Goal: Task Accomplishment & Management: Manage account settings

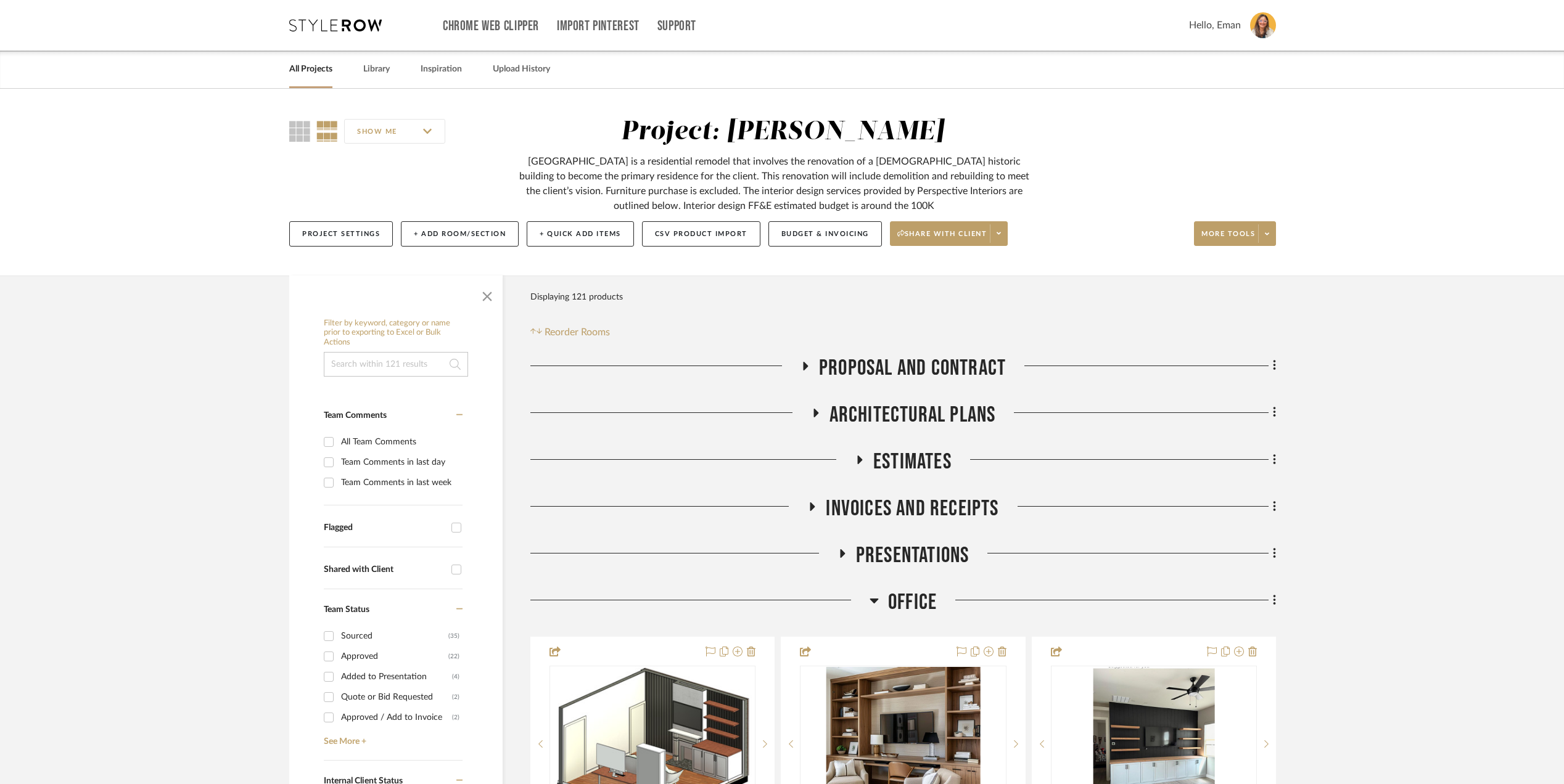
click at [295, 64] on link "All Projects" at bounding box center [311, 69] width 43 height 17
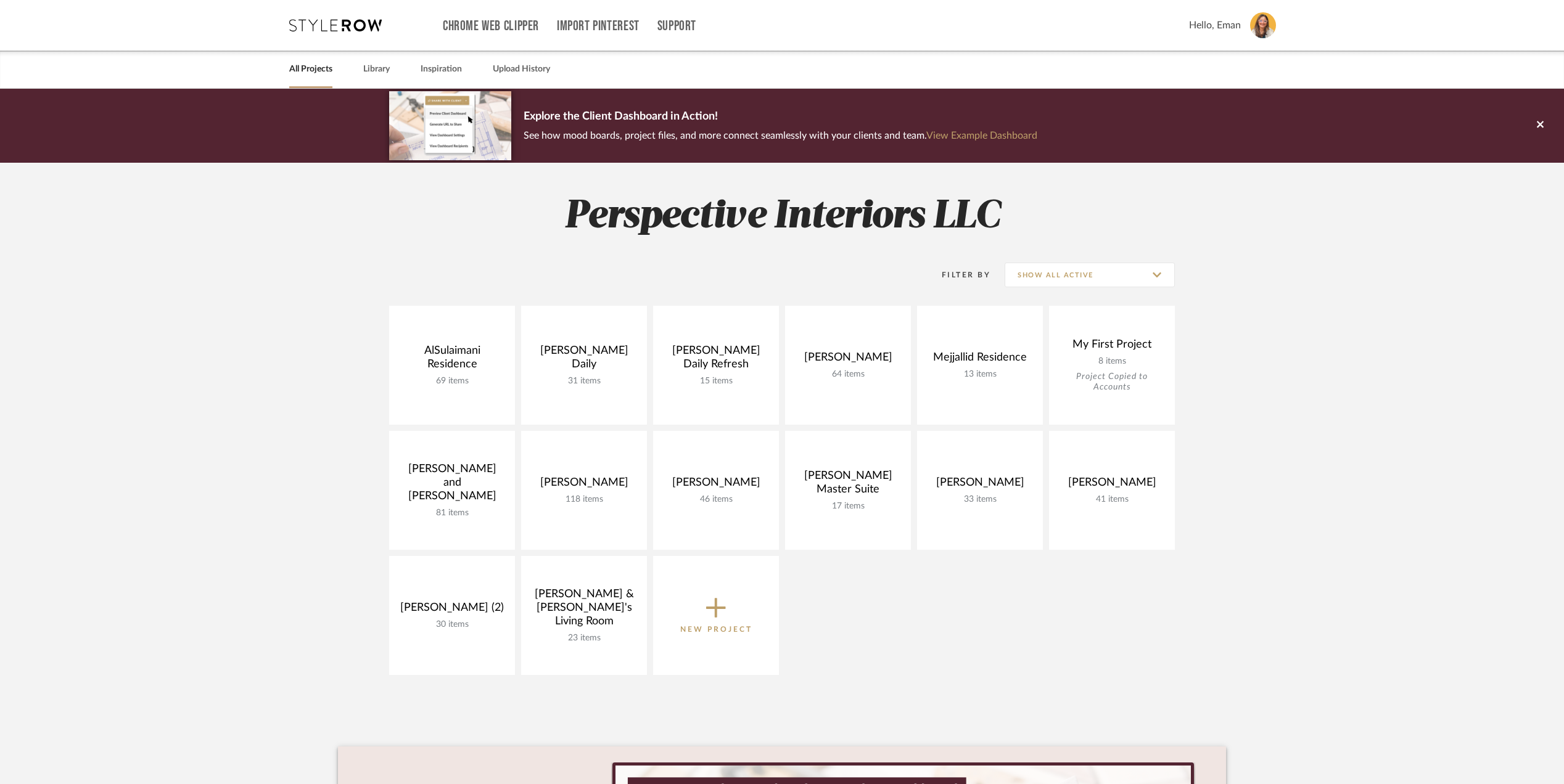
click at [329, 30] on icon at bounding box center [335, 26] width 93 height 12
click at [1260, 30] on img at bounding box center [1262, 25] width 26 height 26
click at [1244, 140] on span "Manage Subscription" at bounding box center [1239, 142] width 81 height 10
click at [1251, 17] on img at bounding box center [1262, 25] width 26 height 26
click at [1246, 104] on link "Manage Team" at bounding box center [1239, 112] width 100 height 30
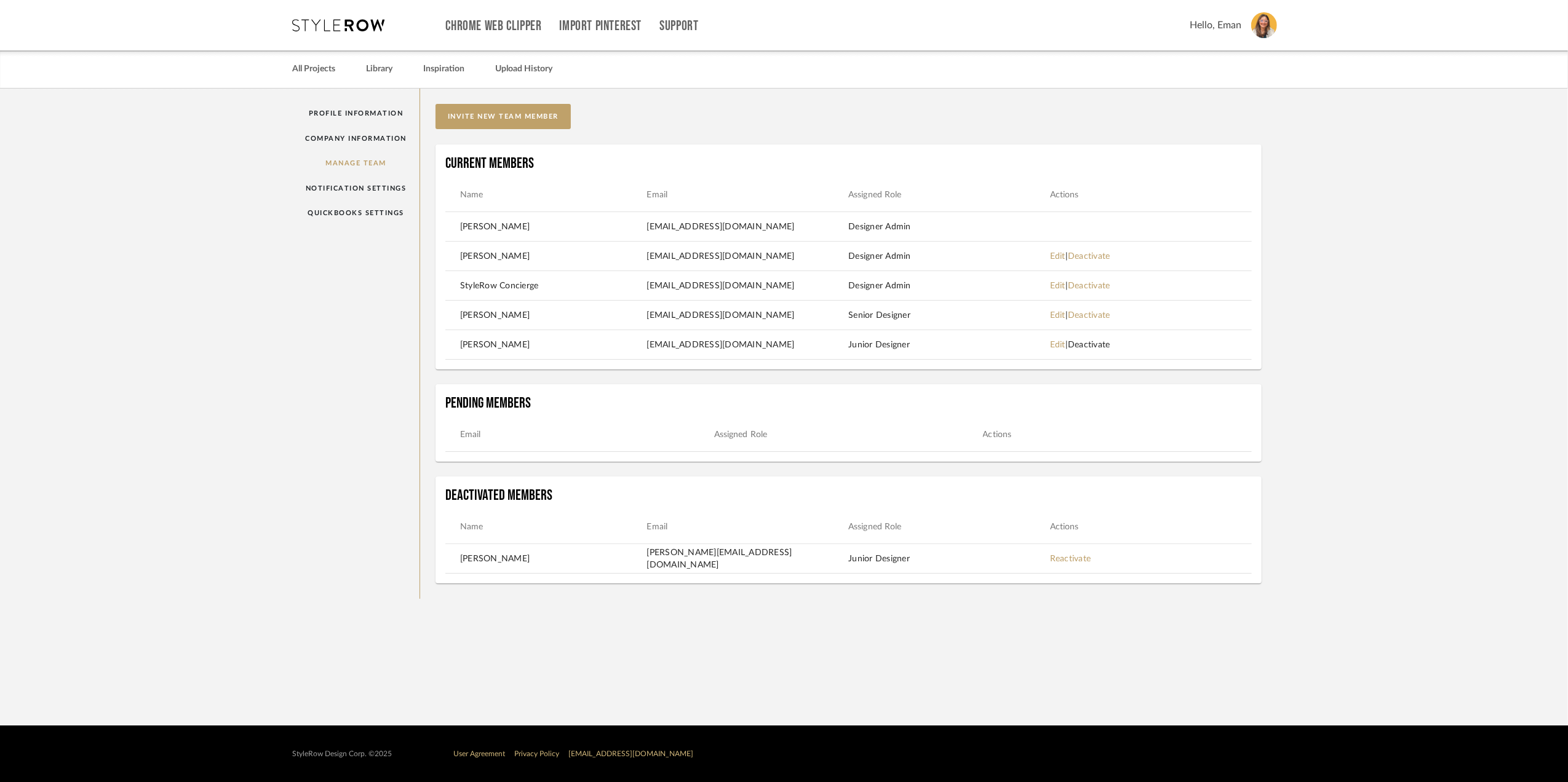
click at [1105, 343] on link "Deactivate" at bounding box center [1089, 345] width 43 height 8
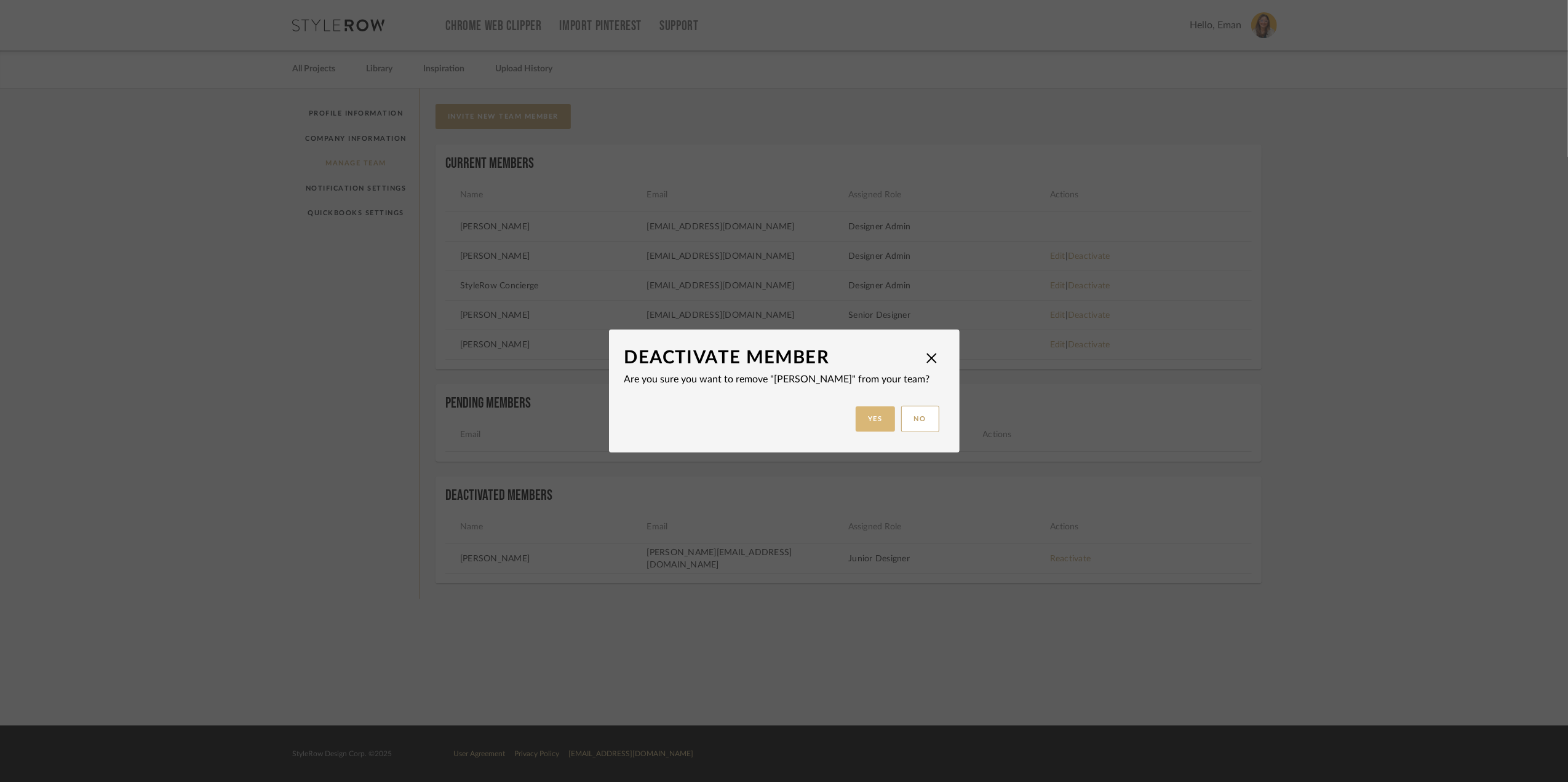
click at [872, 419] on button "Yes" at bounding box center [875, 419] width 39 height 26
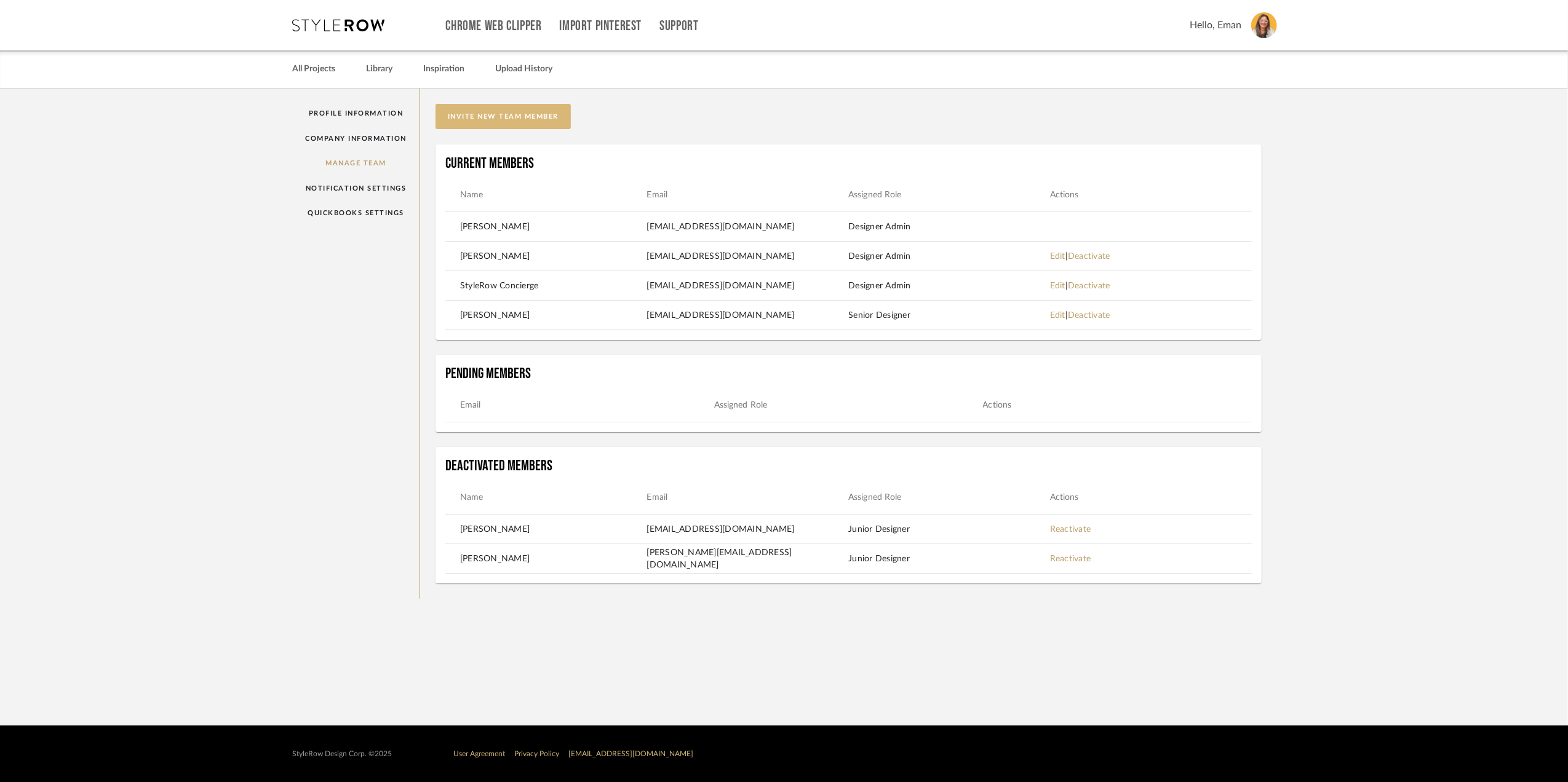
click at [542, 119] on button "invite new team member" at bounding box center [503, 117] width 135 height 26
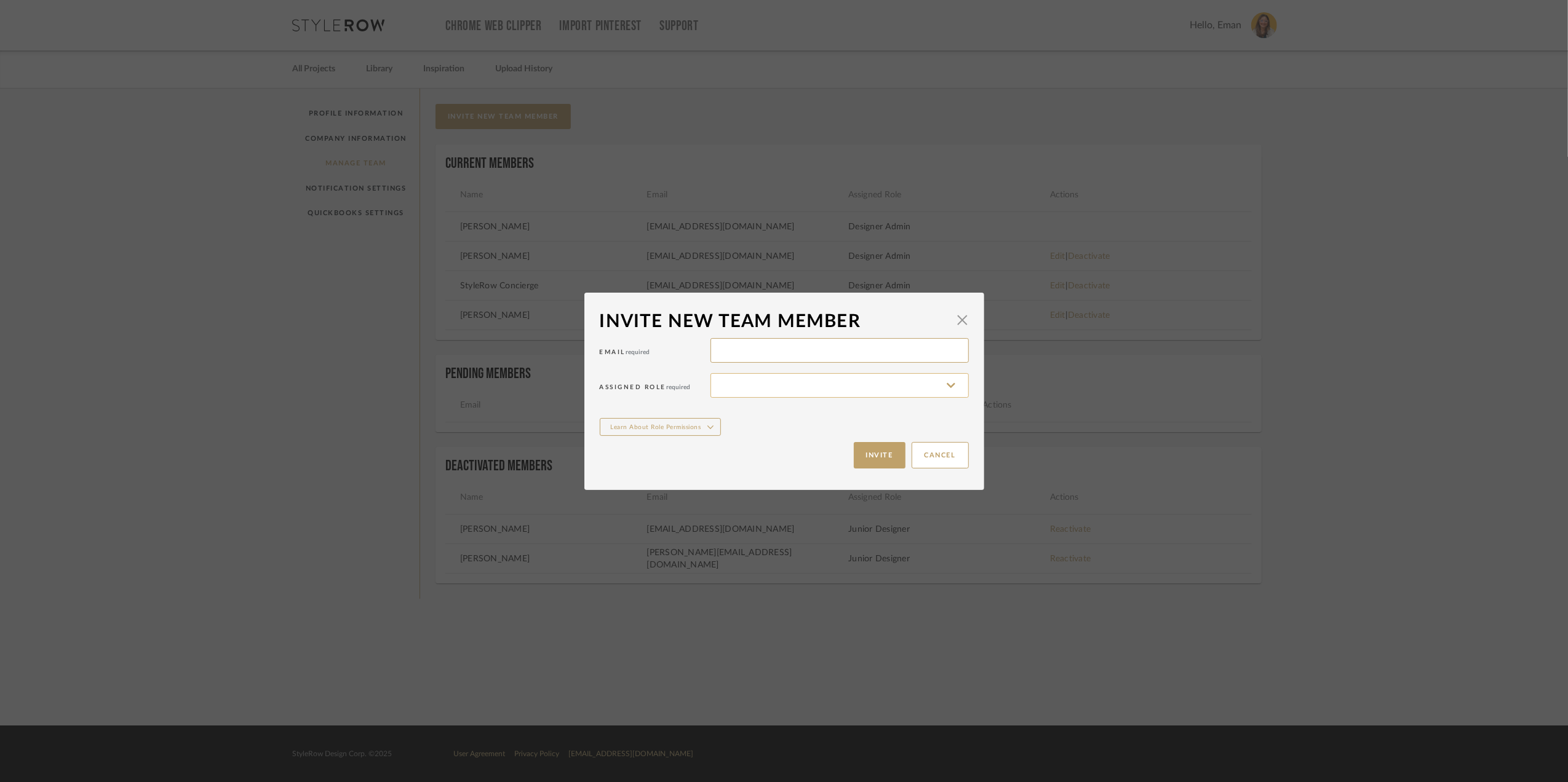
click at [784, 387] on input at bounding box center [840, 385] width 258 height 25
click at [953, 316] on span "button" at bounding box center [962, 321] width 25 height 25
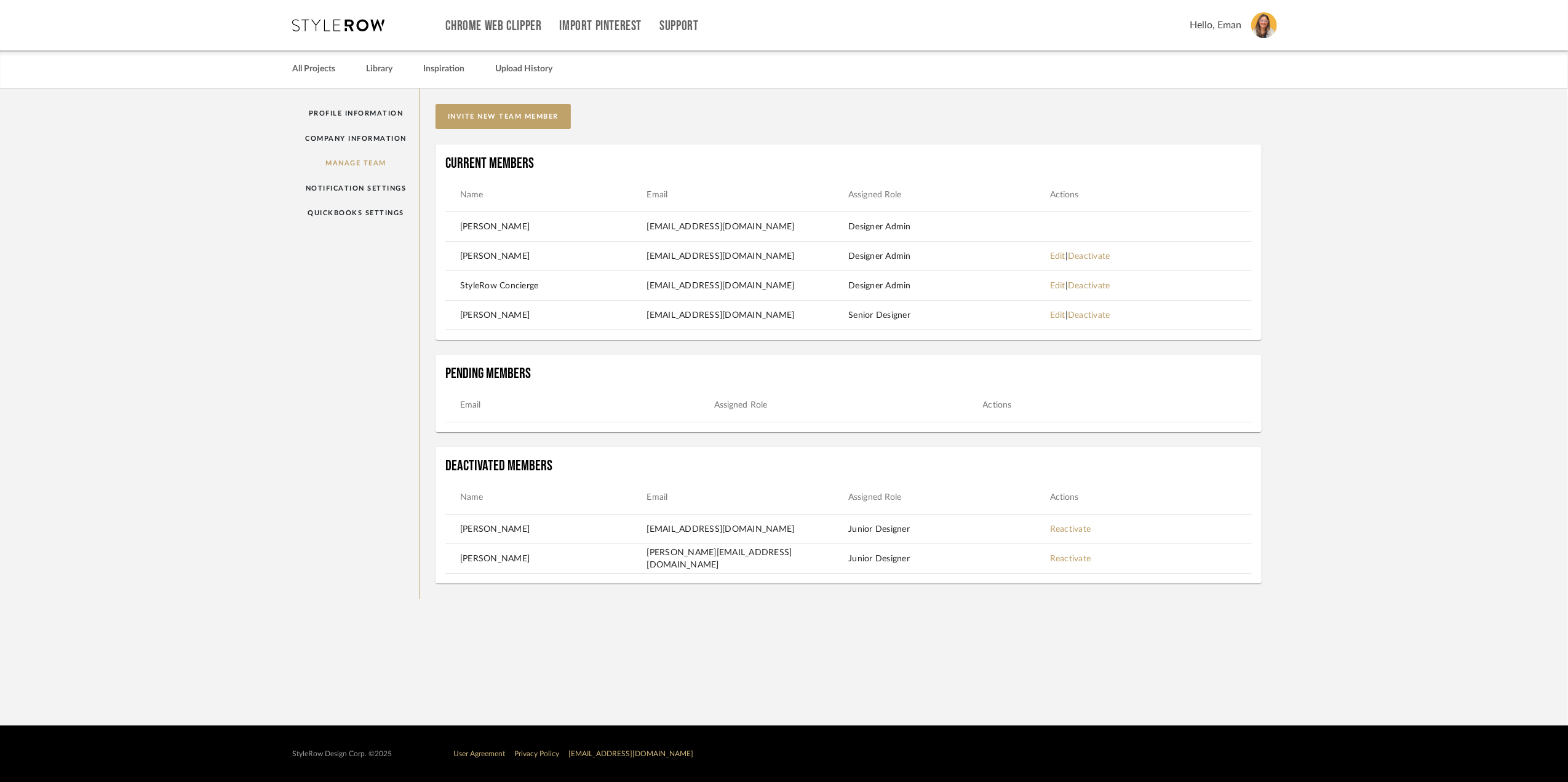
click at [1337, 362] on team-layout-default "Profile Information Company Information Manage Team Notification Settings Quick…" at bounding box center [784, 343] width 1568 height 510
click at [332, 21] on icon at bounding box center [339, 26] width 92 height 12
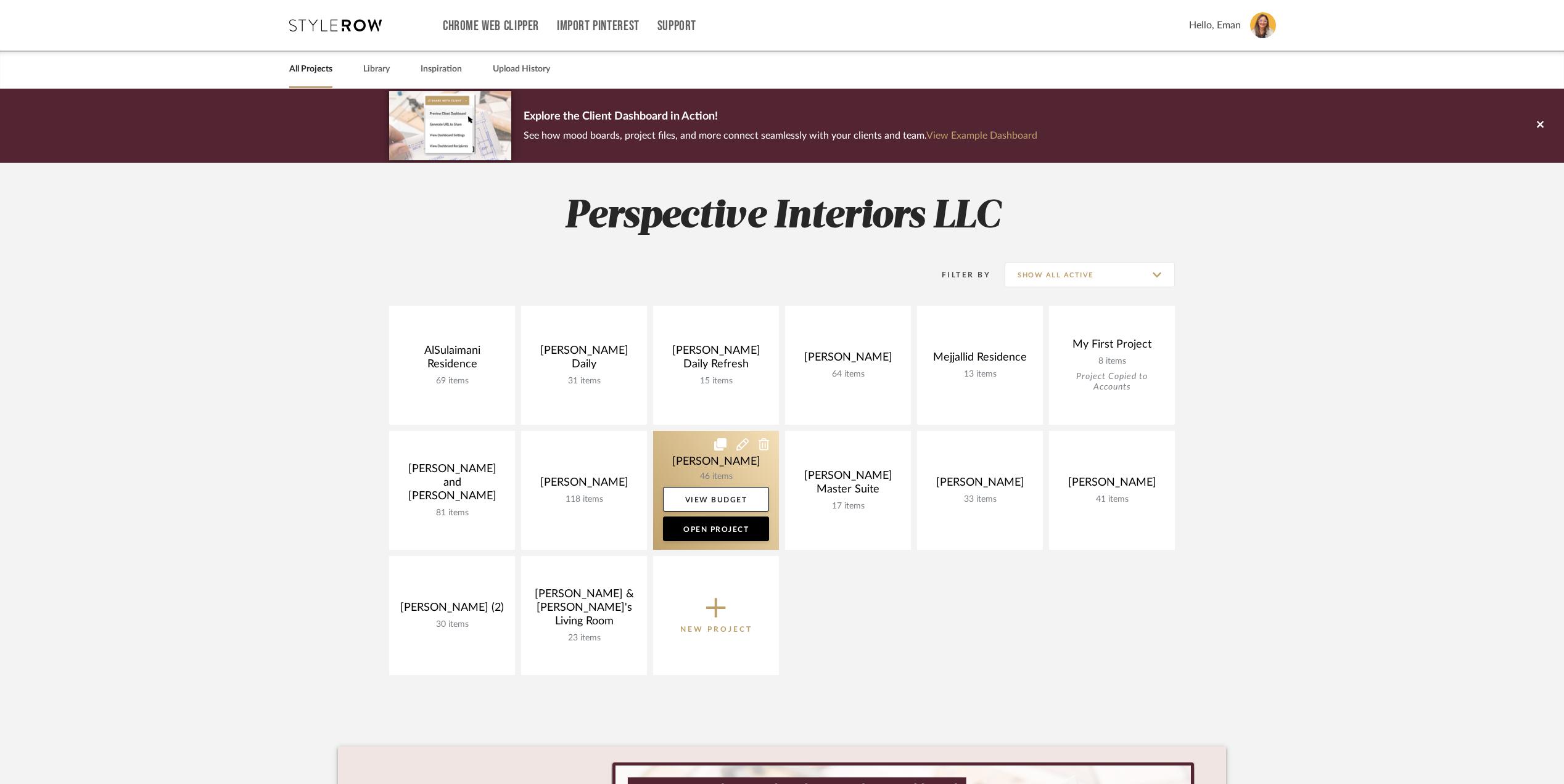
click at [681, 456] on link at bounding box center [716, 490] width 126 height 119
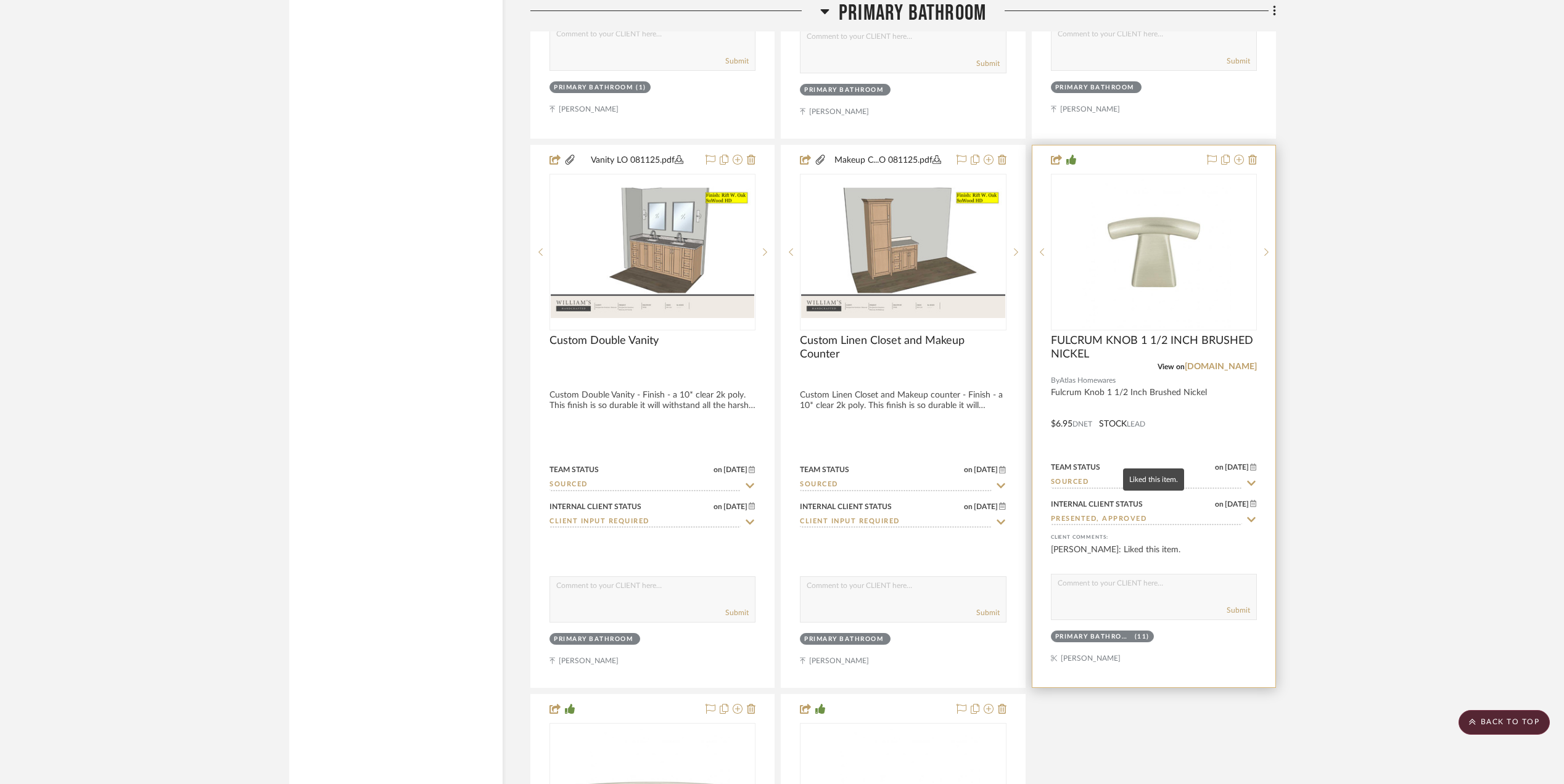
scroll to position [3123, 0]
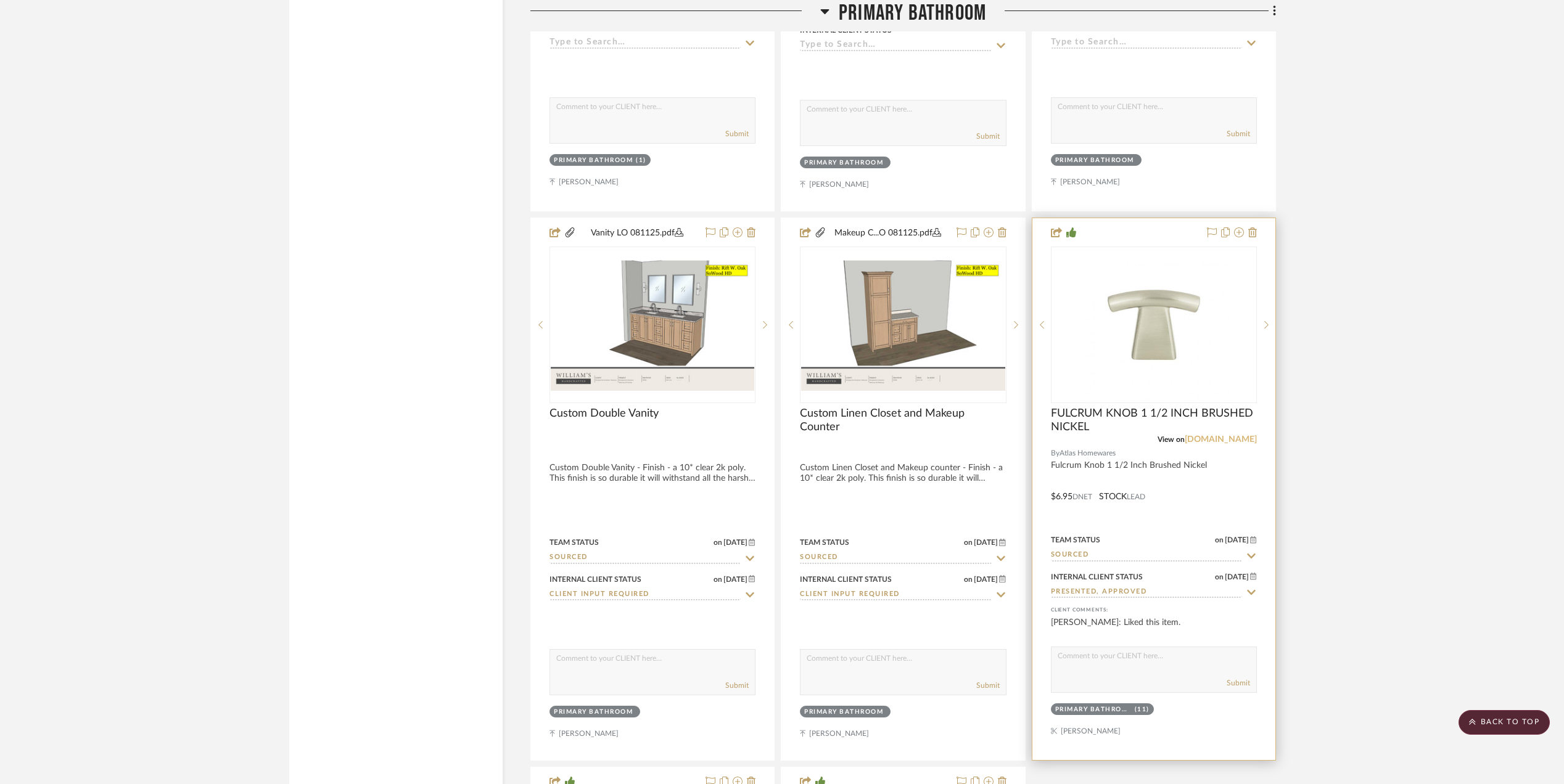
click at [1216, 435] on link "[DOMAIN_NAME]" at bounding box center [1221, 439] width 72 height 8
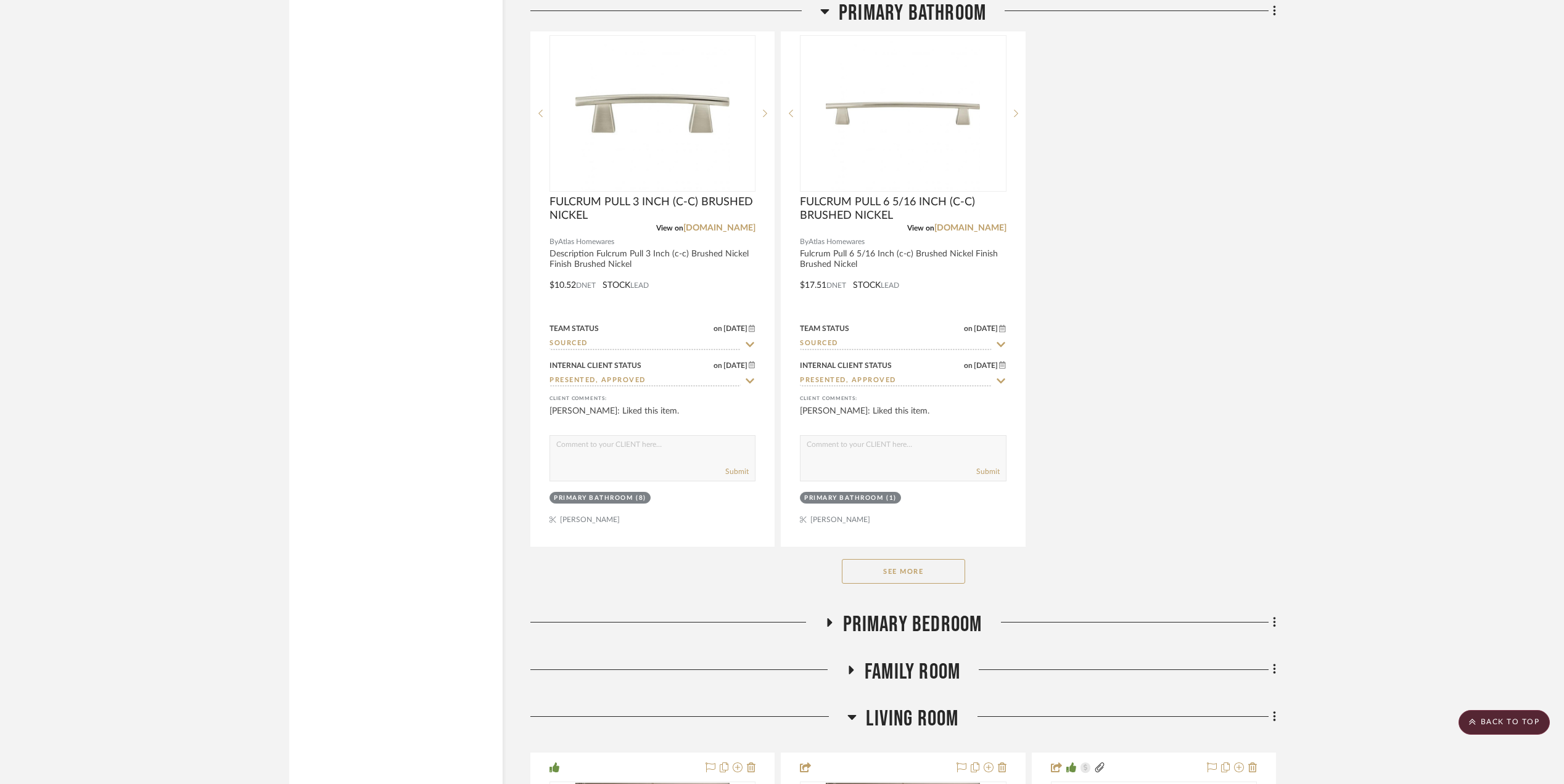
scroll to position [4109, 0]
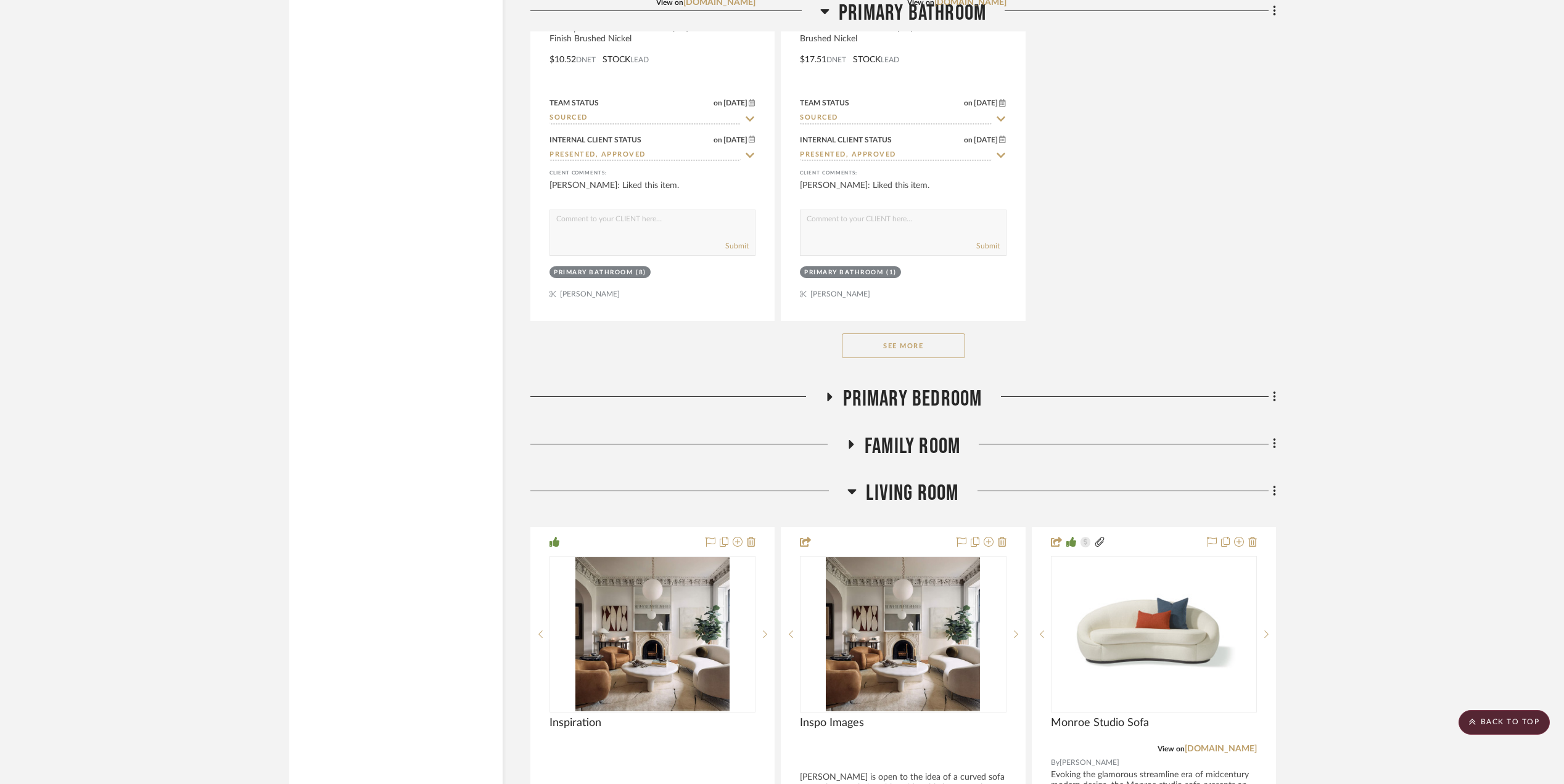
click at [915, 344] on button "See More" at bounding box center [903, 346] width 123 height 25
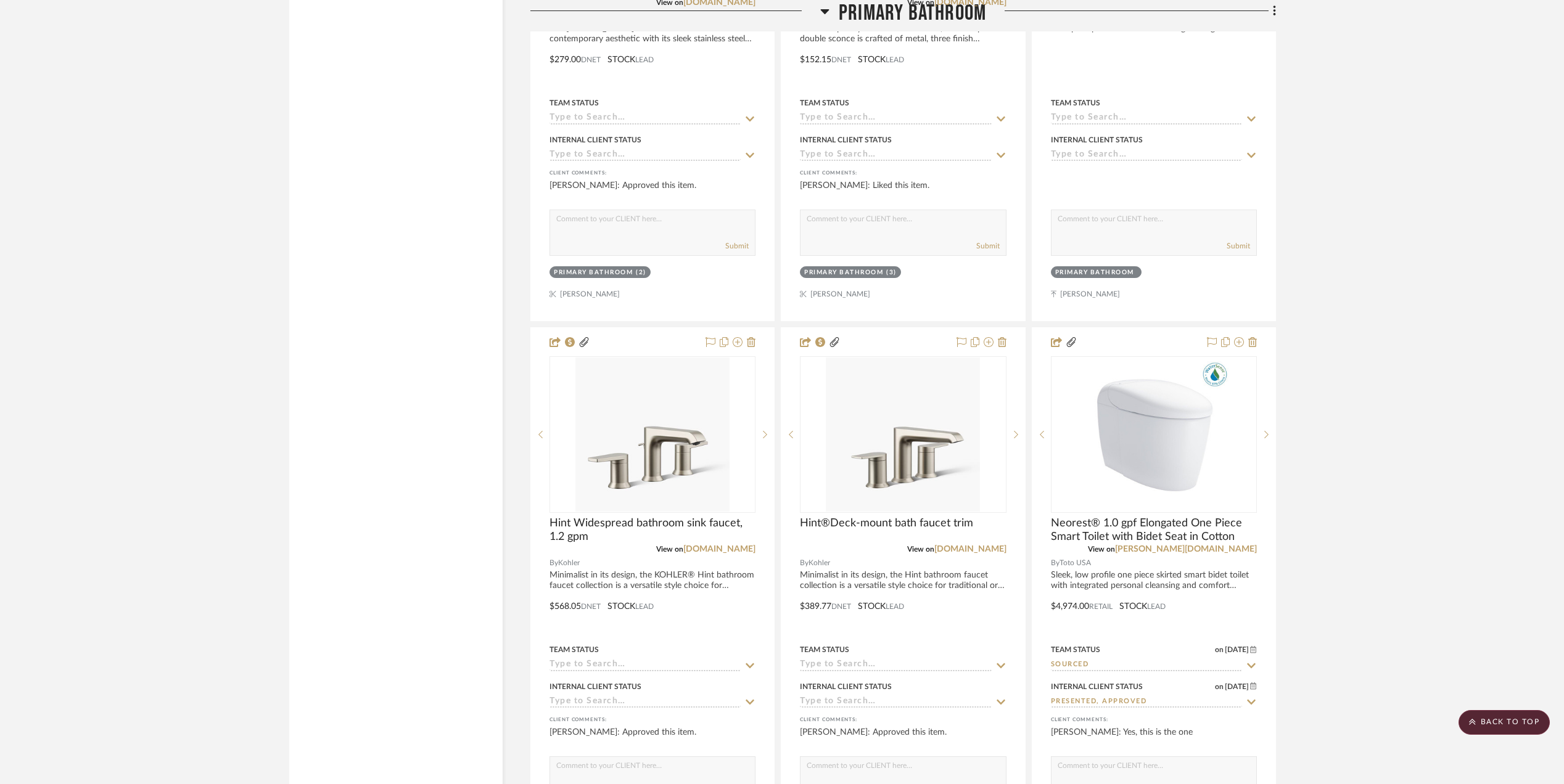
scroll to position [4685, 0]
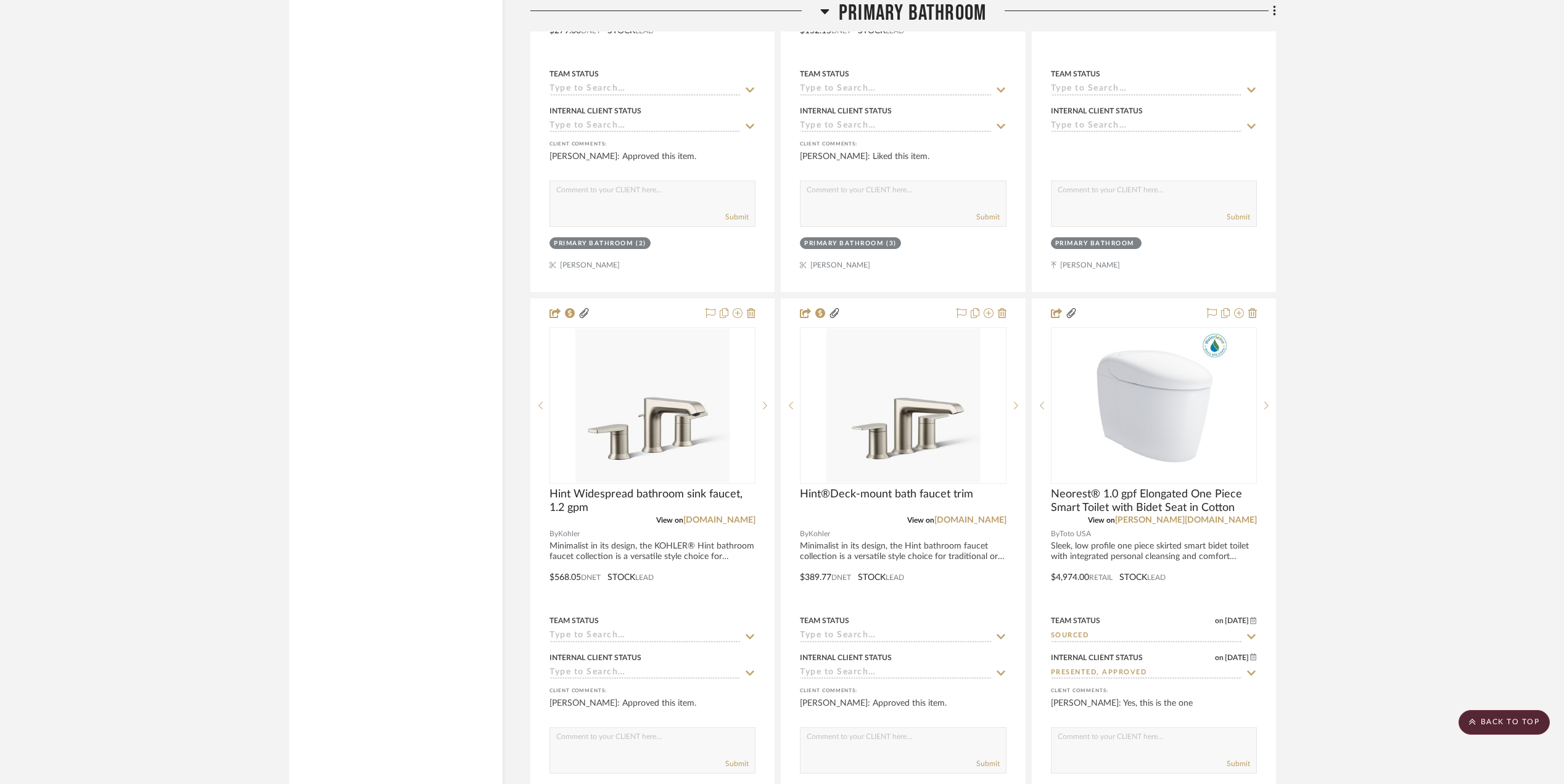
drag, startPoint x: 1333, startPoint y: 418, endPoint x: 1476, endPoint y: 578, distance: 214.6
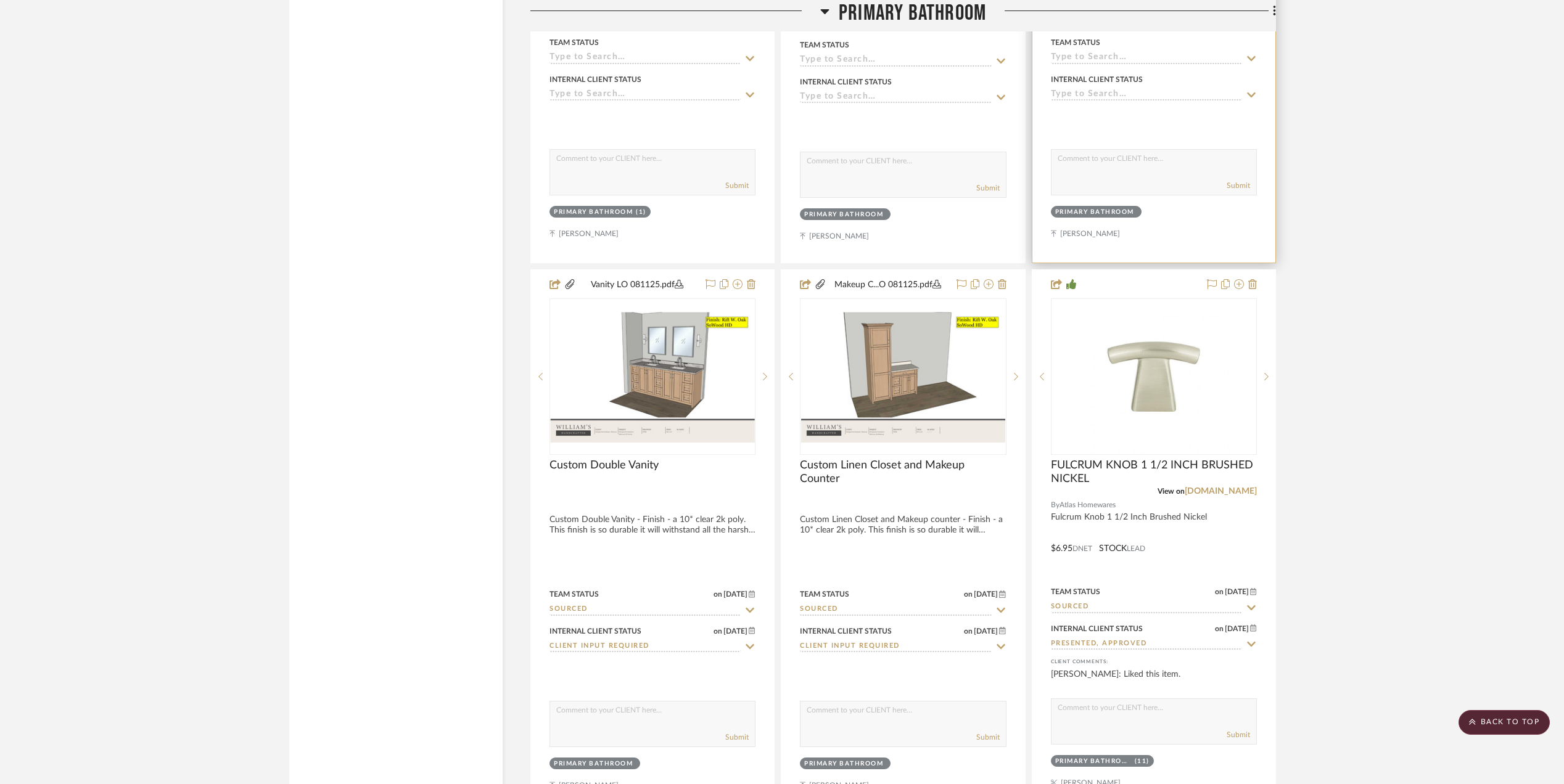
scroll to position [3123, 0]
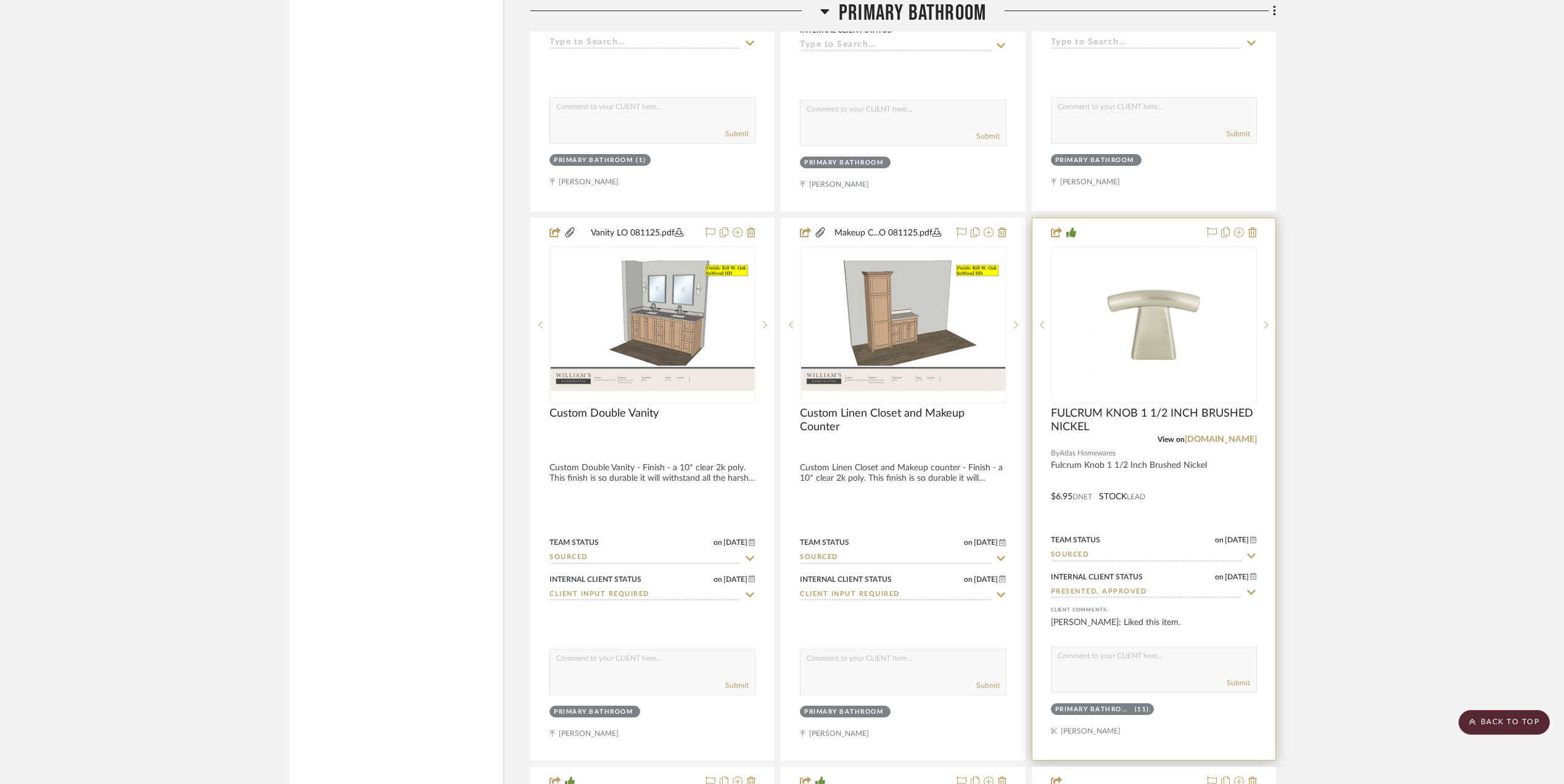
click at [1091, 550] on input "Sourced" at bounding box center [1146, 555] width 191 height 12
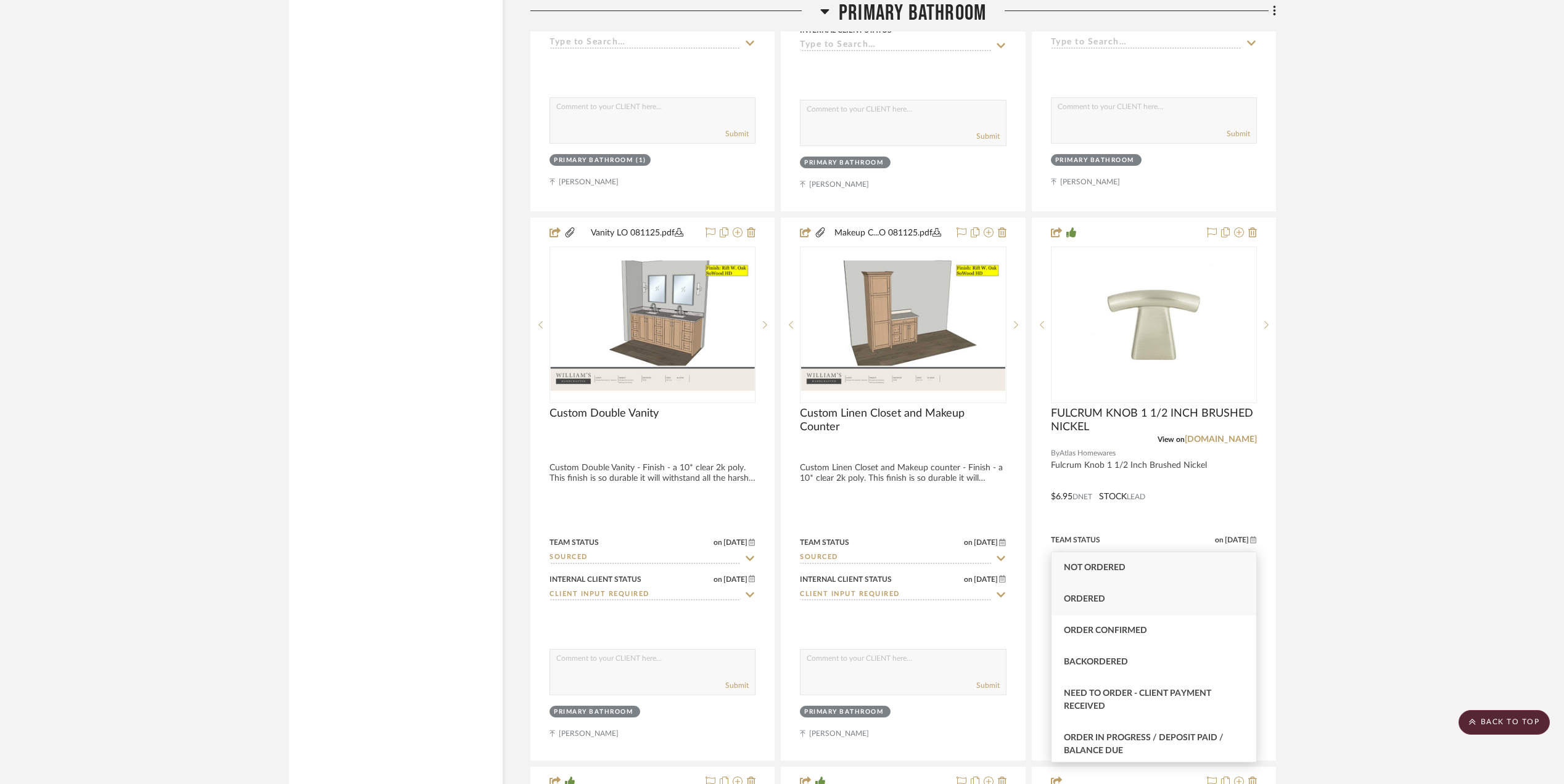
type input "order"
click at [1106, 597] on div "Ordered" at bounding box center [1154, 599] width 205 height 31
type input "[DATE]"
type input "Ordered"
click at [1327, 612] on project-details-page "SHOW ME Project: [PERSON_NAME] Master BA Partial Remodel + Decorate and refresh…" at bounding box center [782, 648] width 1564 height 7364
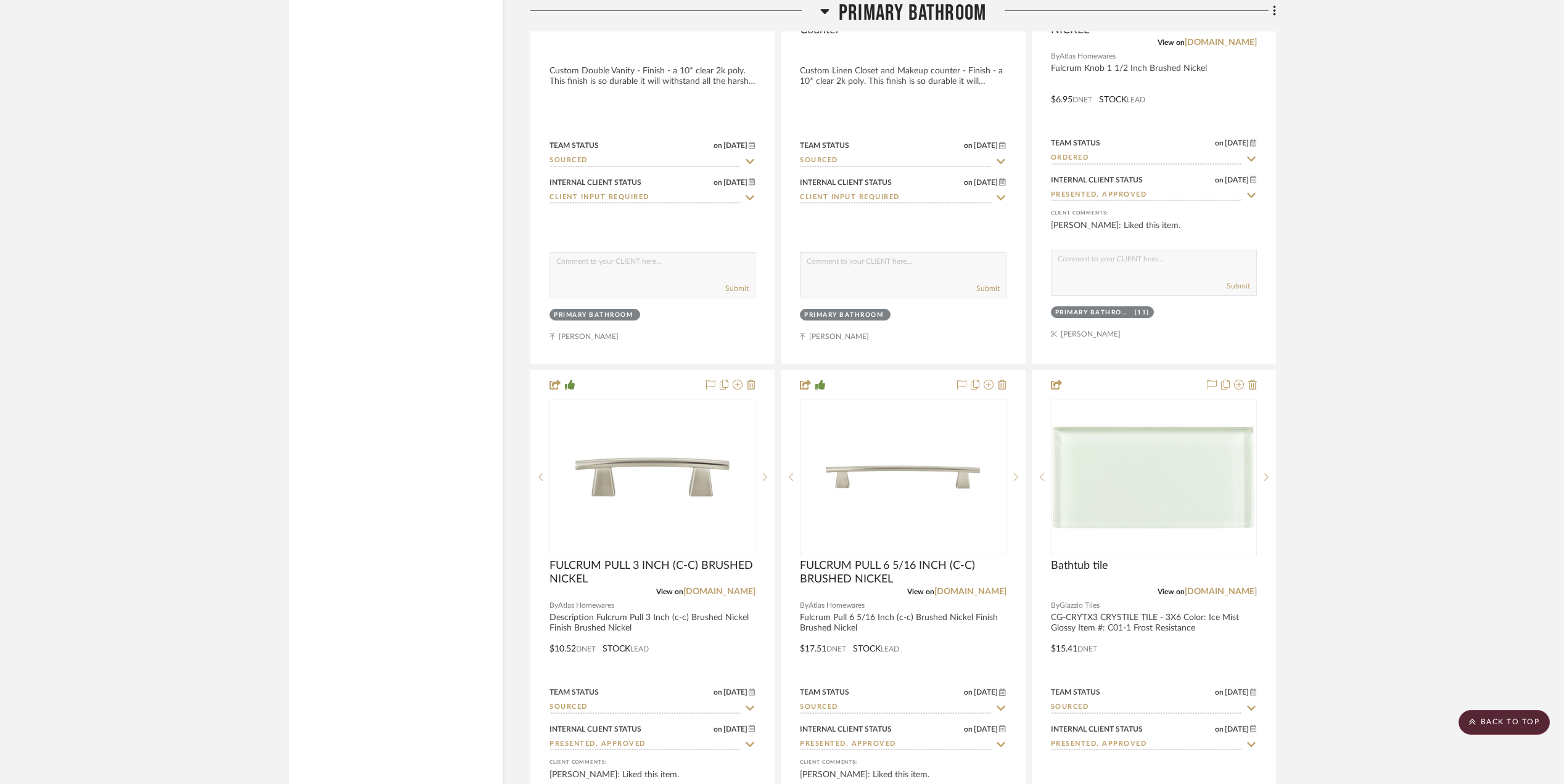
scroll to position [3534, 0]
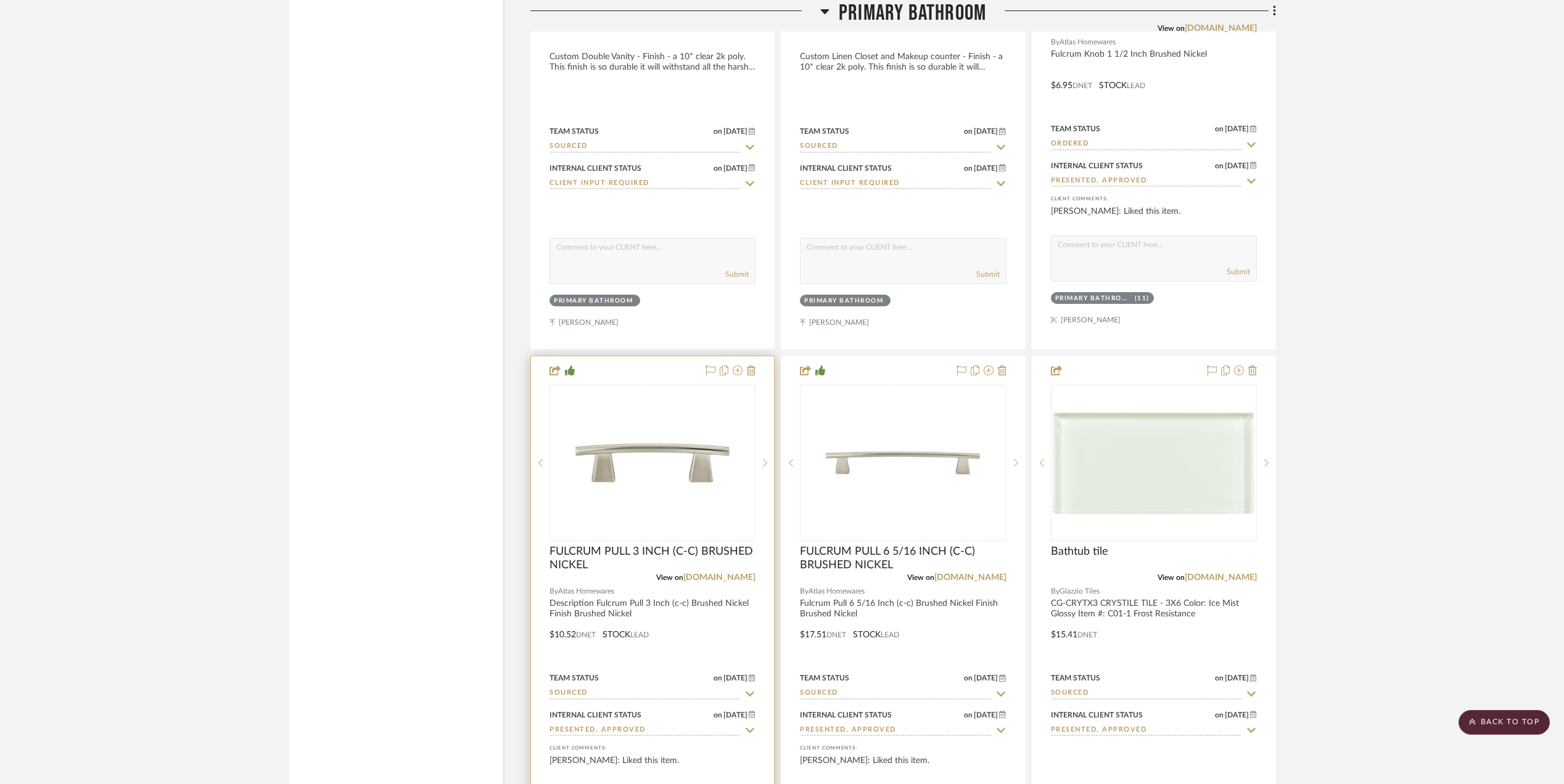
click at [611, 688] on input "Sourced" at bounding box center [645, 693] width 191 height 12
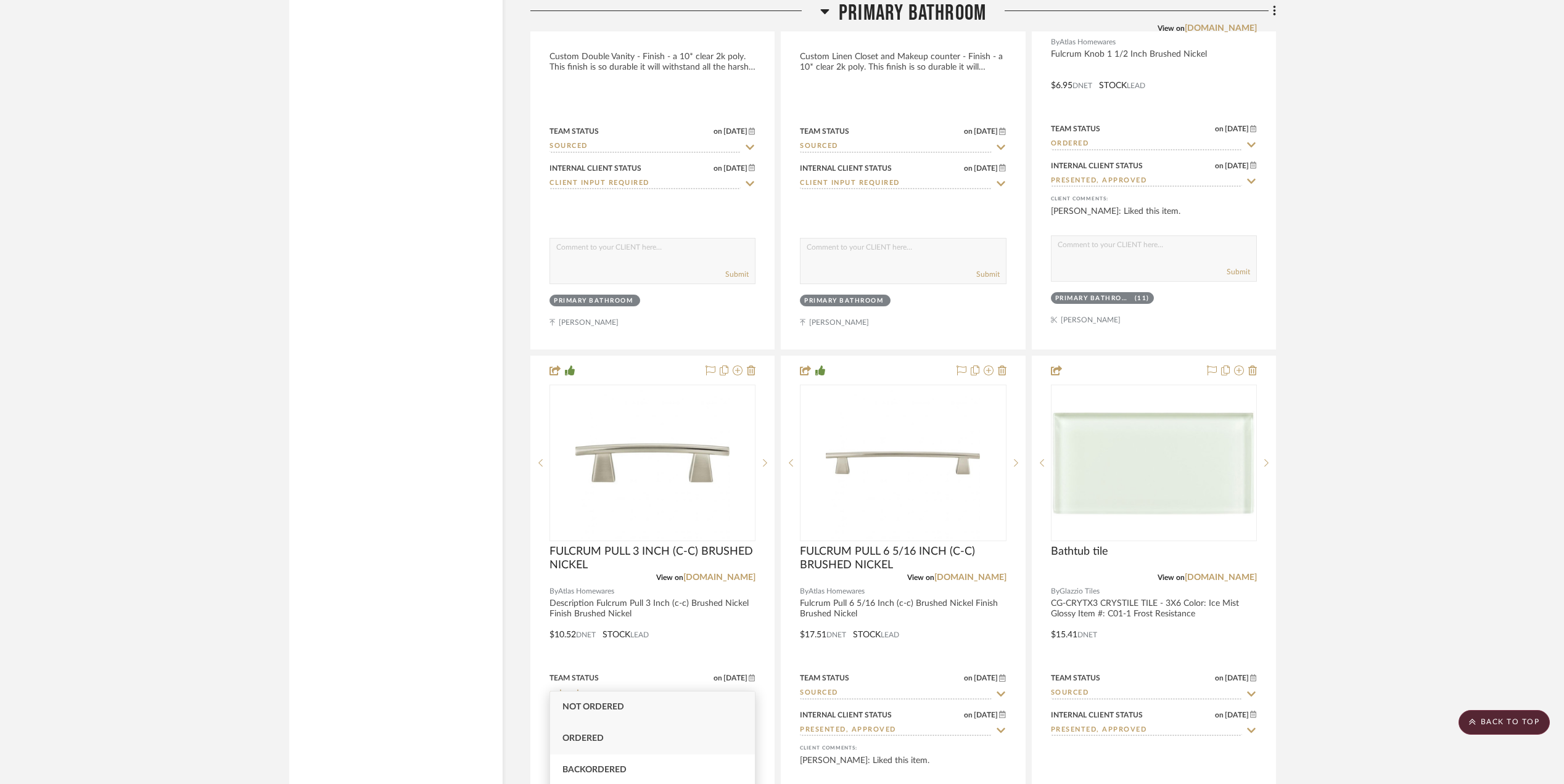
type input "ordered"
click at [594, 732] on div "Ordered" at bounding box center [652, 738] width 205 height 31
type input "[DATE]"
type input "Ordered"
click at [845, 688] on input "Sourced" at bounding box center [895, 693] width 191 height 12
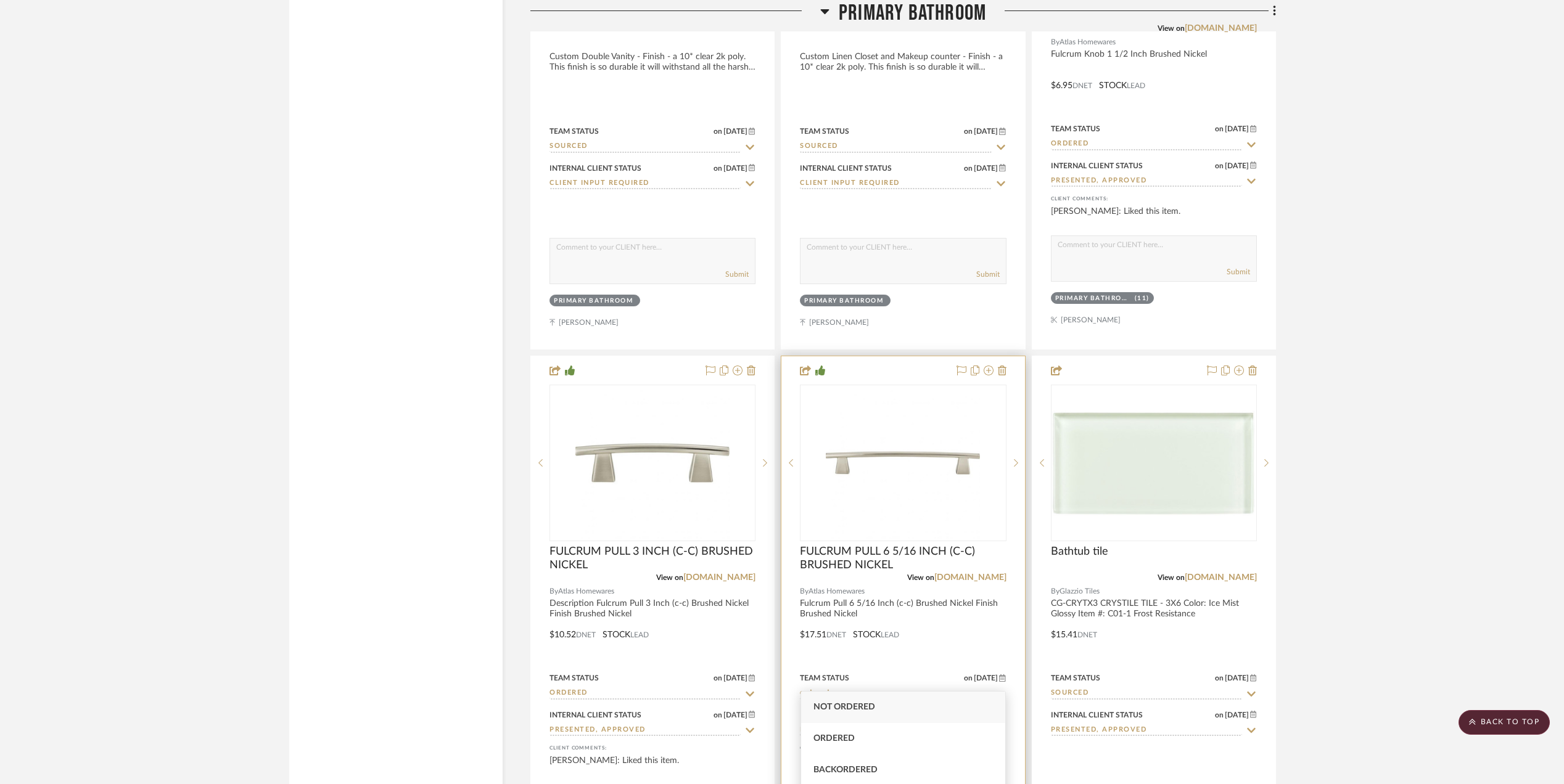
type input "Not ordered"
type input "[DATE]"
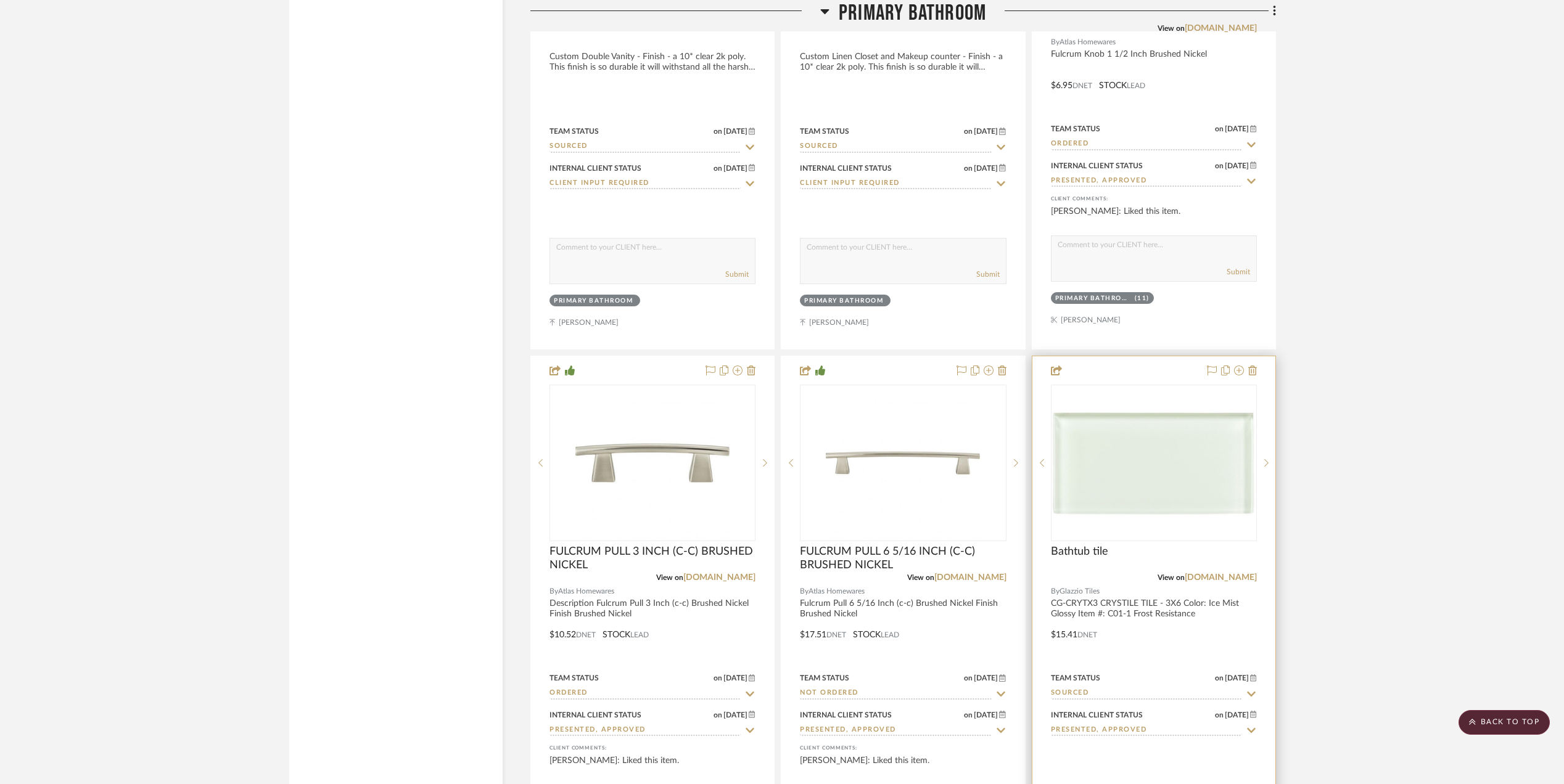
click at [1094, 688] on input "Sourced" at bounding box center [1146, 693] width 191 height 12
type input "Not ordered"
type input "[DATE]"
click at [1134, 688] on input "Not ordered" at bounding box center [1146, 693] width 191 height 12
click at [1121, 740] on div "Ordered" at bounding box center [1154, 738] width 205 height 31
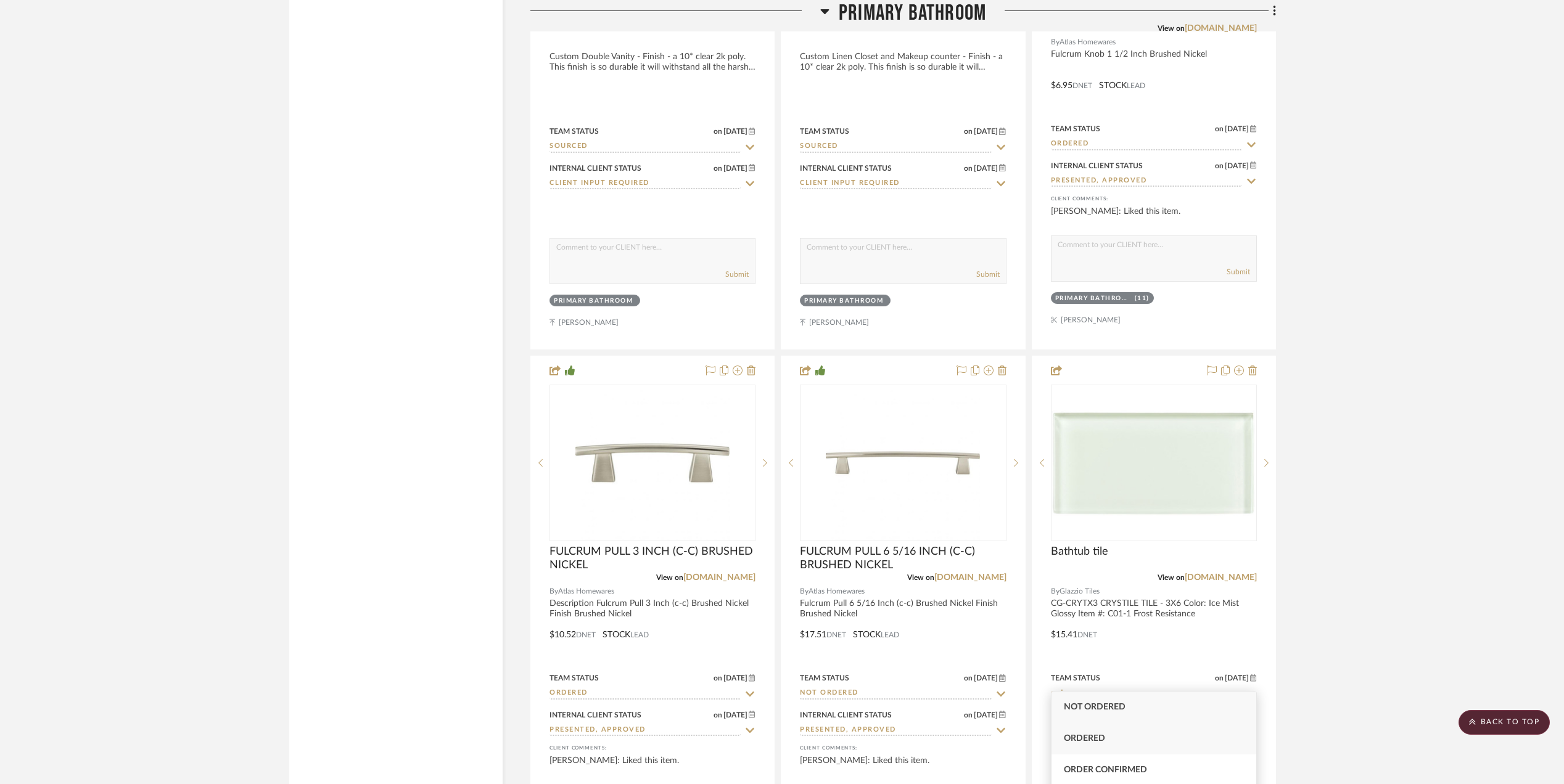
type input "Ordered"
click at [1360, 573] on project-details-page "SHOW ME Project: [PERSON_NAME] Master BA Partial Remodel + Decorate and refresh…" at bounding box center [782, 236] width 1564 height 7364
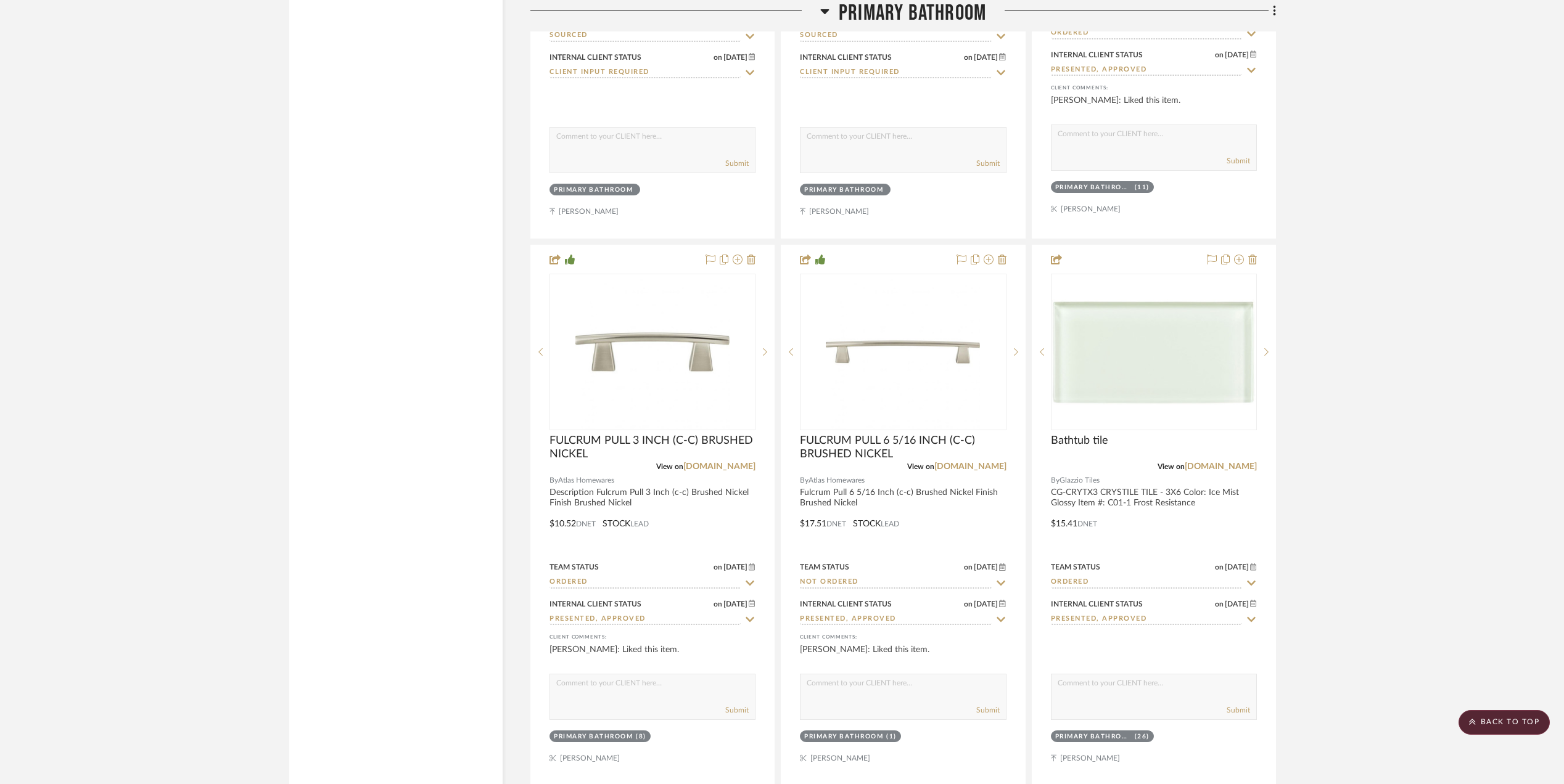
scroll to position [3780, 0]
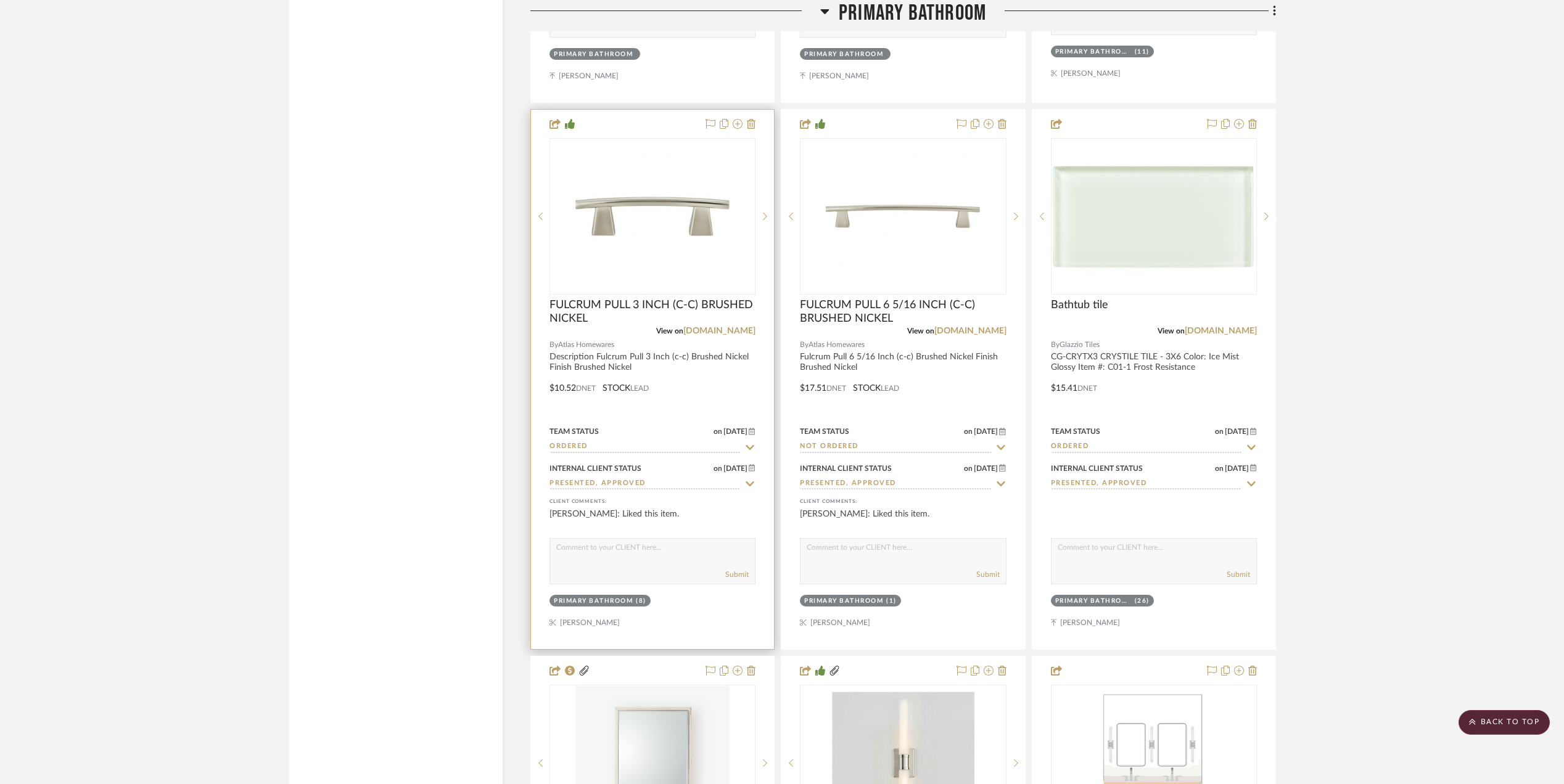
click at [623, 478] on input "Presented, Approved" at bounding box center [645, 484] width 191 height 12
click at [751, 480] on icon at bounding box center [750, 483] width 6 height 6
type input "[DATE]"
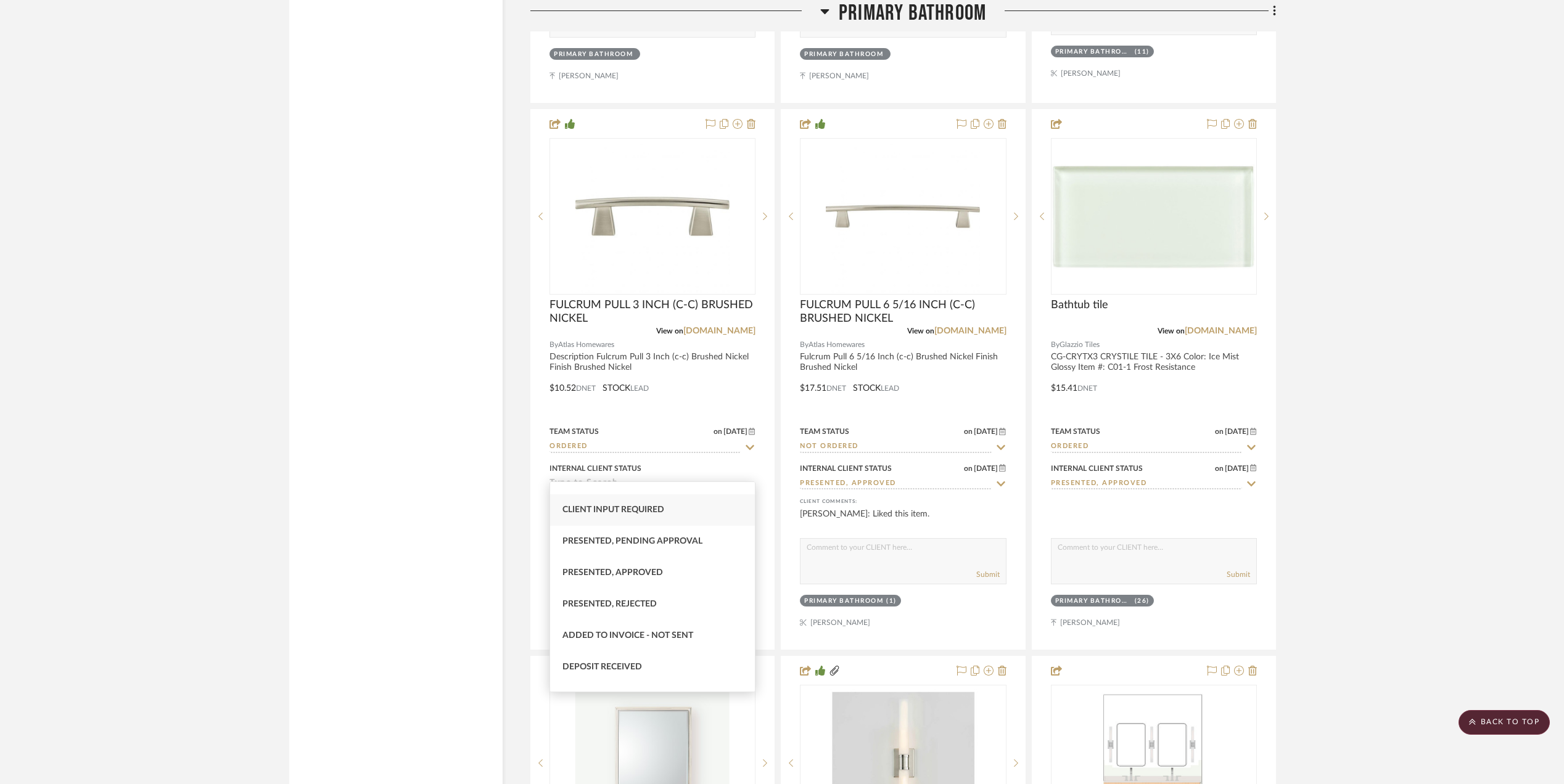
scroll to position [164, 0]
click at [661, 647] on span "Balance & Freight Paid" at bounding box center [616, 648] width 107 height 8
type input "Balance & Freight Paid"
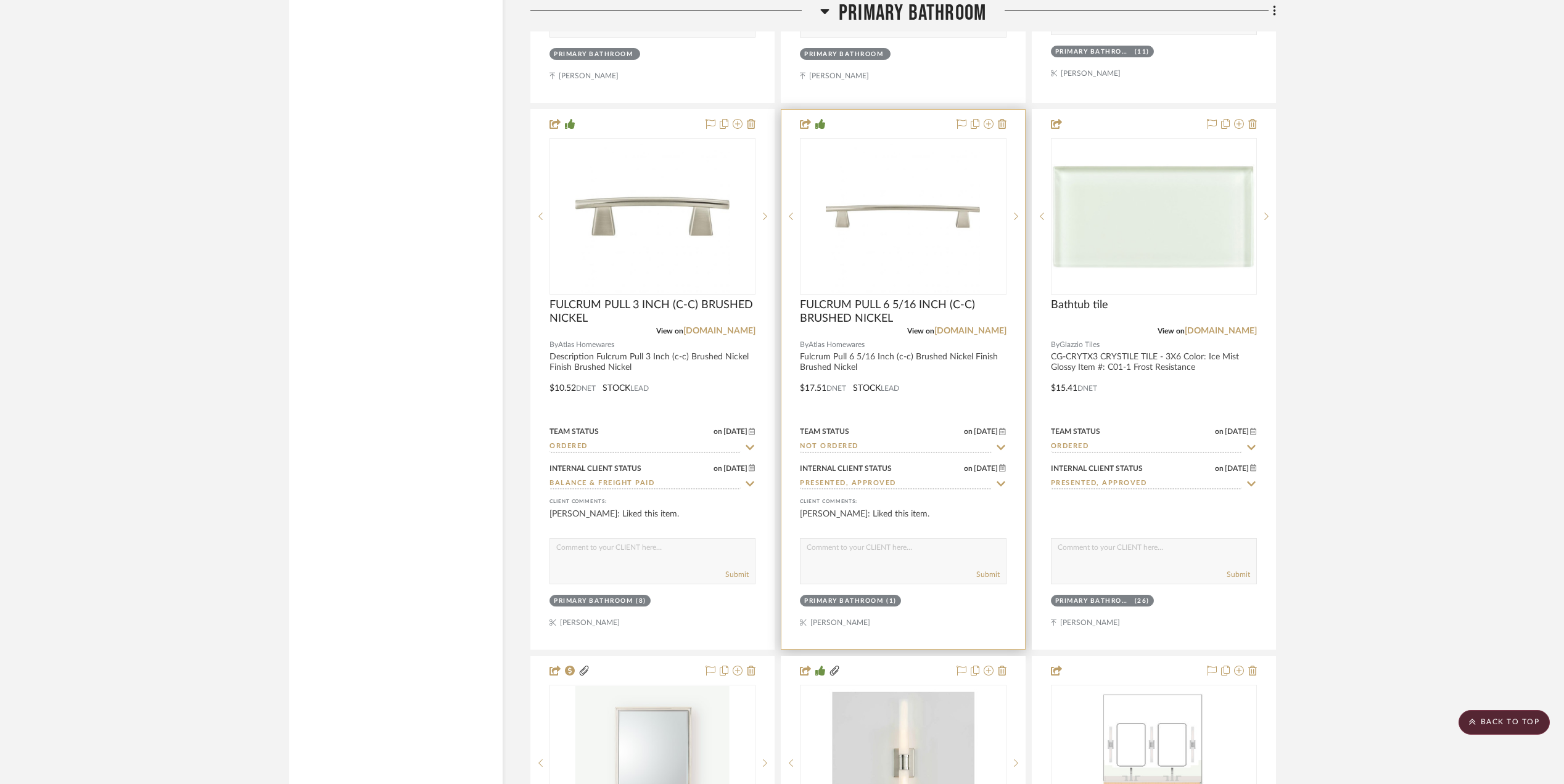
click at [876, 478] on input "Presented, Approved" at bounding box center [895, 484] width 191 height 12
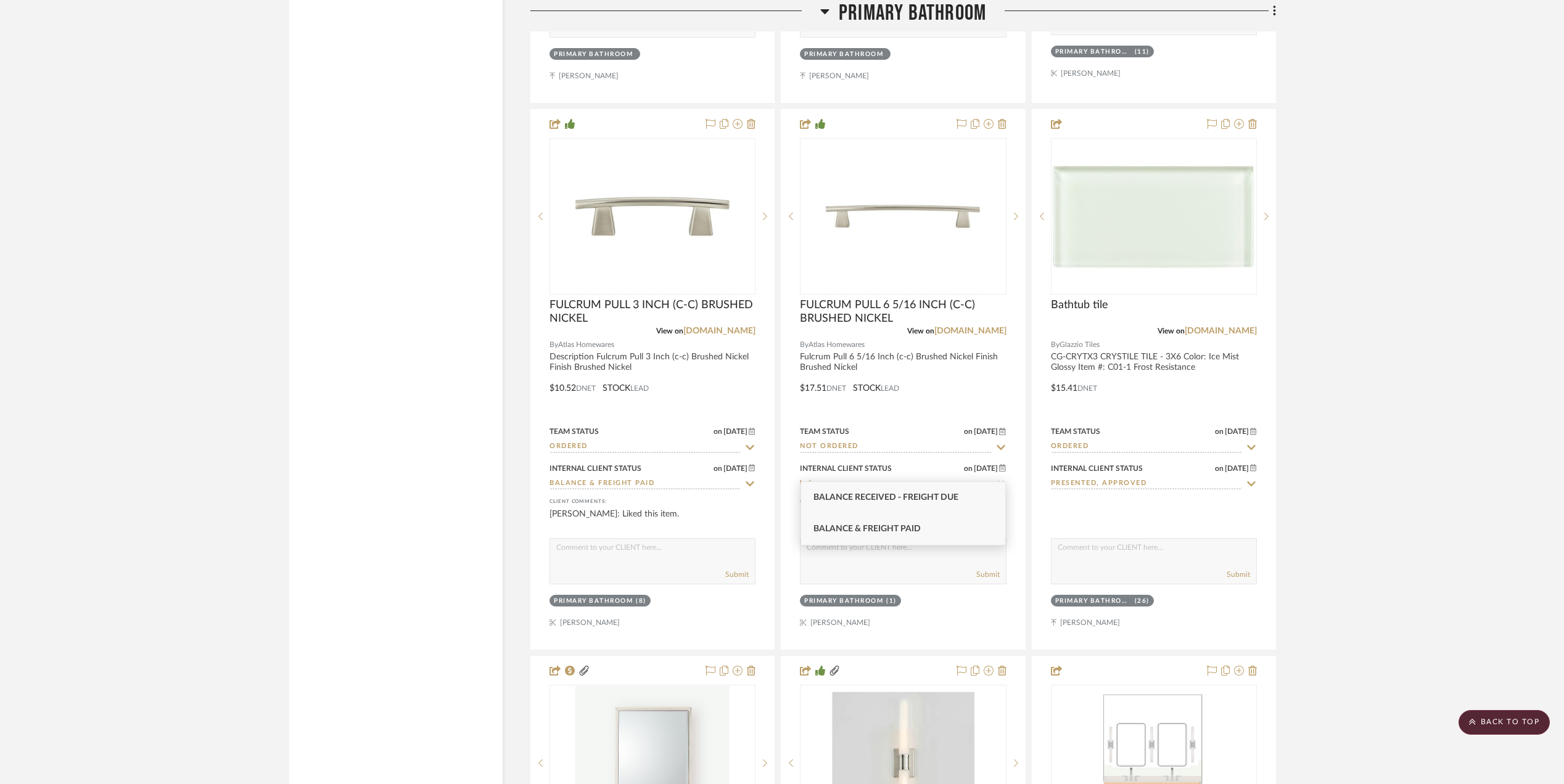
type input "balance"
click at [872, 526] on span "Balance & Freight Paid" at bounding box center [867, 529] width 107 height 8
type input "[DATE]"
type input "Balance & Freight Paid"
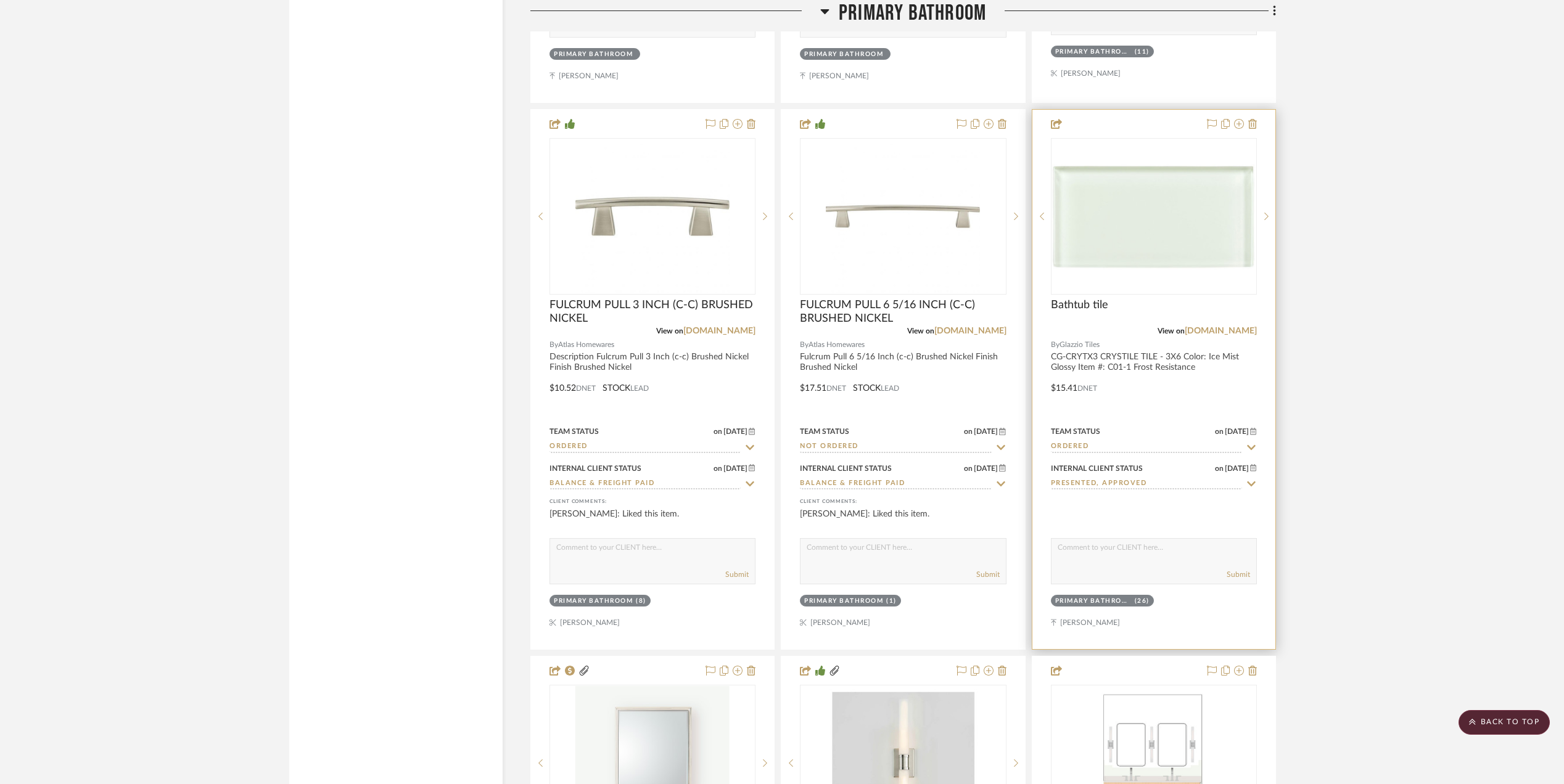
click at [1134, 478] on input "Presented, Approved" at bounding box center [1146, 484] width 191 height 12
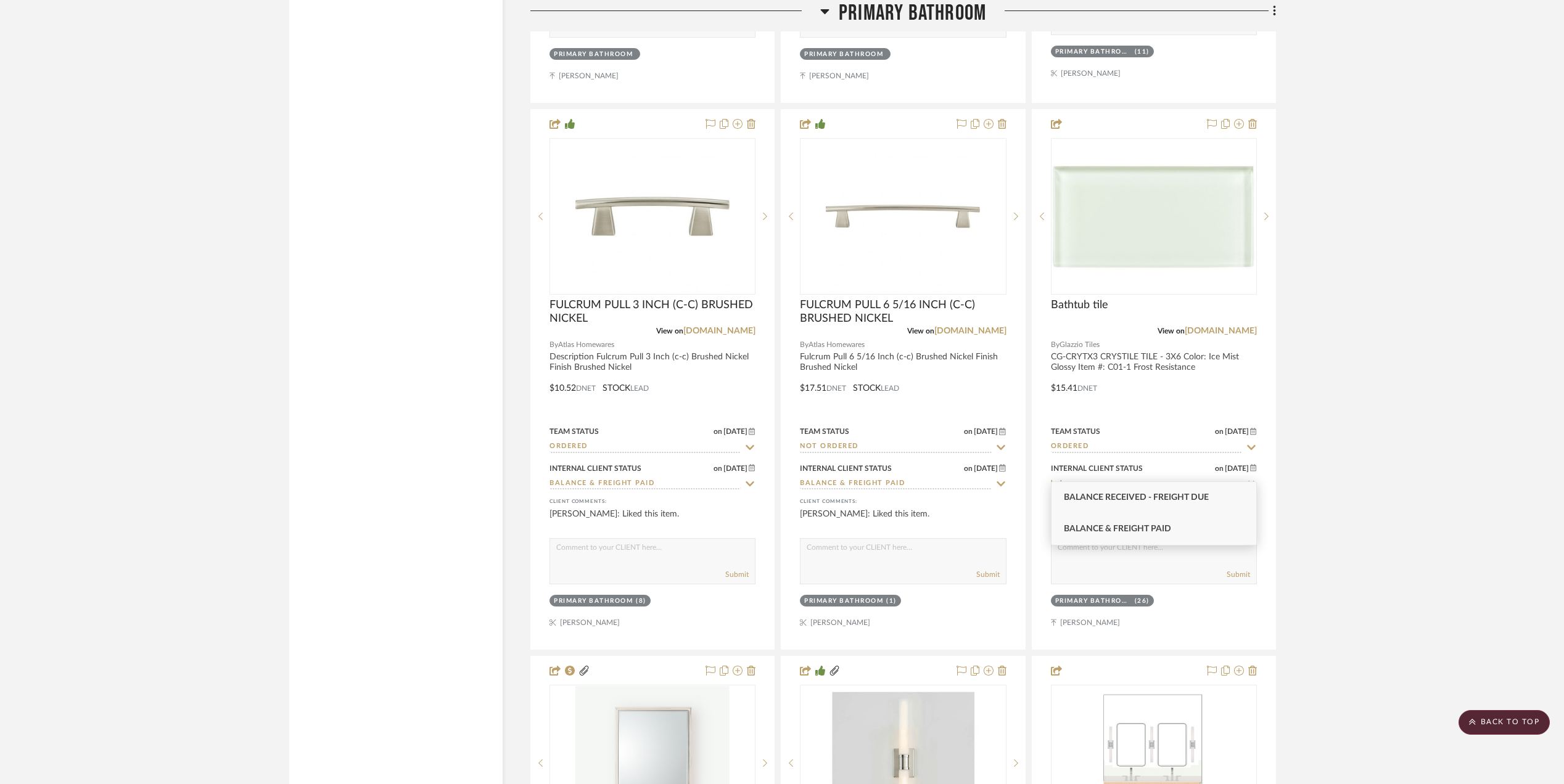
type input "balance"
click at [1126, 521] on div "Balance & Freight Paid" at bounding box center [1154, 529] width 205 height 31
type input "[DATE]"
type input "Balance & Freight Paid"
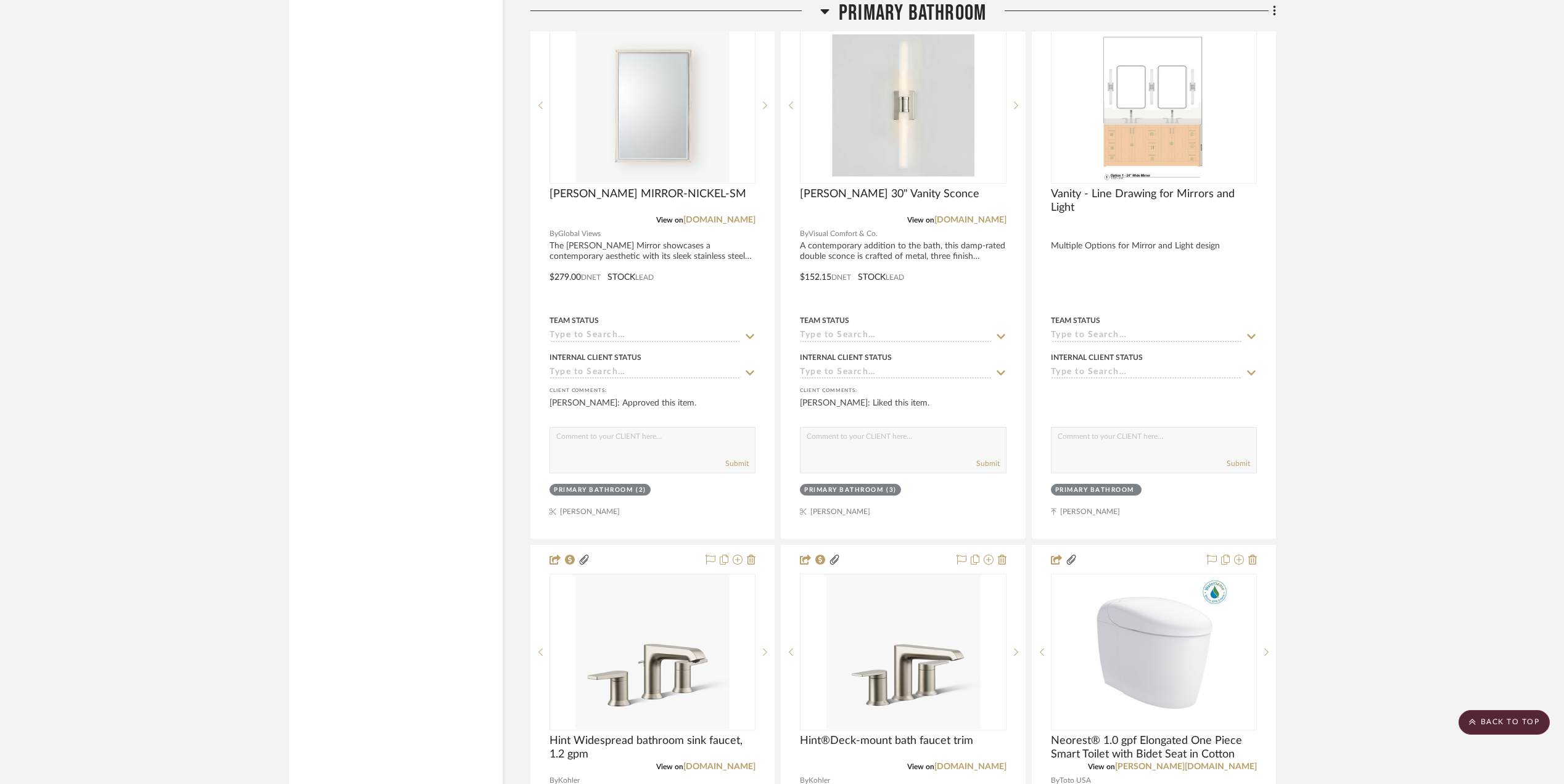
scroll to position [4356, 0]
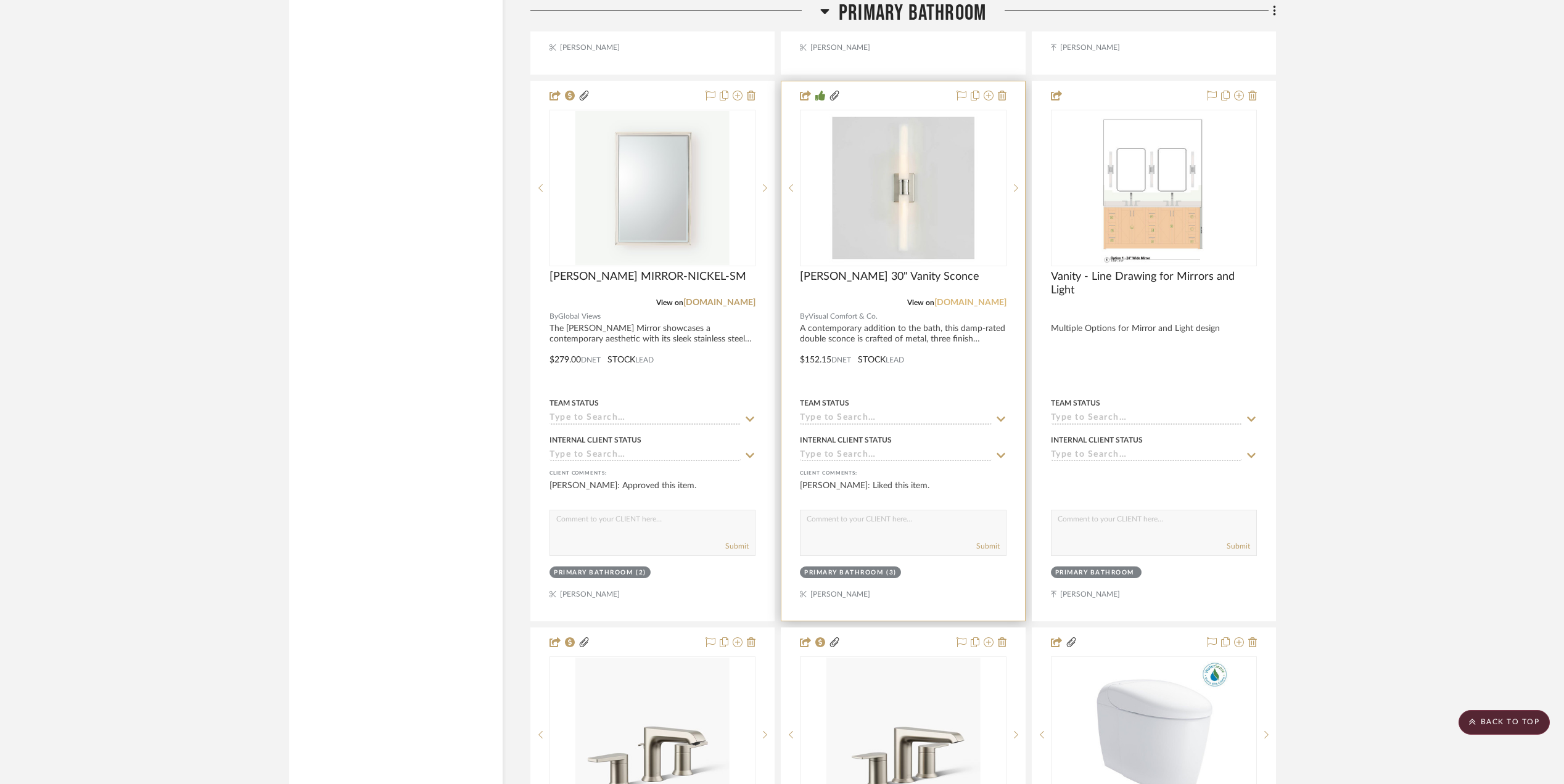
click at [973, 299] on link "[DOMAIN_NAME]" at bounding box center [970, 303] width 72 height 8
click at [883, 193] on img "0" at bounding box center [903, 187] width 154 height 154
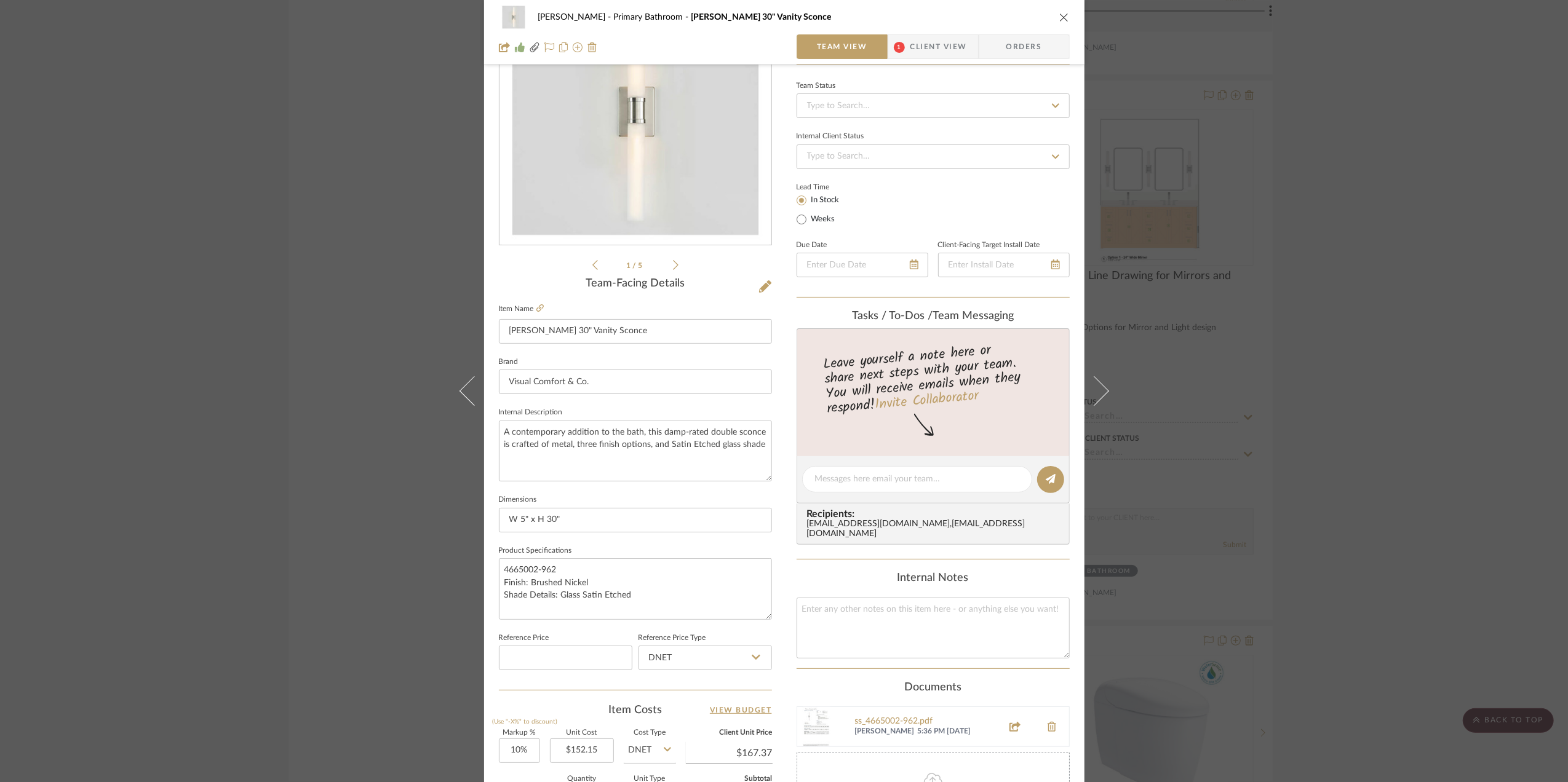
scroll to position [246, 0]
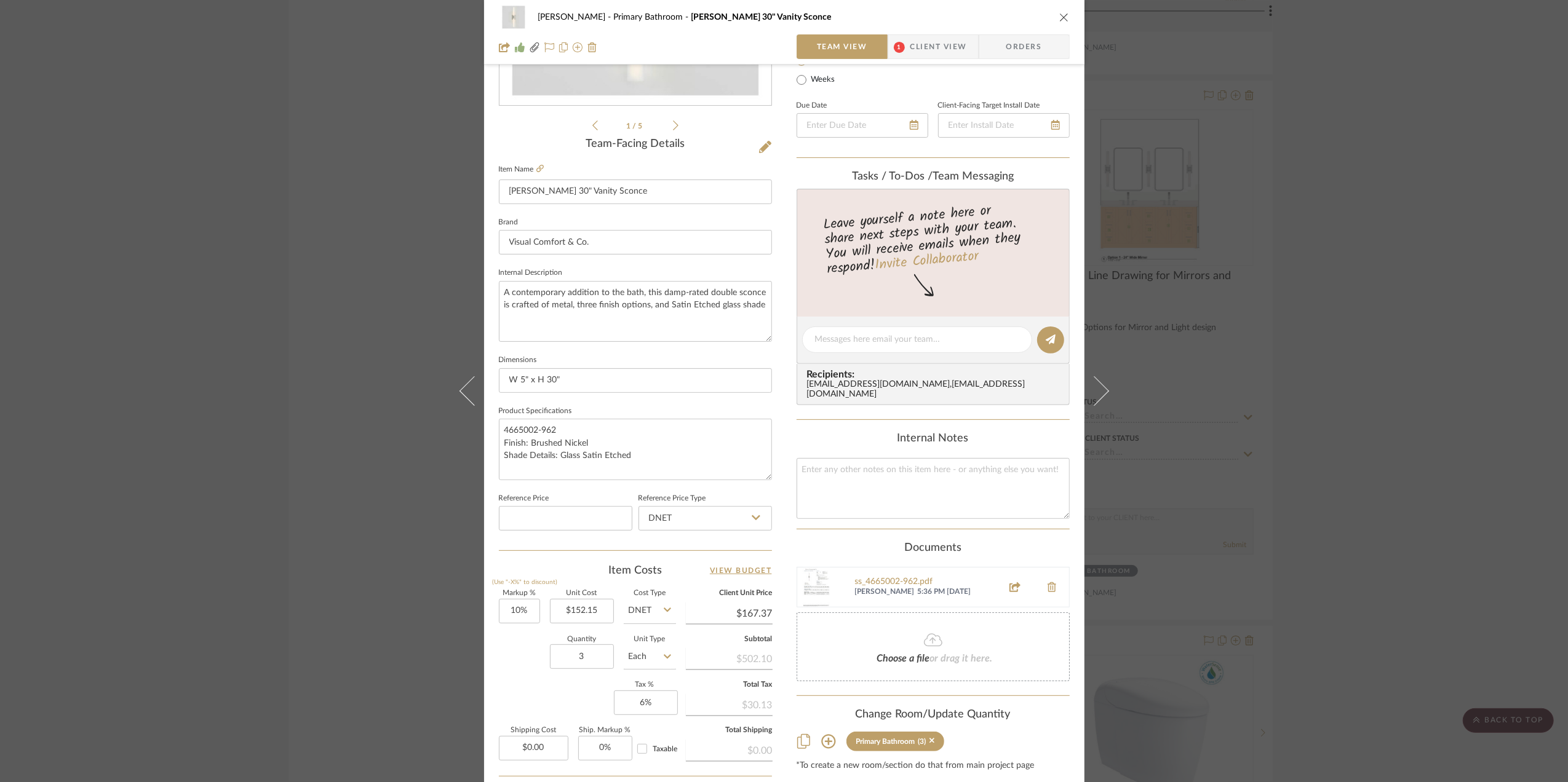
click at [1456, 336] on div "[PERSON_NAME] Primary Bathroom [PERSON_NAME] 30" Vanity Sconce Team View 1 Clie…" at bounding box center [784, 391] width 1568 height 782
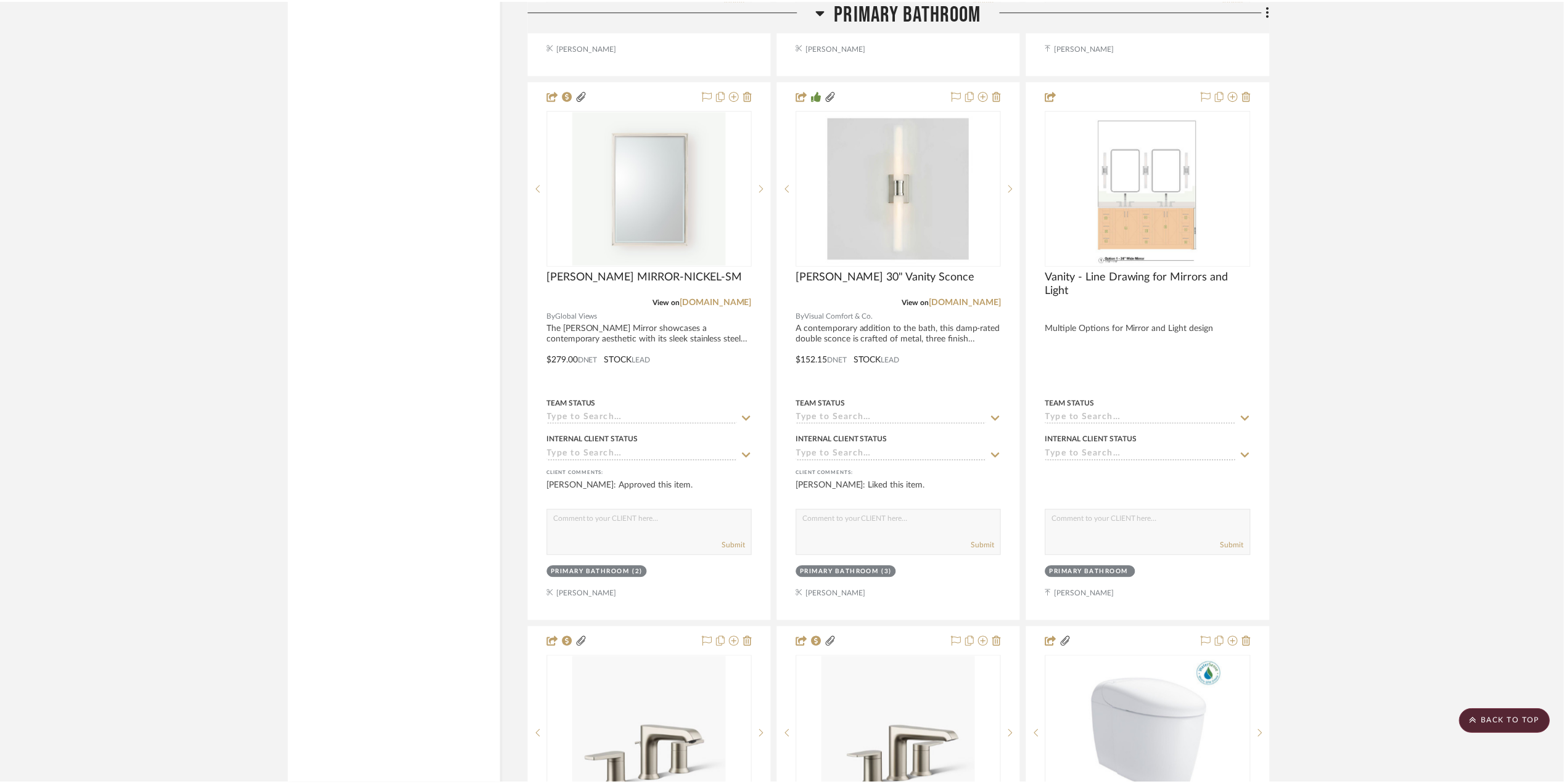
scroll to position [4356, 0]
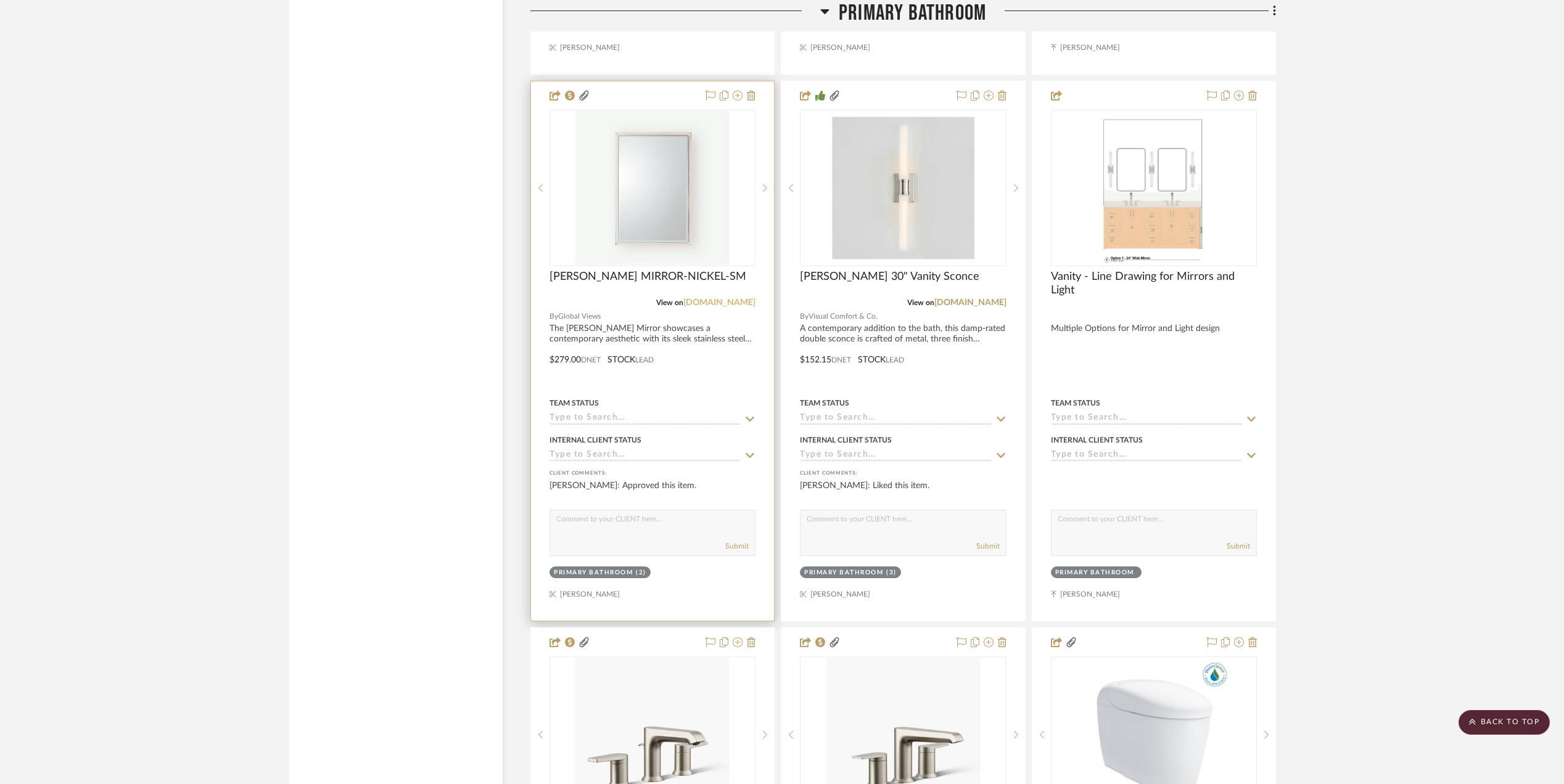
click at [733, 299] on link "[DOMAIN_NAME]" at bounding box center [719, 303] width 72 height 8
click at [849, 413] on input at bounding box center [895, 418] width 191 height 12
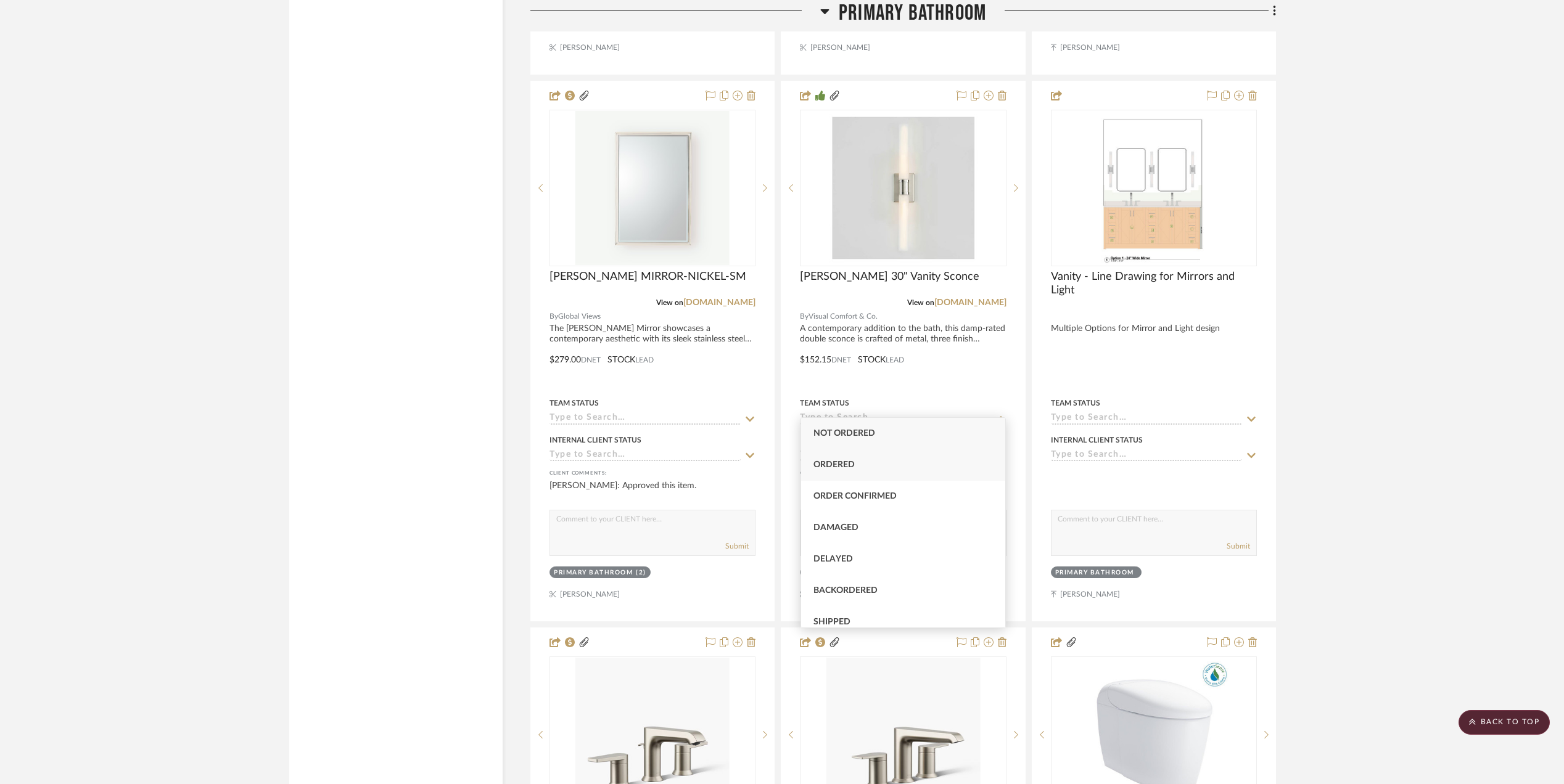
click at [842, 460] on span "Ordered" at bounding box center [834, 465] width 42 height 8
type input "[DATE]"
type input "Ordered"
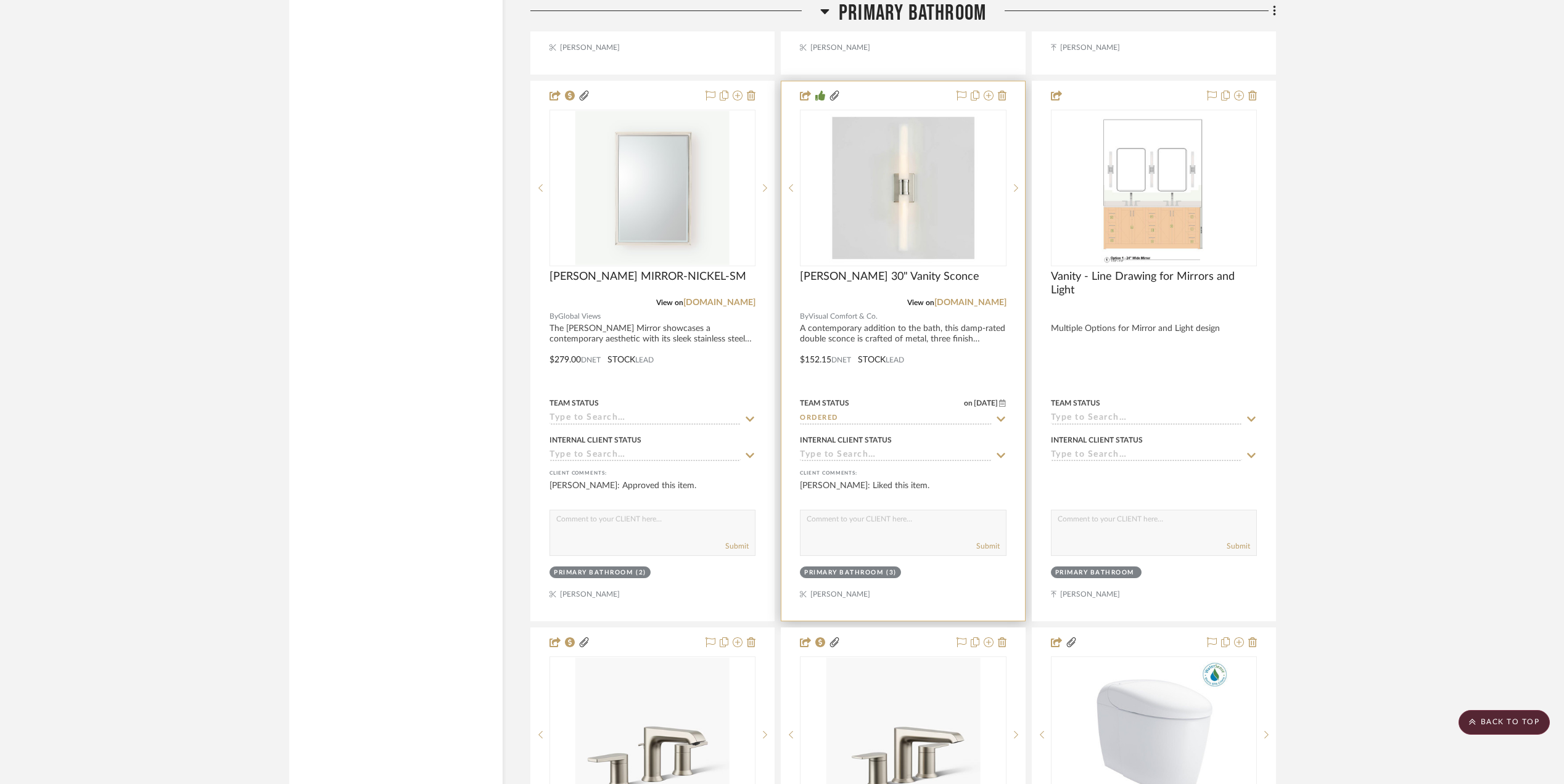
click at [838, 450] on input at bounding box center [895, 456] width 191 height 12
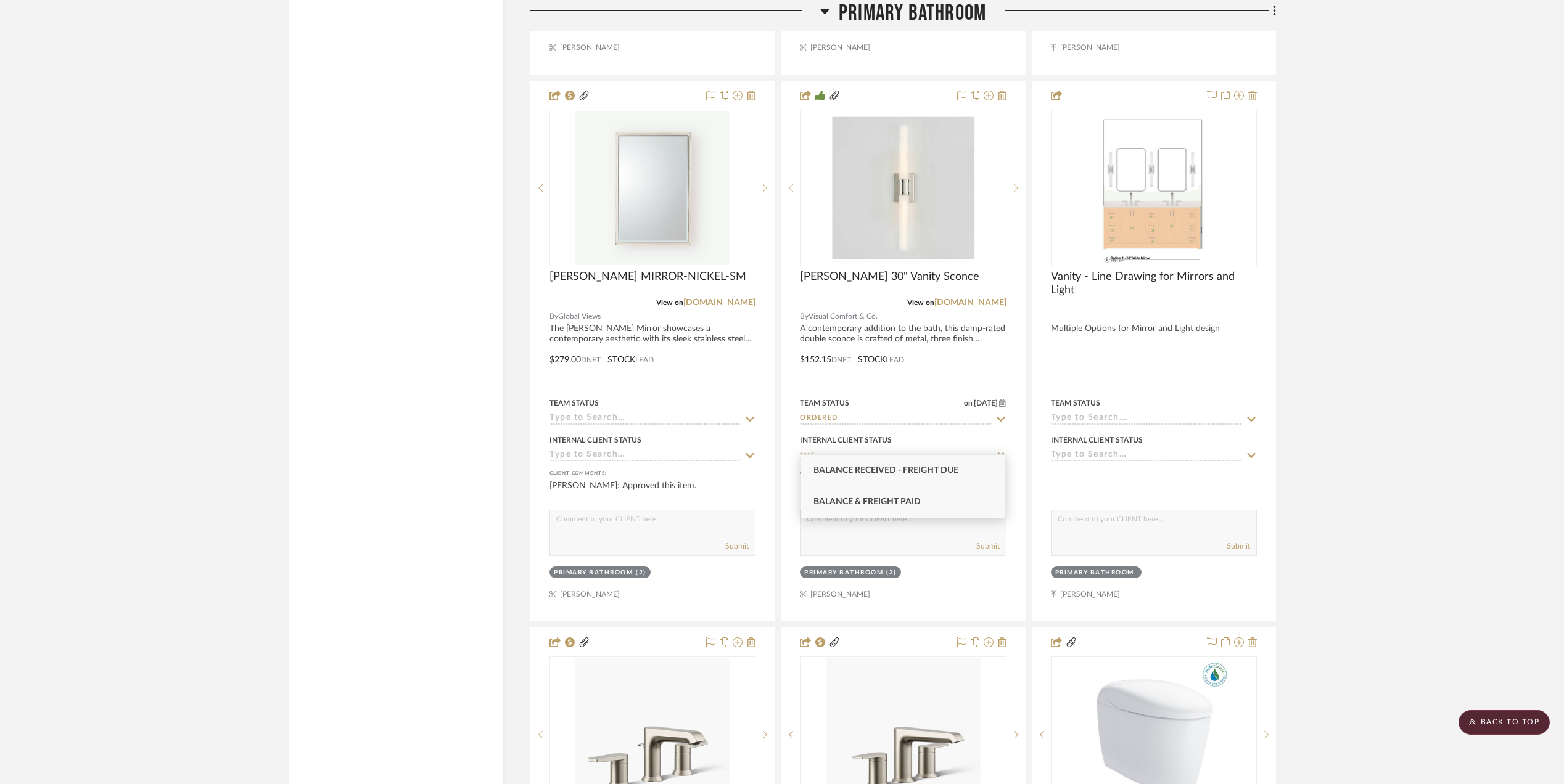
type input "frei"
click at [856, 499] on span "Balance & Freight Paid" at bounding box center [867, 501] width 107 height 8
type input "[DATE]"
type input "Balance & Freight Paid"
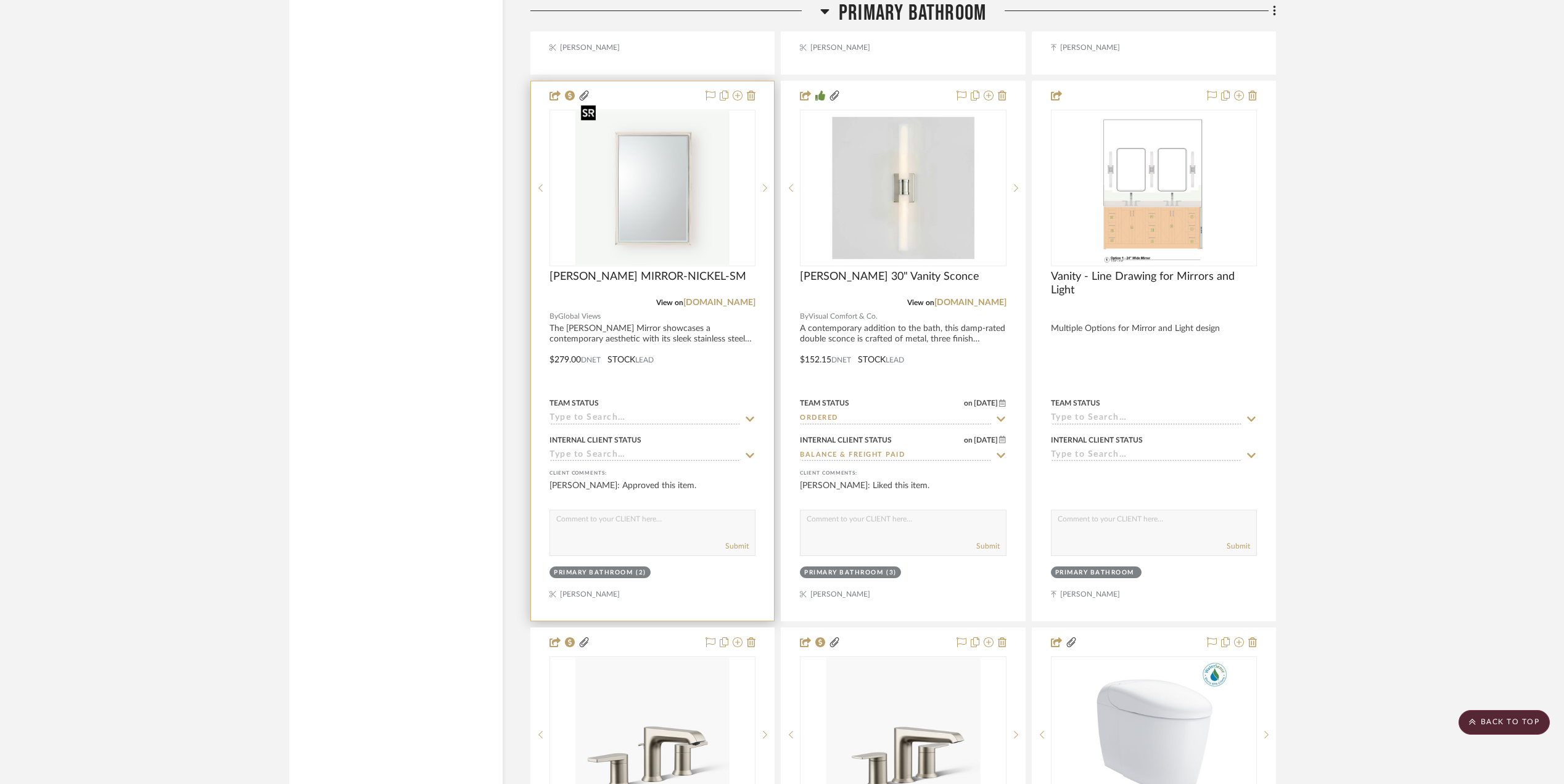
click at [649, 221] on img "0" at bounding box center [652, 187] width 154 height 154
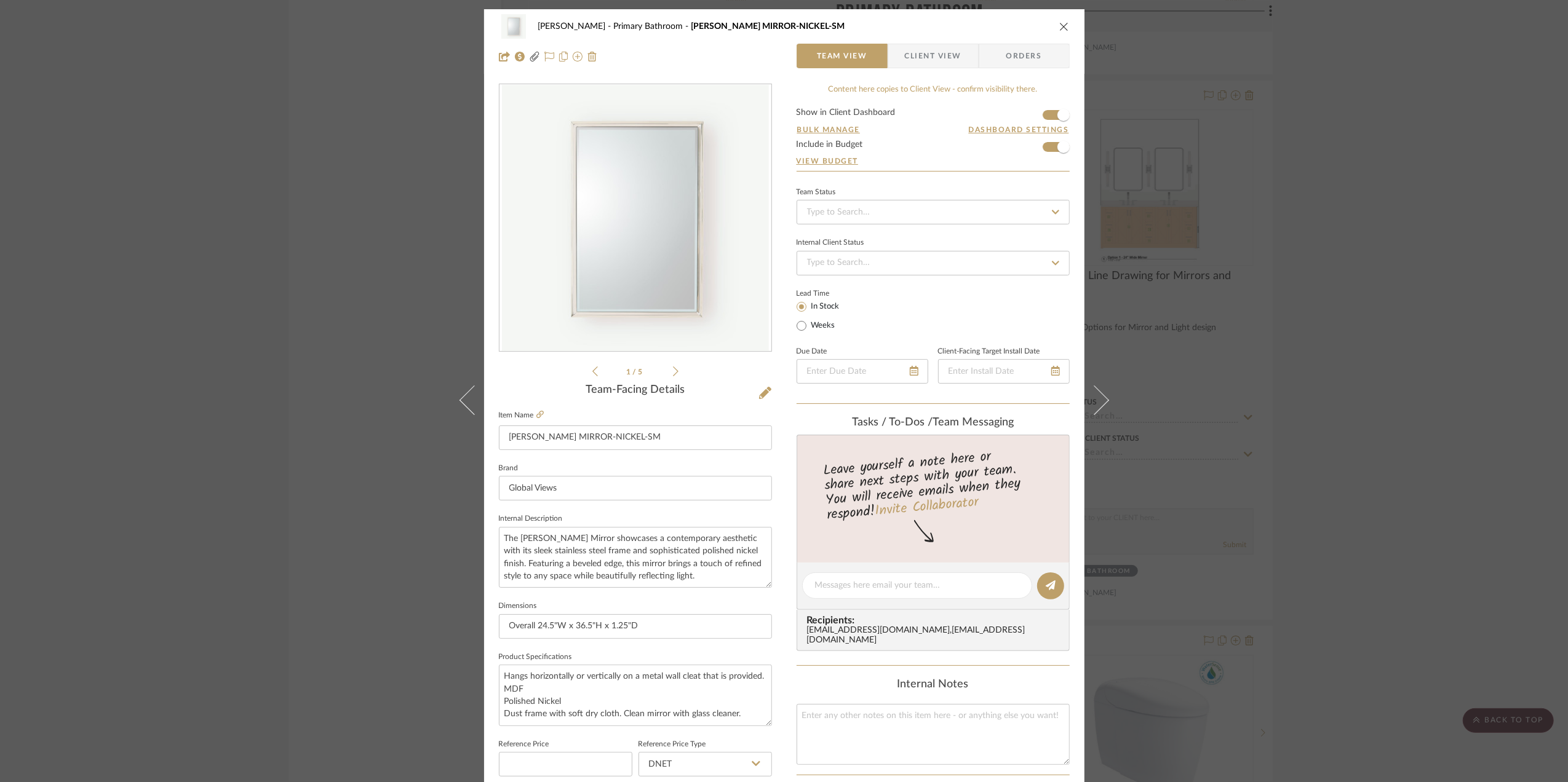
click at [1356, 259] on div "[PERSON_NAME] Primary Bathroom [PERSON_NAME] MIRROR-NICKEL-SM Team View Client …" at bounding box center [784, 391] width 1568 height 782
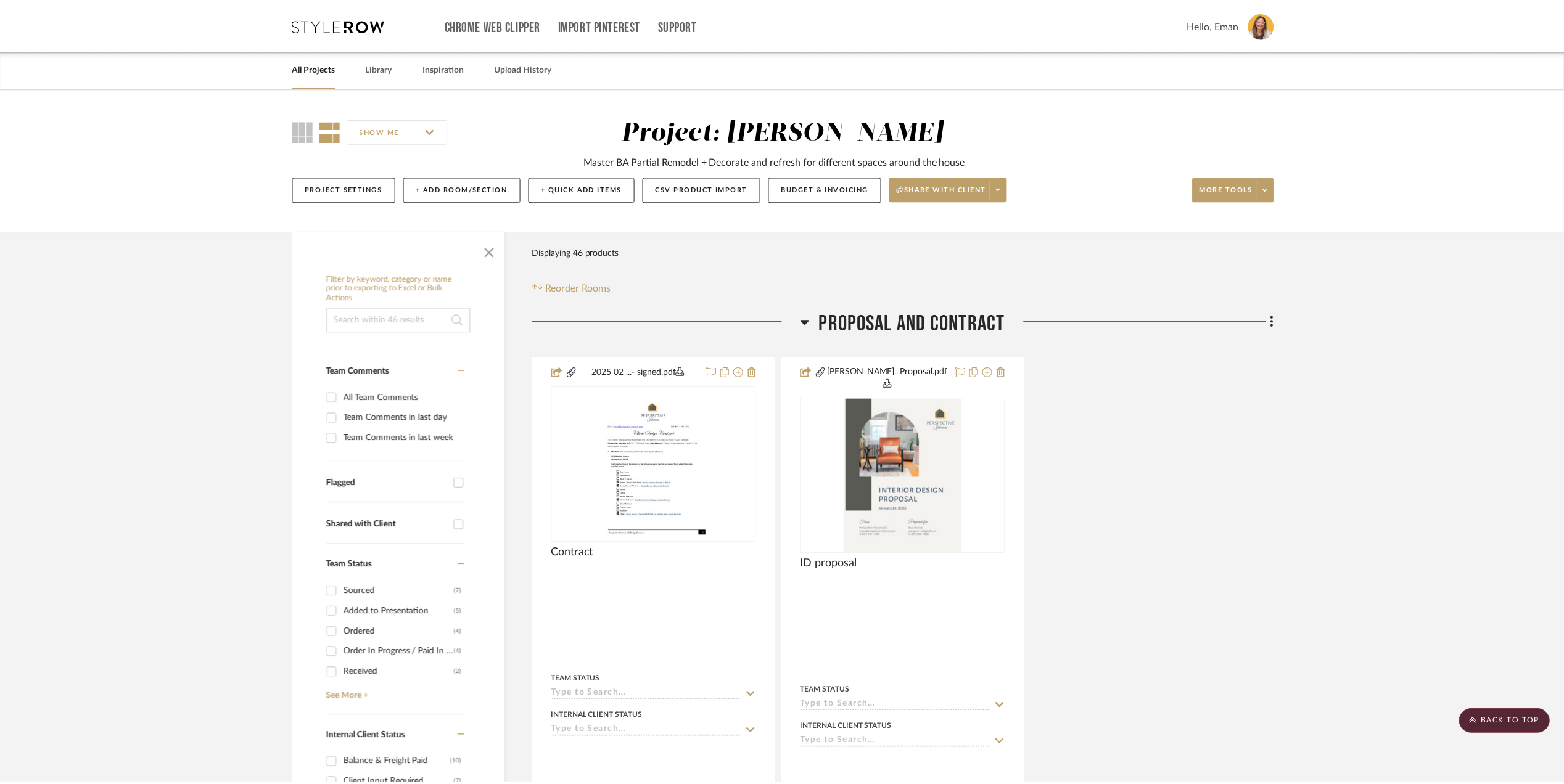
scroll to position [4356, 0]
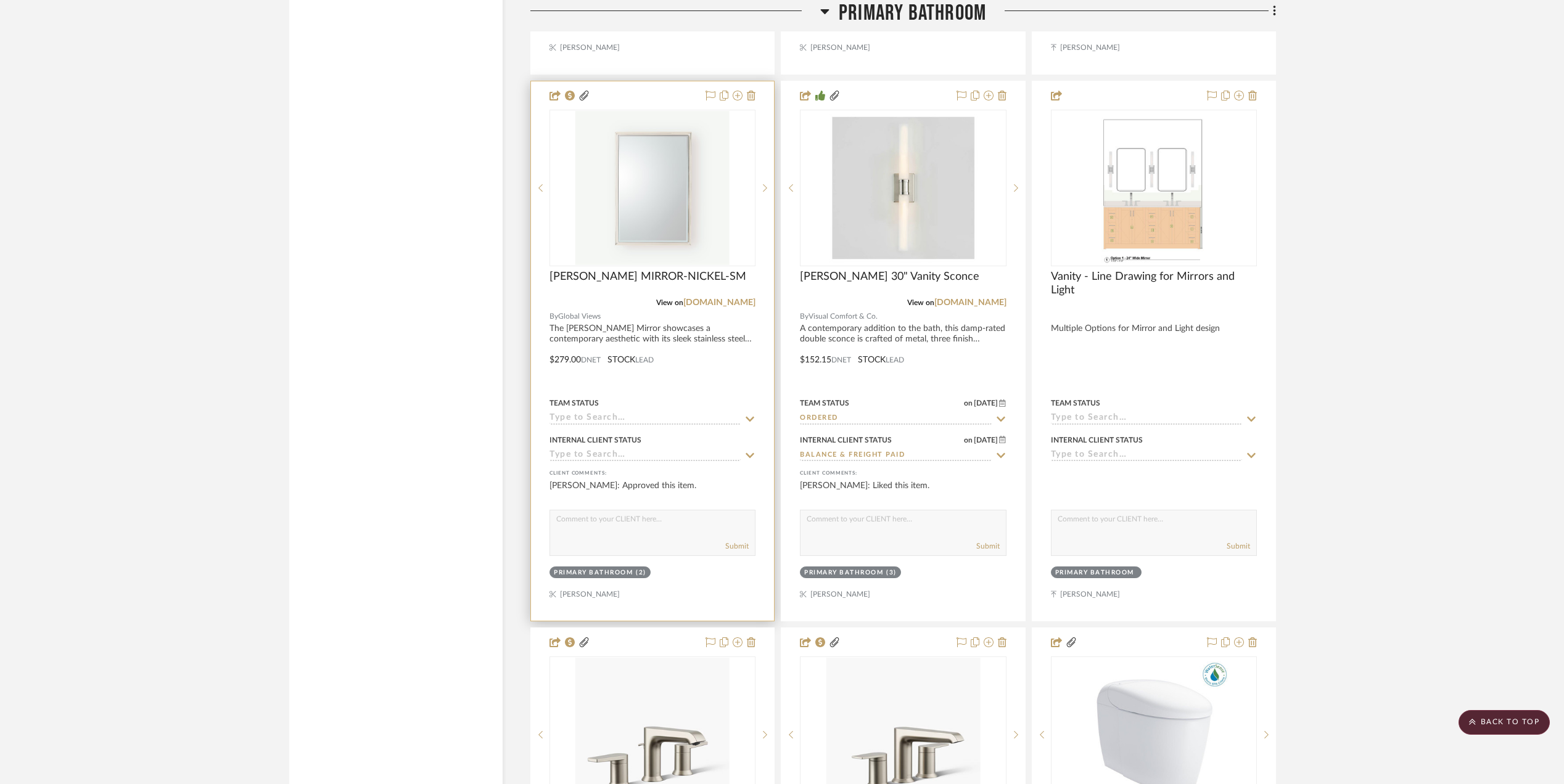
click at [588, 413] on input at bounding box center [645, 418] width 191 height 12
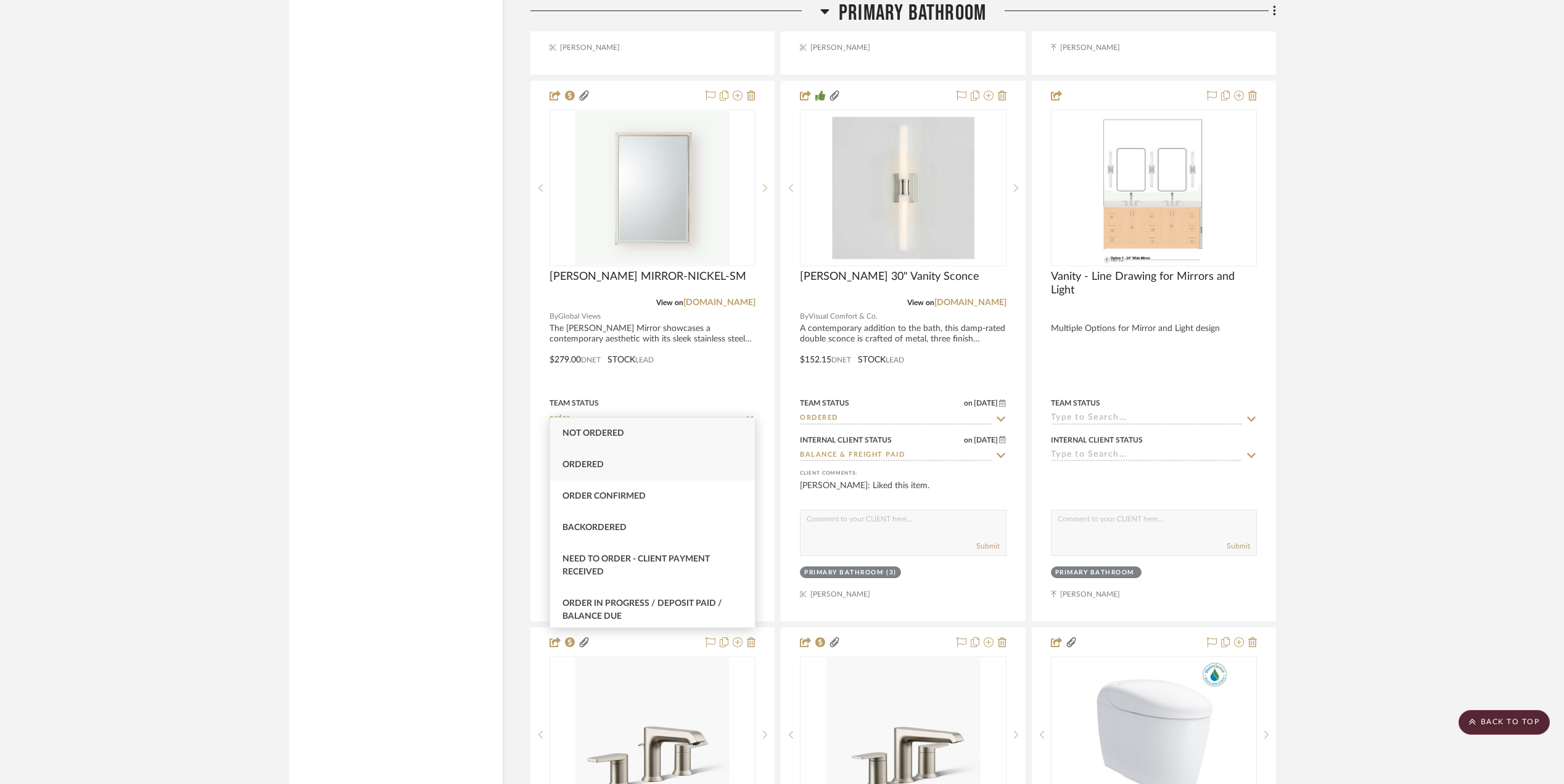
type input "order"
click at [605, 463] on div "Ordered" at bounding box center [652, 465] width 205 height 31
type input "[DATE]"
type input "Ordered"
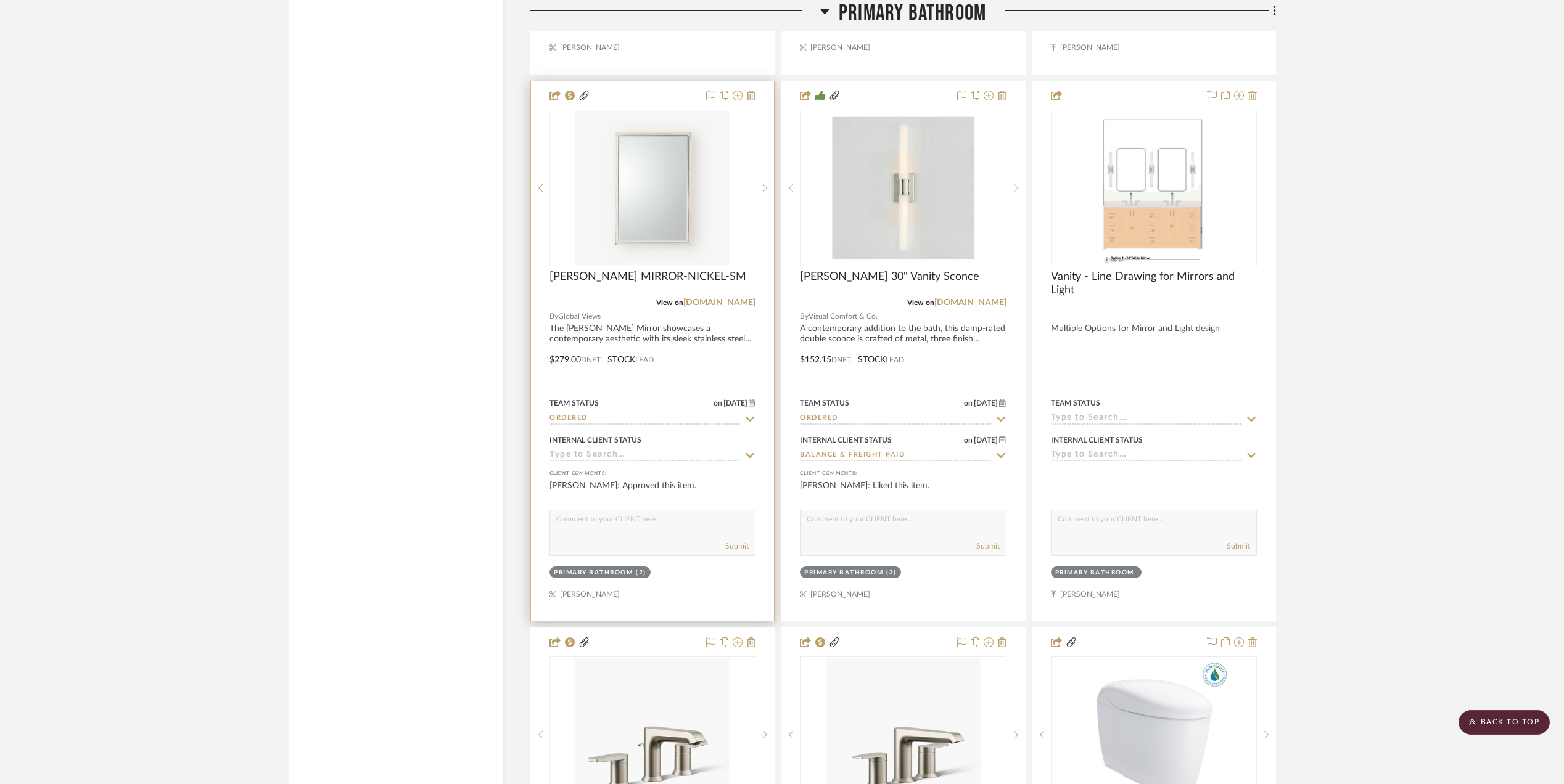
click at [603, 450] on input at bounding box center [645, 456] width 191 height 12
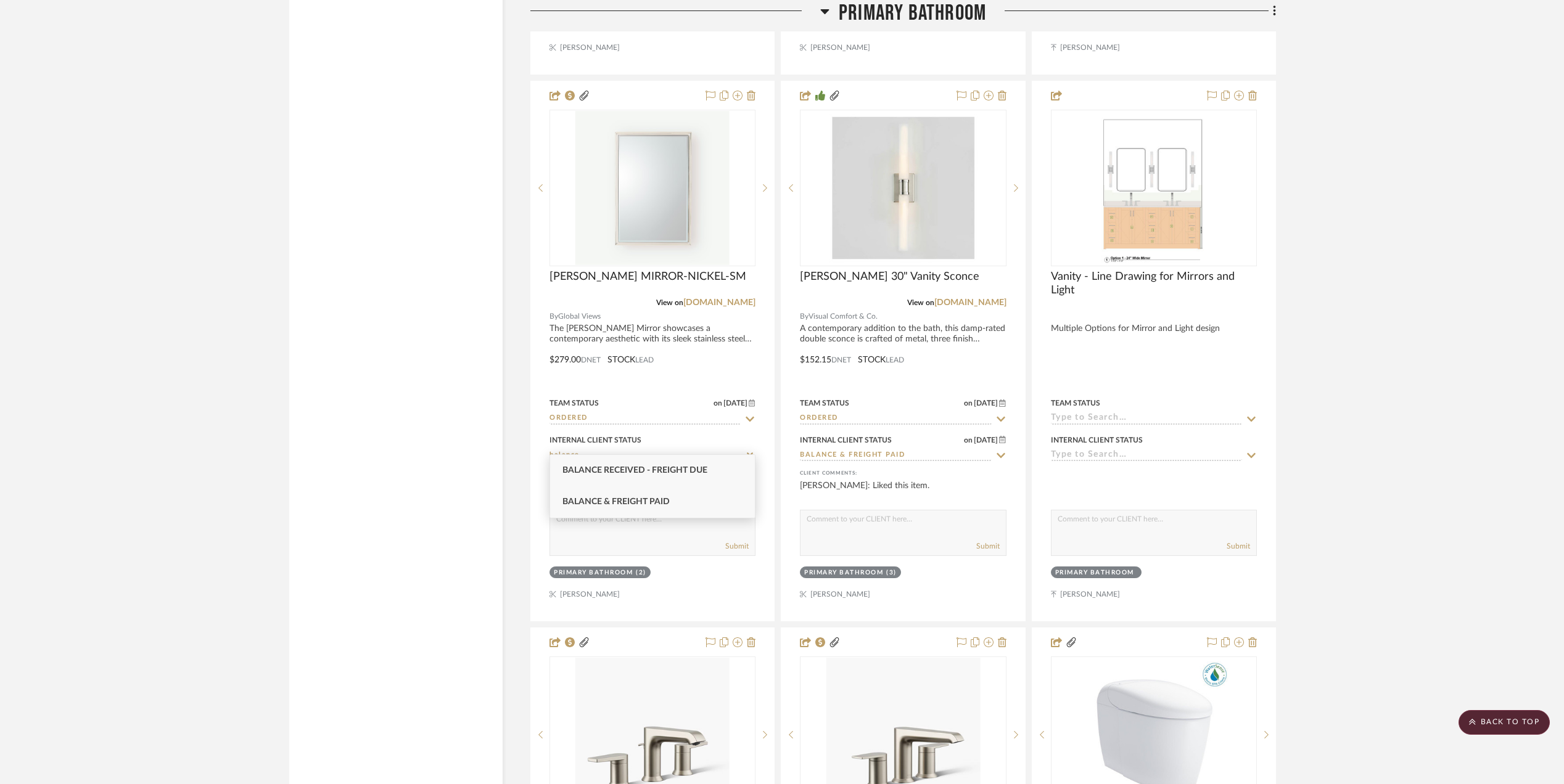
type input "balance"
click at [610, 498] on span "Balance & Freight Paid" at bounding box center [616, 501] width 107 height 8
type input "[DATE]"
type input "Balance & Freight Paid"
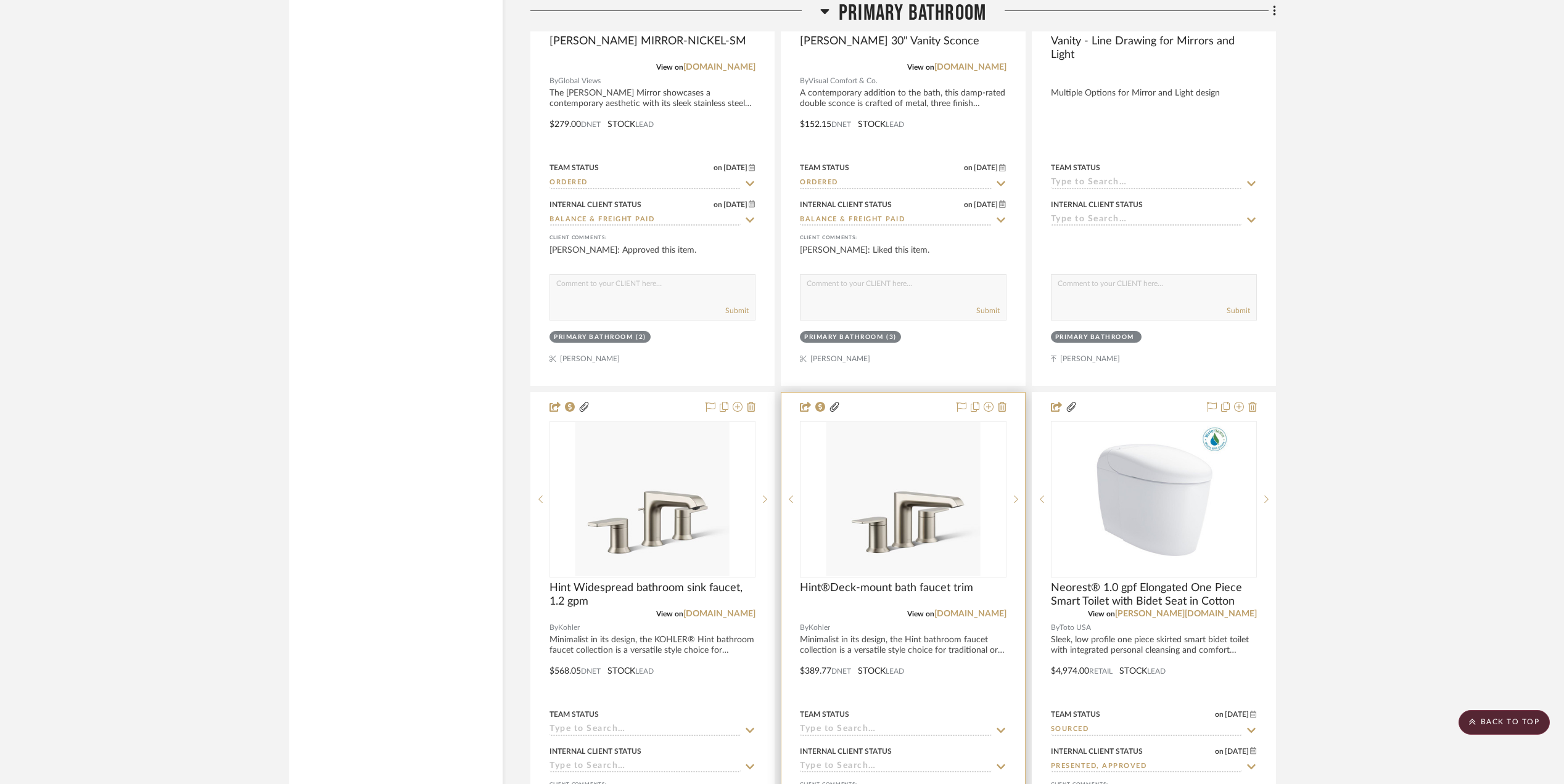
scroll to position [4848, 0]
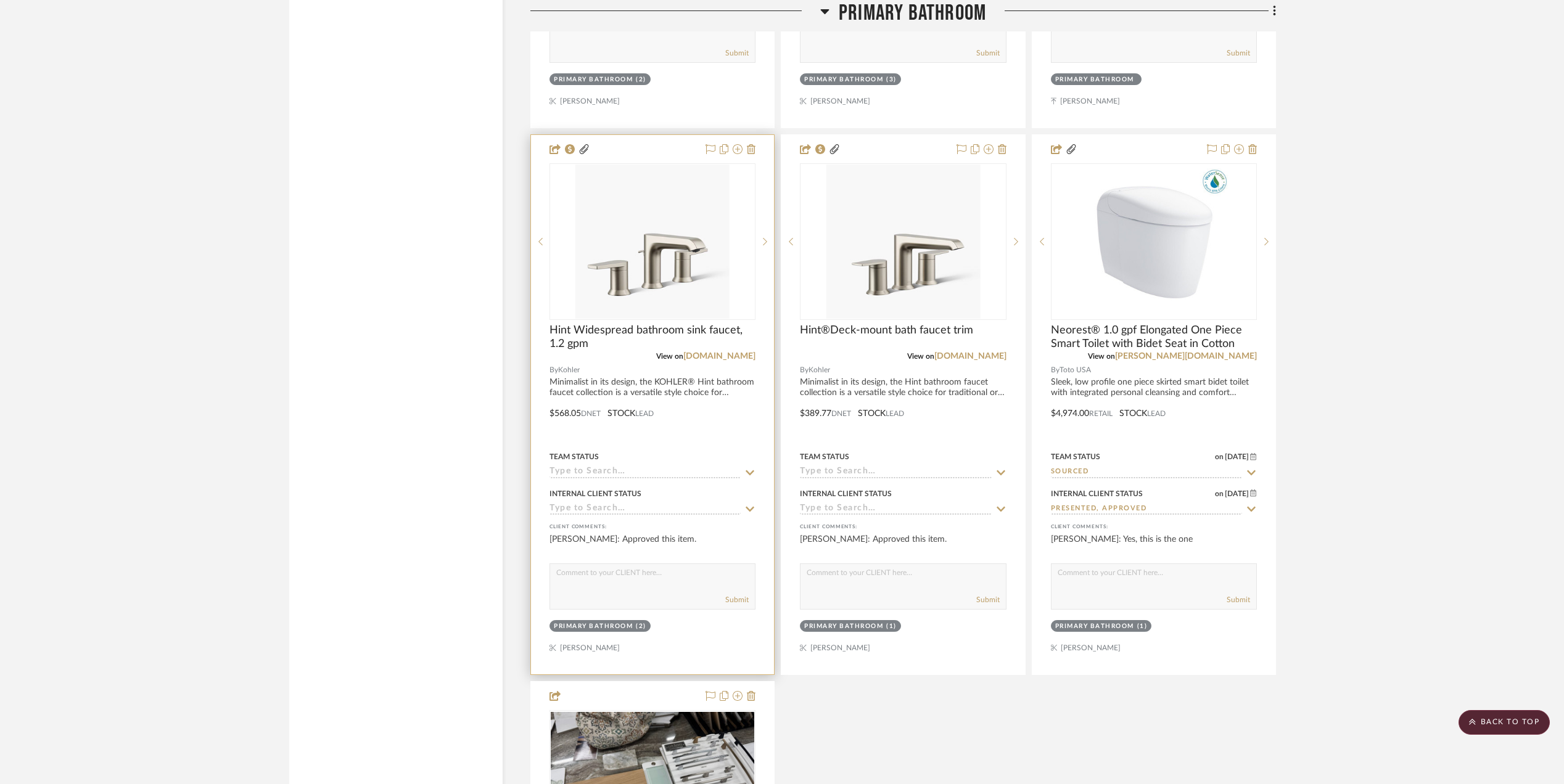
drag, startPoint x: 580, startPoint y: 451, endPoint x: 582, endPoint y: 467, distance: 16.1
click at [580, 451] on div "Team Status" at bounding box center [573, 457] width 49 height 11
click at [589, 467] on input at bounding box center [645, 472] width 191 height 12
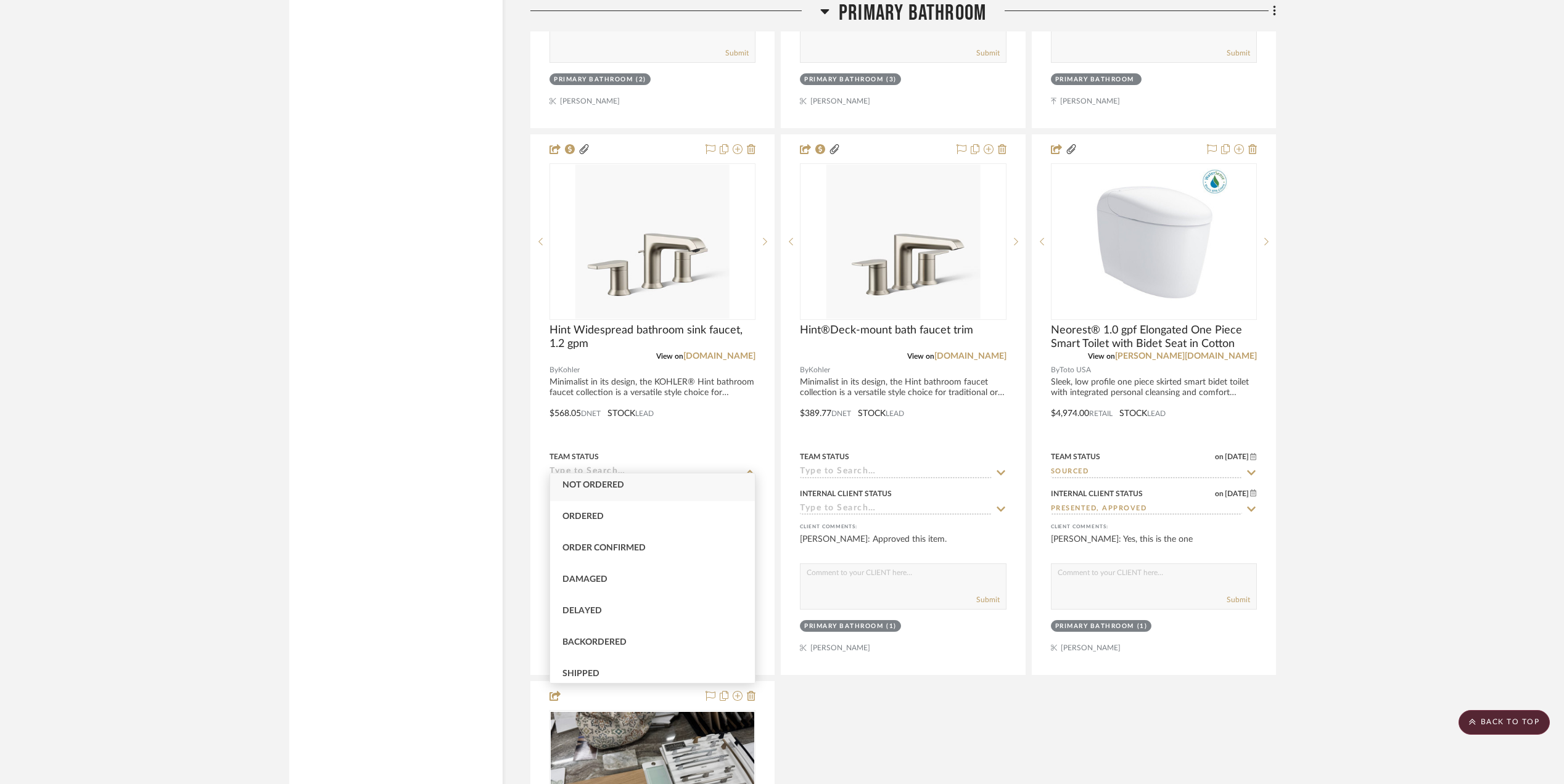
scroll to position [0, 0]
click at [618, 487] on span "Not ordered" at bounding box center [593, 489] width 62 height 8
type input "[DATE]"
type input "Not ordered"
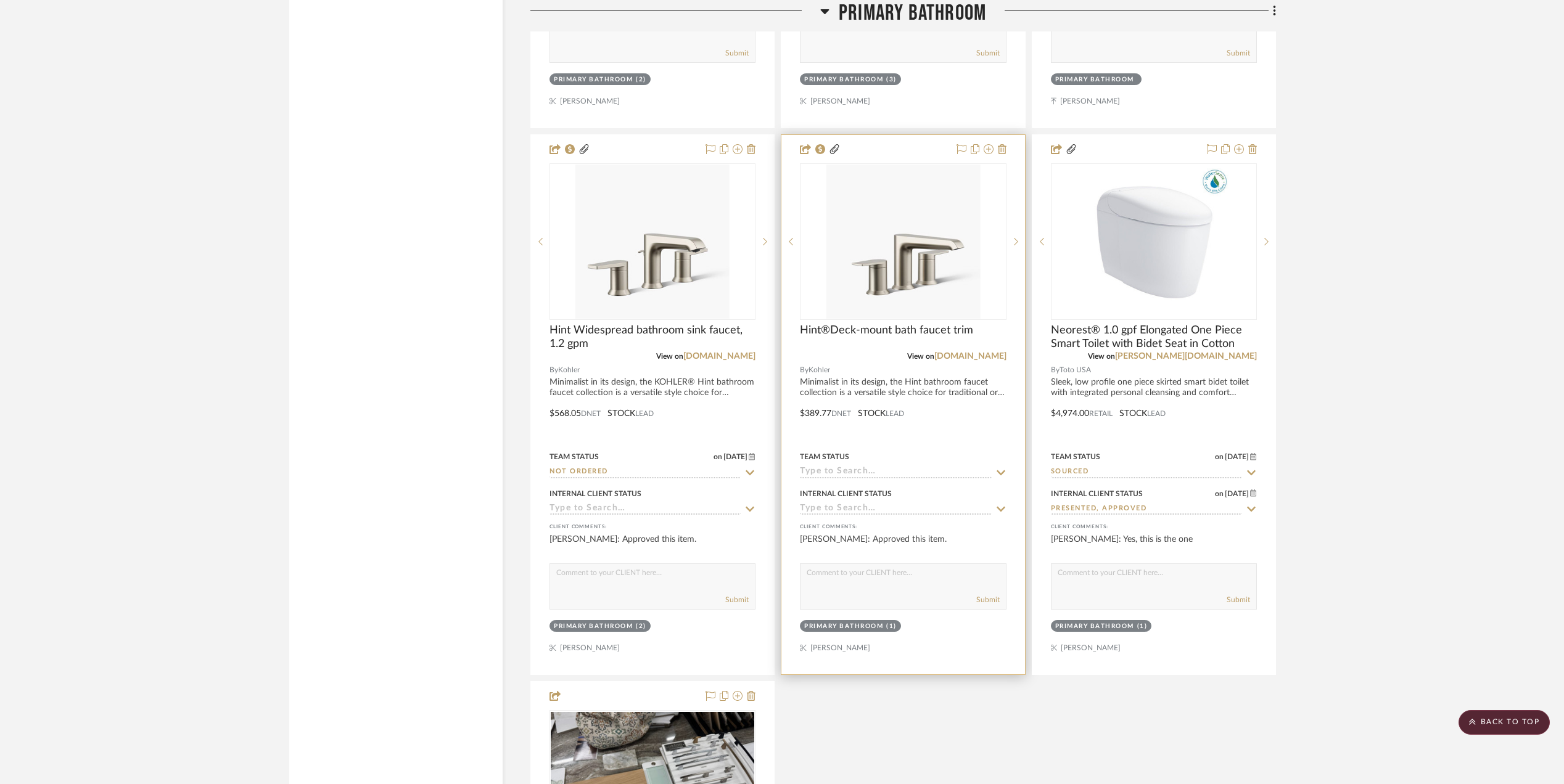
click at [854, 467] on input at bounding box center [895, 472] width 191 height 12
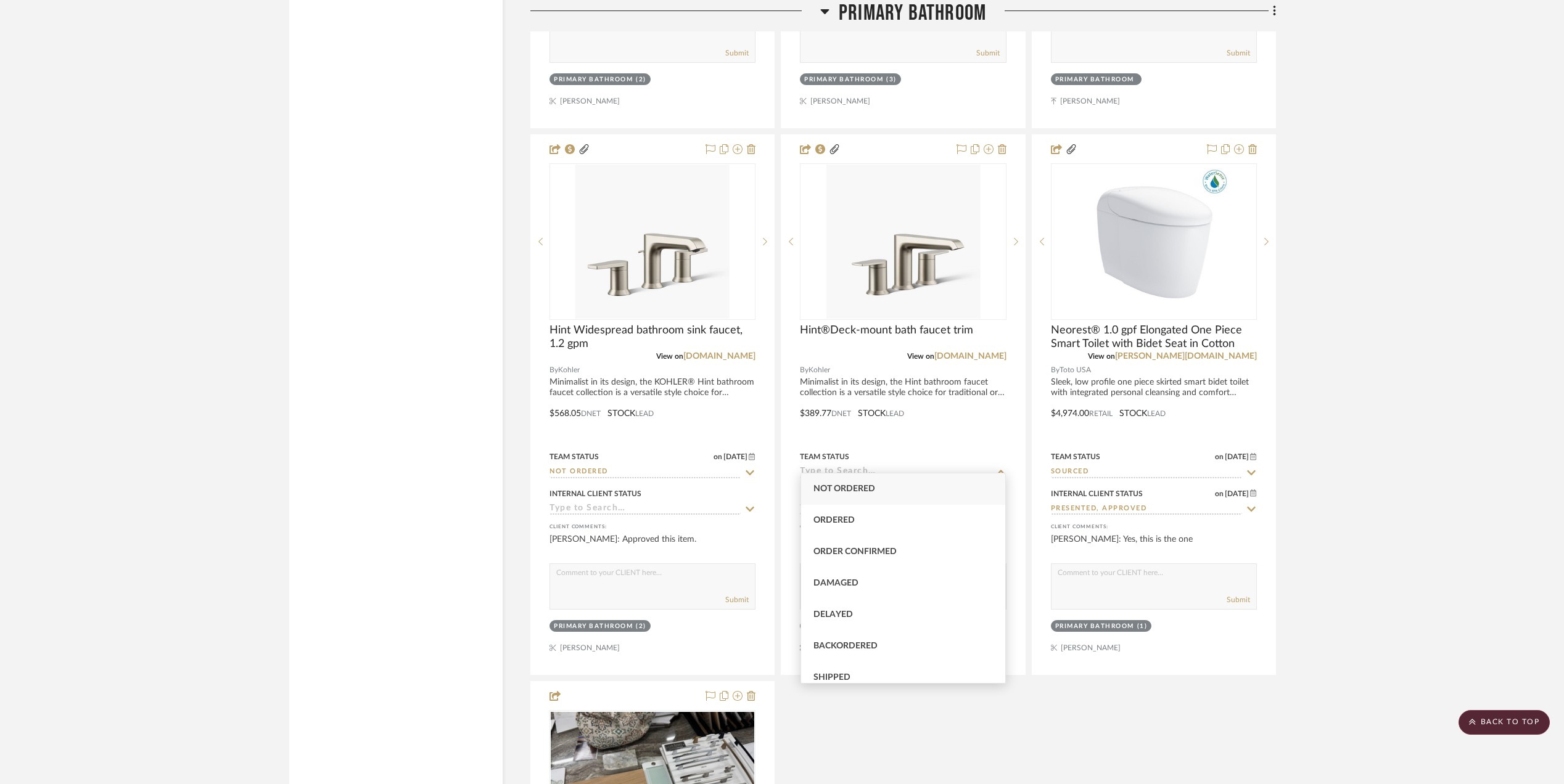
click at [849, 486] on span "Not ordered" at bounding box center [844, 489] width 62 height 8
type input "[DATE]"
type input "Not ordered"
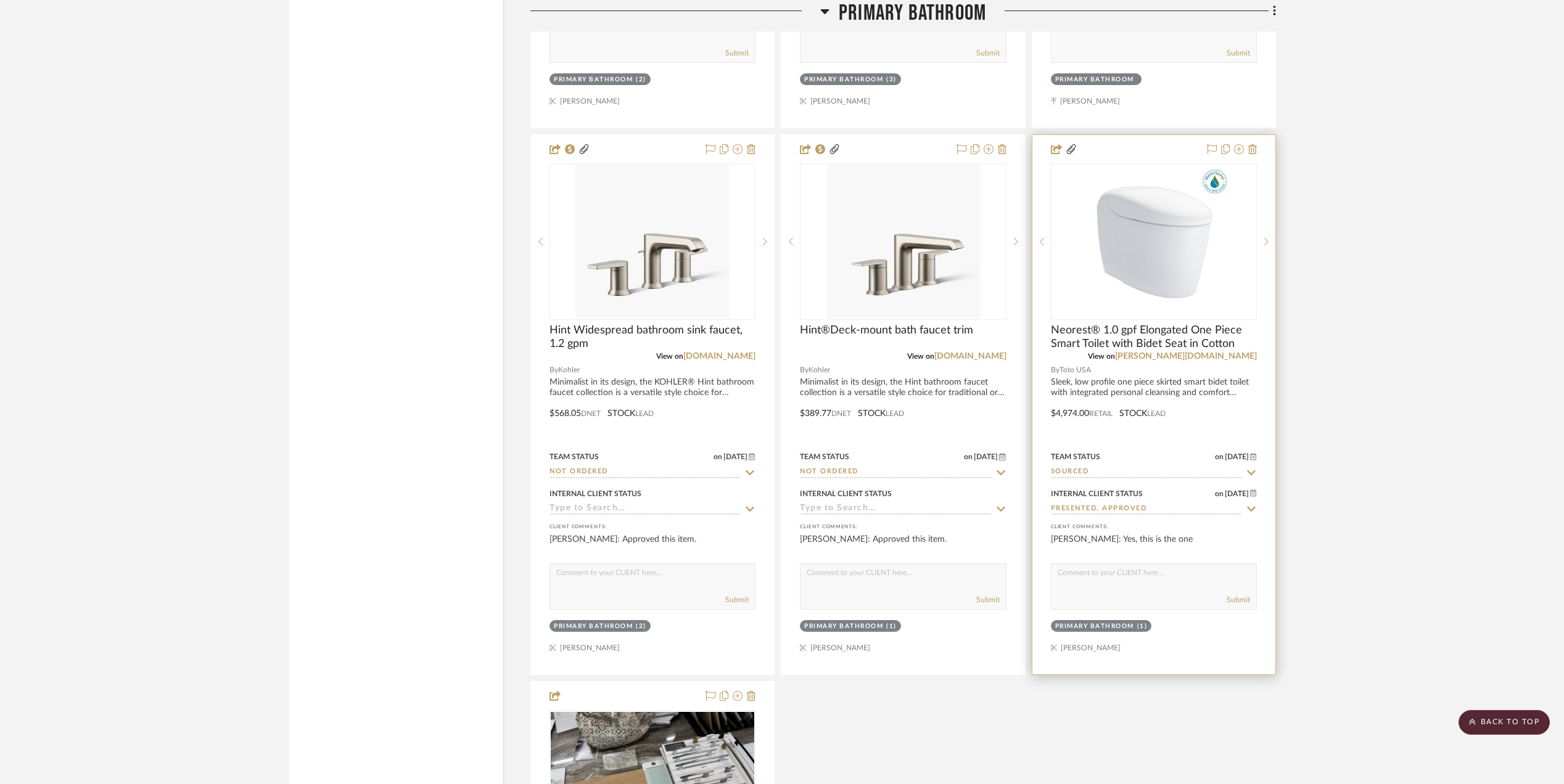
click at [1083, 467] on input "Sourced" at bounding box center [1146, 472] width 191 height 12
click at [1251, 468] on icon at bounding box center [1251, 473] width 11 height 10
type input "[DATE]"
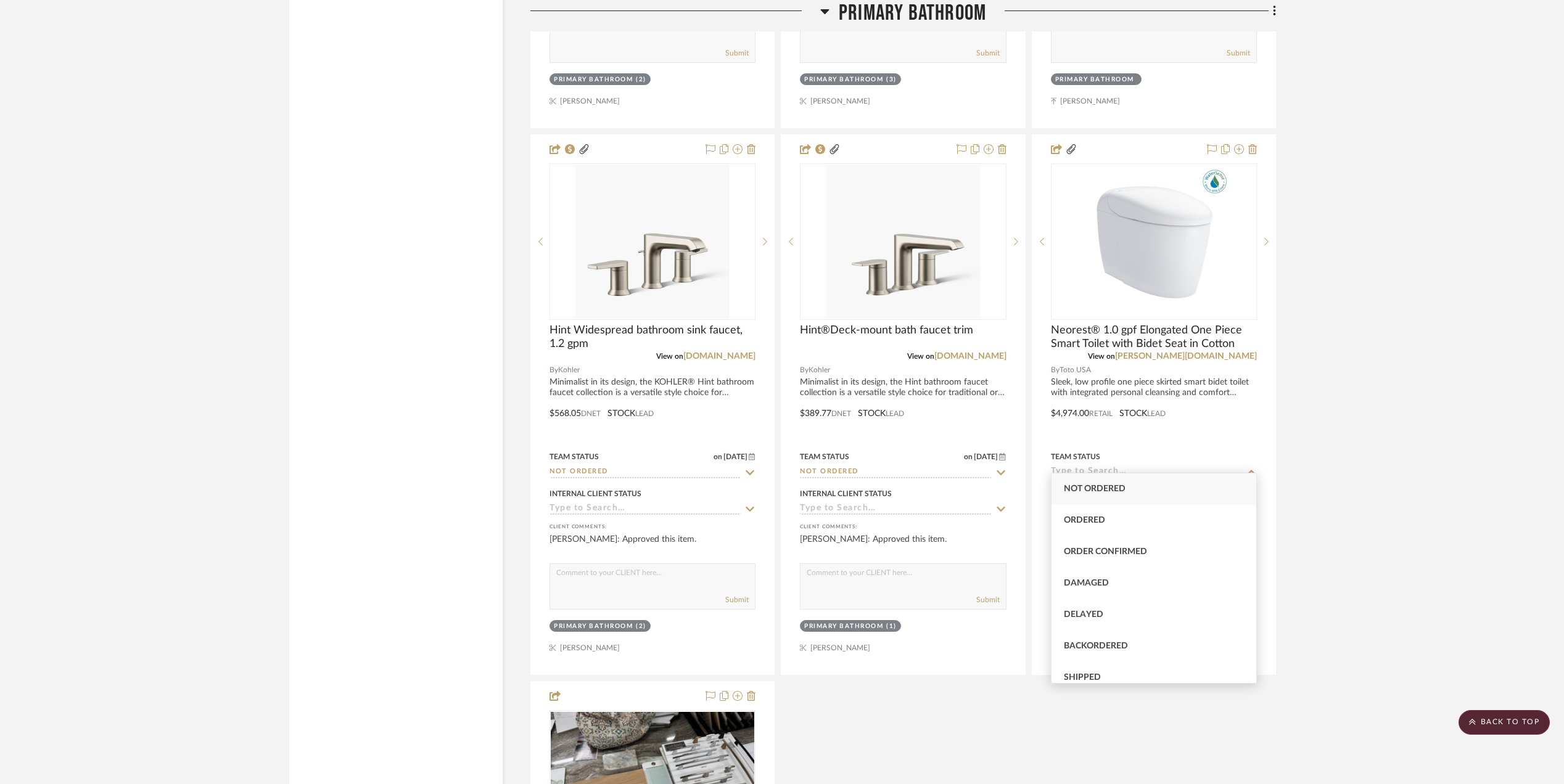
click at [1104, 486] on span "Not ordered" at bounding box center [1094, 489] width 62 height 8
type input "Not ordered"
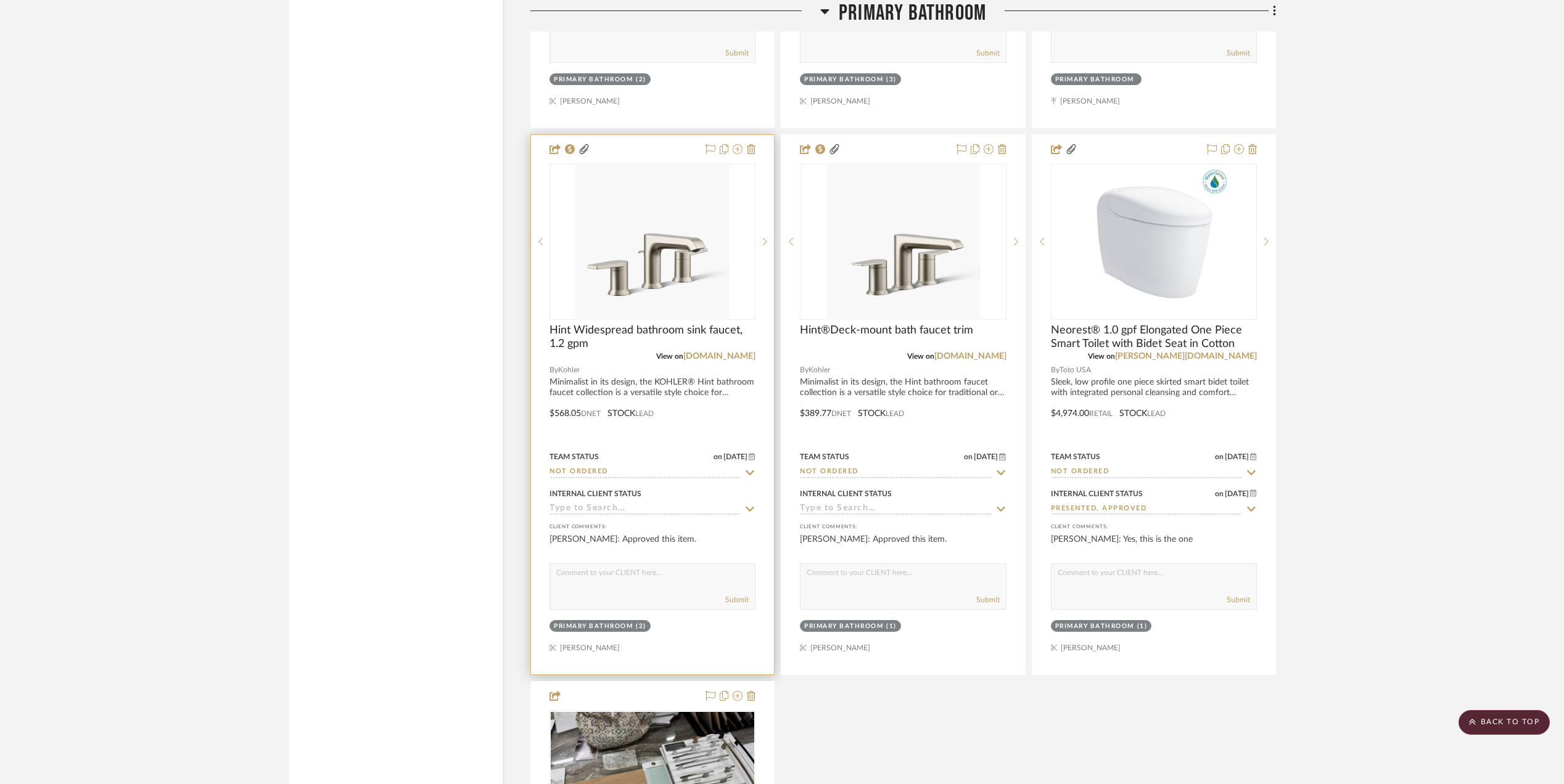
click at [623, 503] on input at bounding box center [645, 509] width 191 height 12
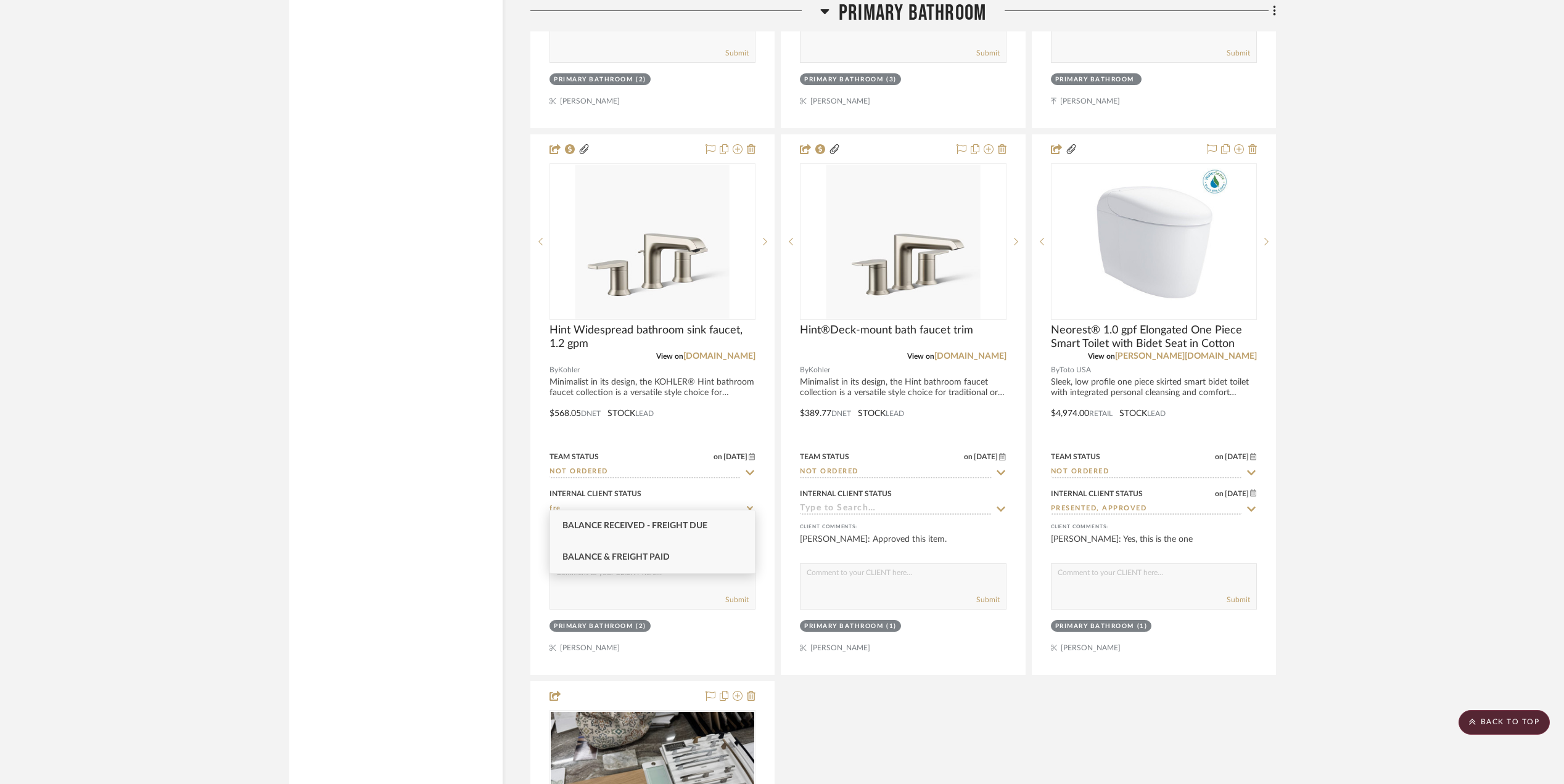
type input "fre"
click at [629, 560] on span "Balance & Freight Paid" at bounding box center [616, 557] width 107 height 8
type input "[DATE]"
type input "Balance & Freight Paid"
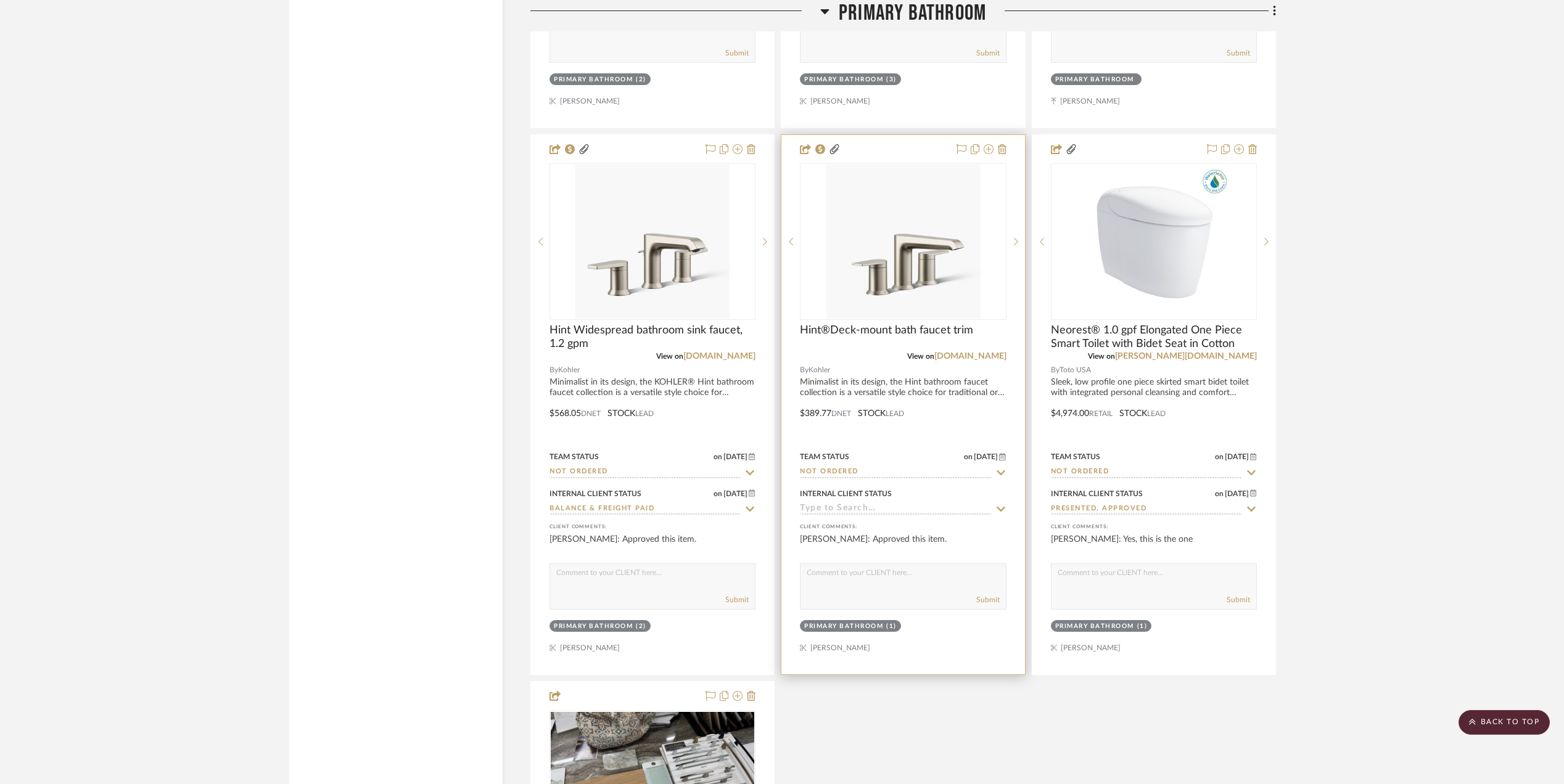
click at [878, 503] on input at bounding box center [895, 509] width 191 height 12
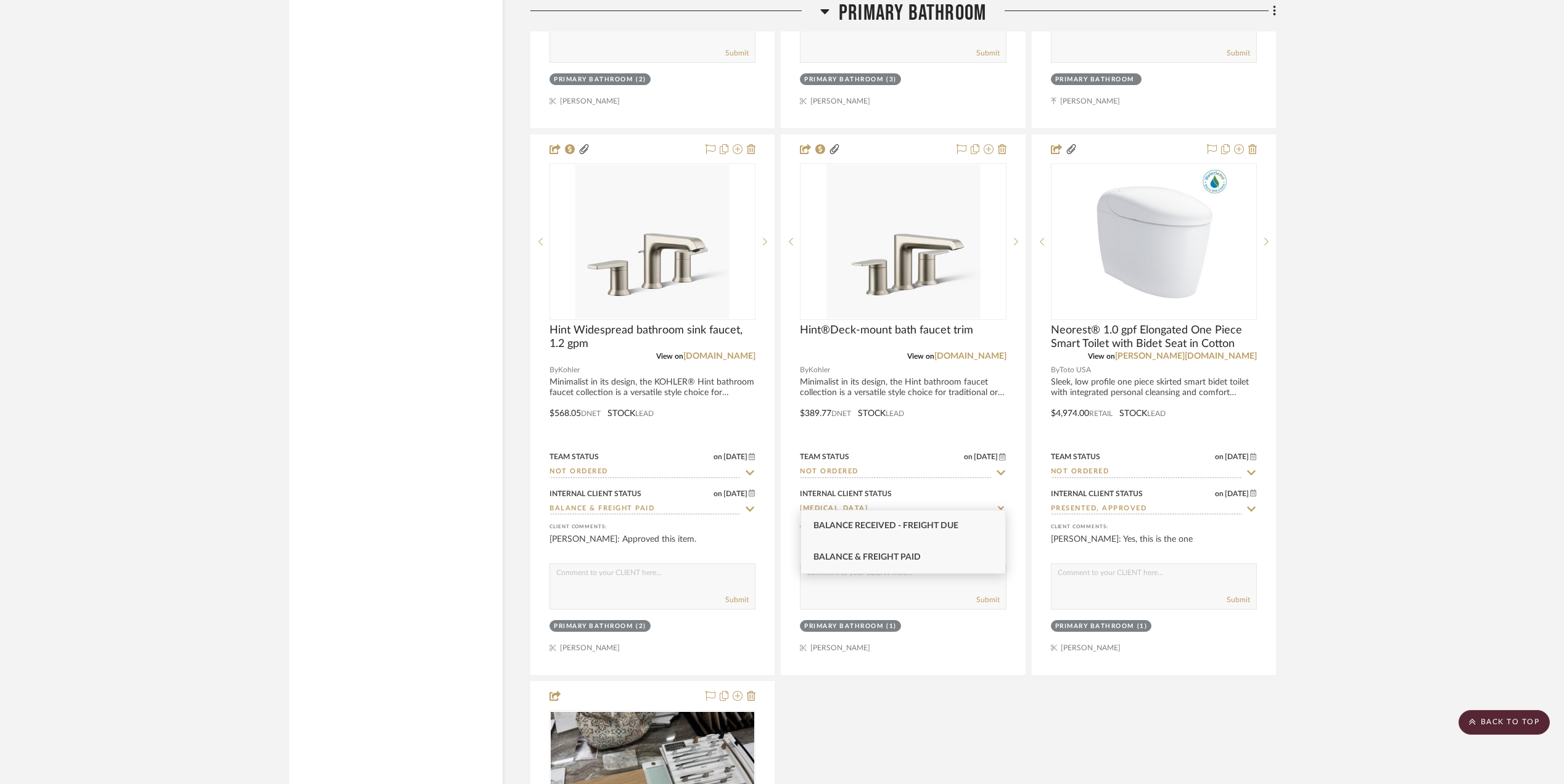
type input "[MEDICAL_DATA]"
click at [887, 554] on span "Balance & Freight Paid" at bounding box center [867, 557] width 107 height 8
type input "[DATE]"
type input "Balance & Freight Paid"
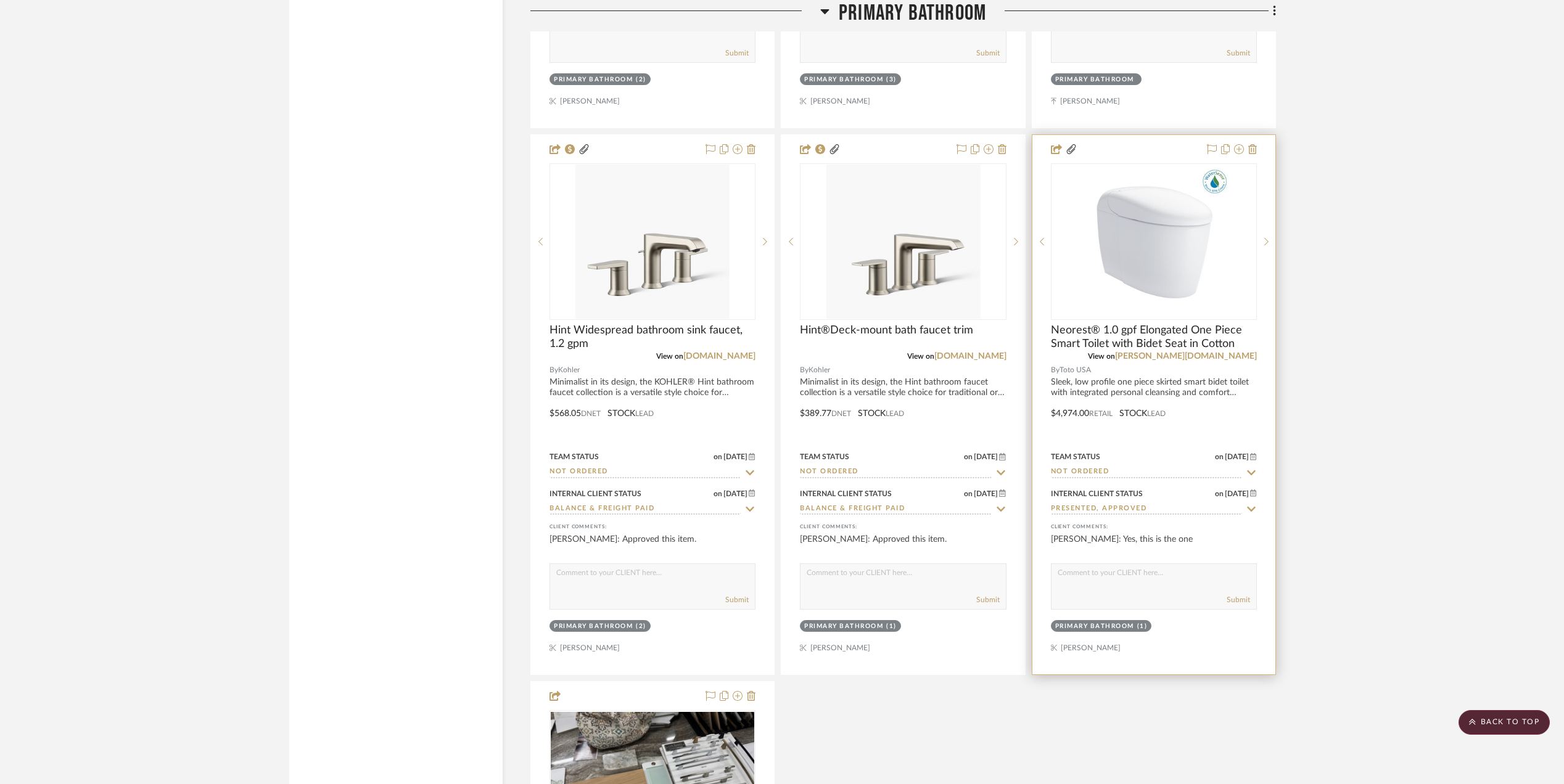
click at [1143, 503] on input "Presented, Approved" at bounding box center [1146, 509] width 191 height 12
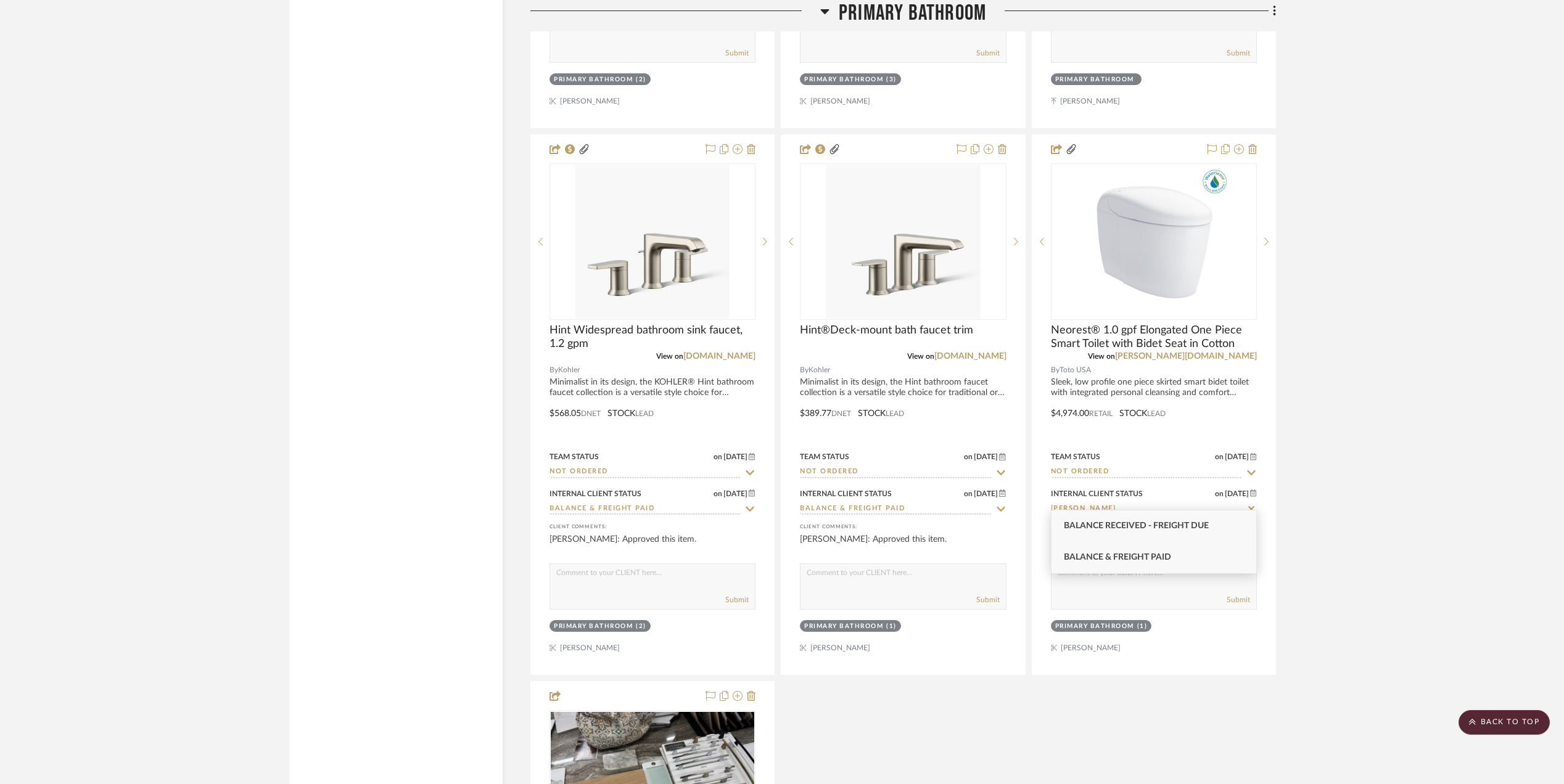
type input "[PERSON_NAME]"
click at [1123, 554] on span "Balance & Freight Paid" at bounding box center [1117, 557] width 107 height 8
type input "[DATE]"
type input "Balance & Freight Paid"
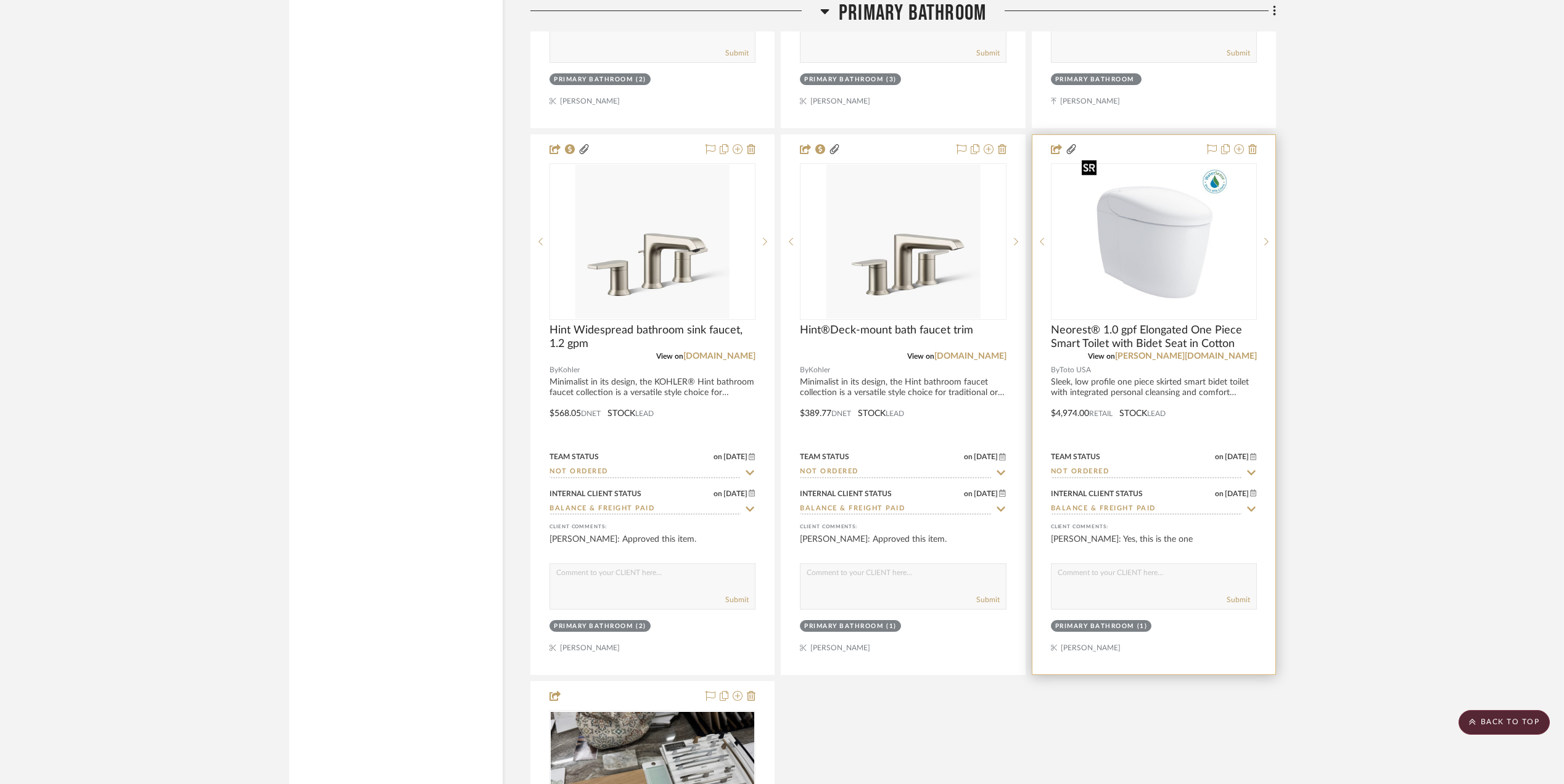
click at [1141, 203] on img "0" at bounding box center [1154, 241] width 154 height 154
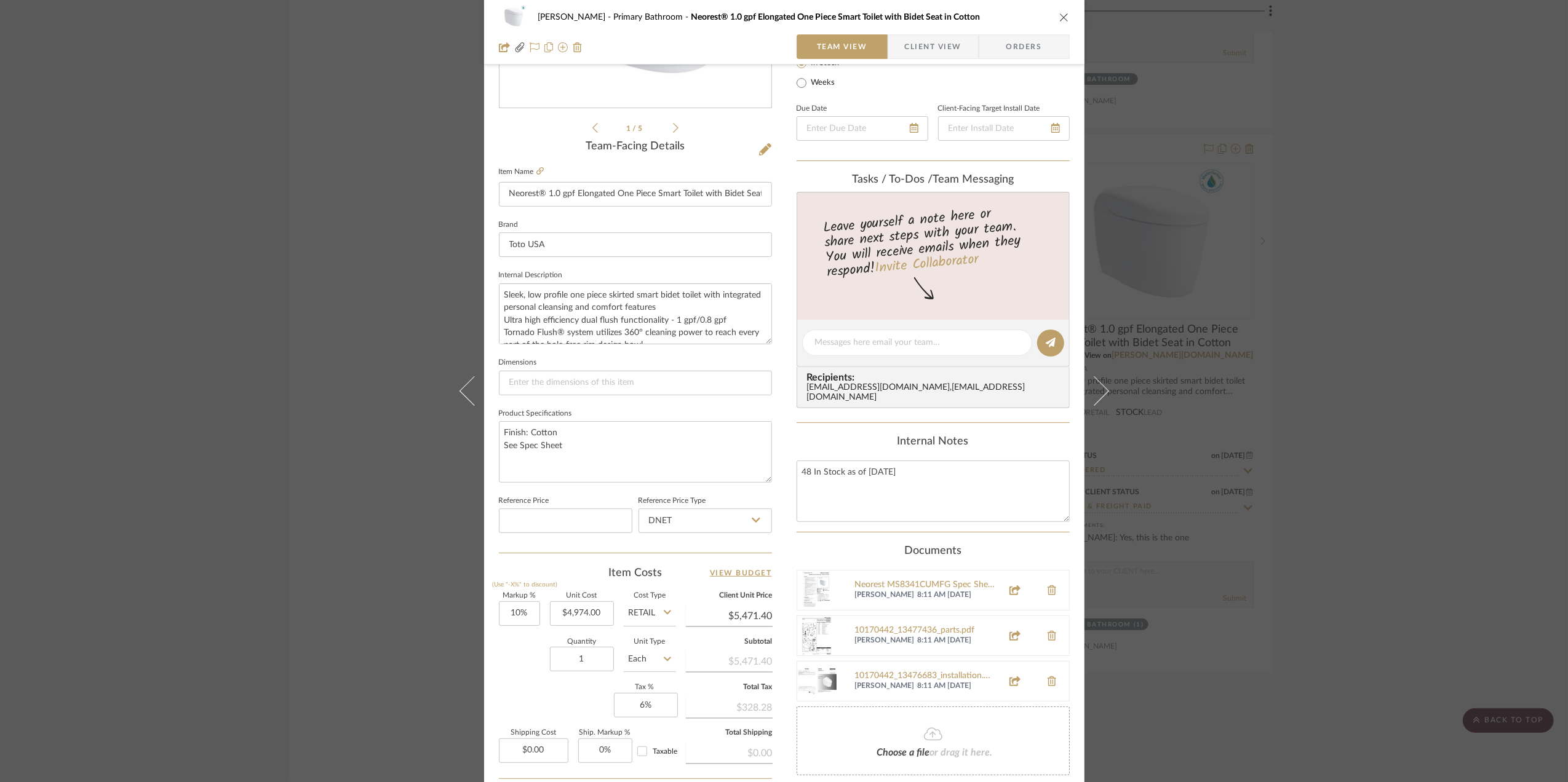
scroll to position [246, 0]
click at [882, 578] on div "Neorest MS8341CUMFG Spec Sheet.pdf" at bounding box center [924, 583] width 140 height 10
click at [906, 670] on div "10170442_13476683_installation.pdf" at bounding box center [924, 674] width 140 height 10
click at [1383, 424] on div "[PERSON_NAME] Primary Bathroom Neorest® 1.0 gpf Elongated One Piece Smart Toile…" at bounding box center [784, 391] width 1568 height 782
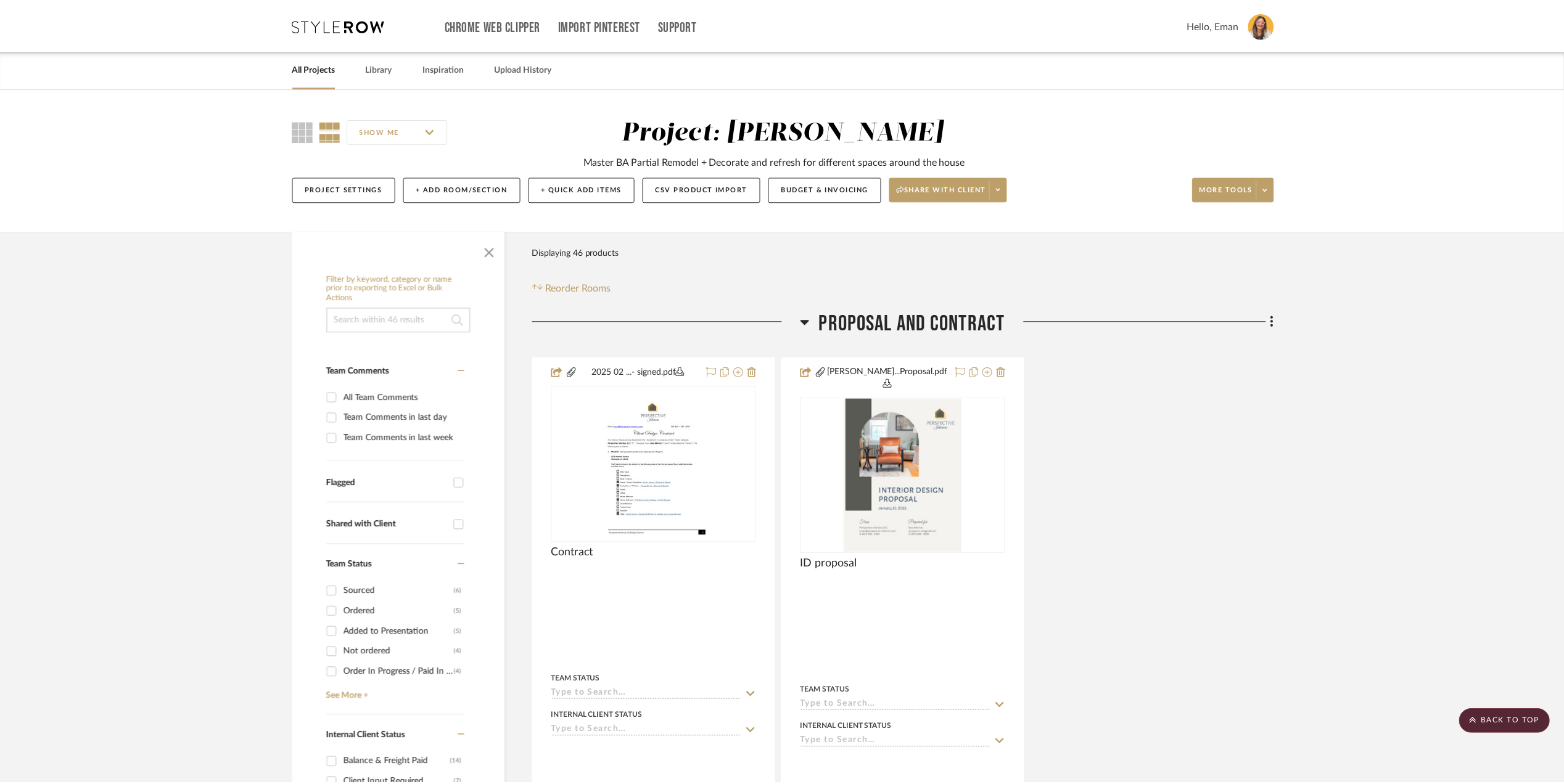
scroll to position [4848, 0]
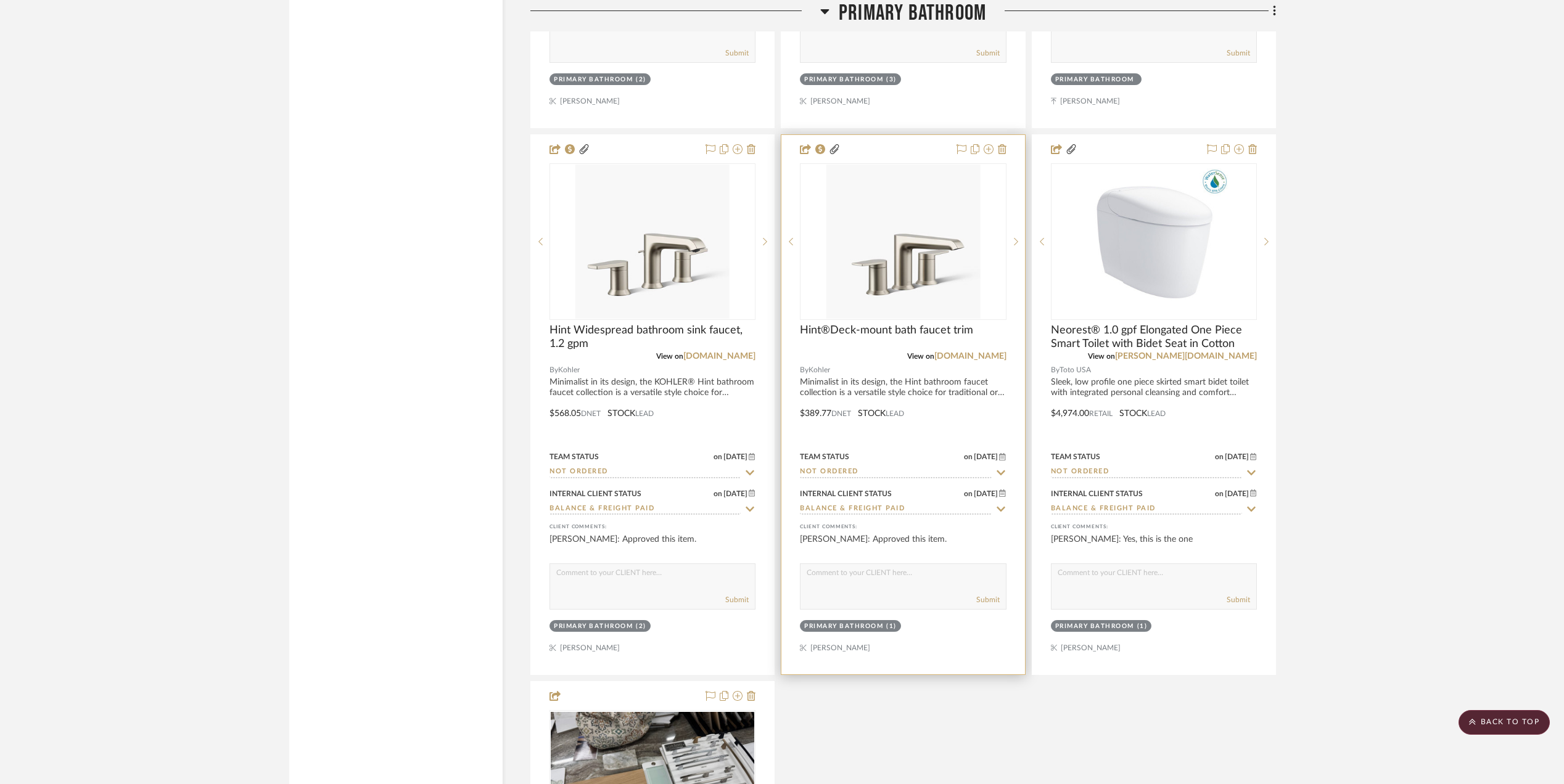
click at [901, 261] on img "0" at bounding box center [903, 241] width 154 height 154
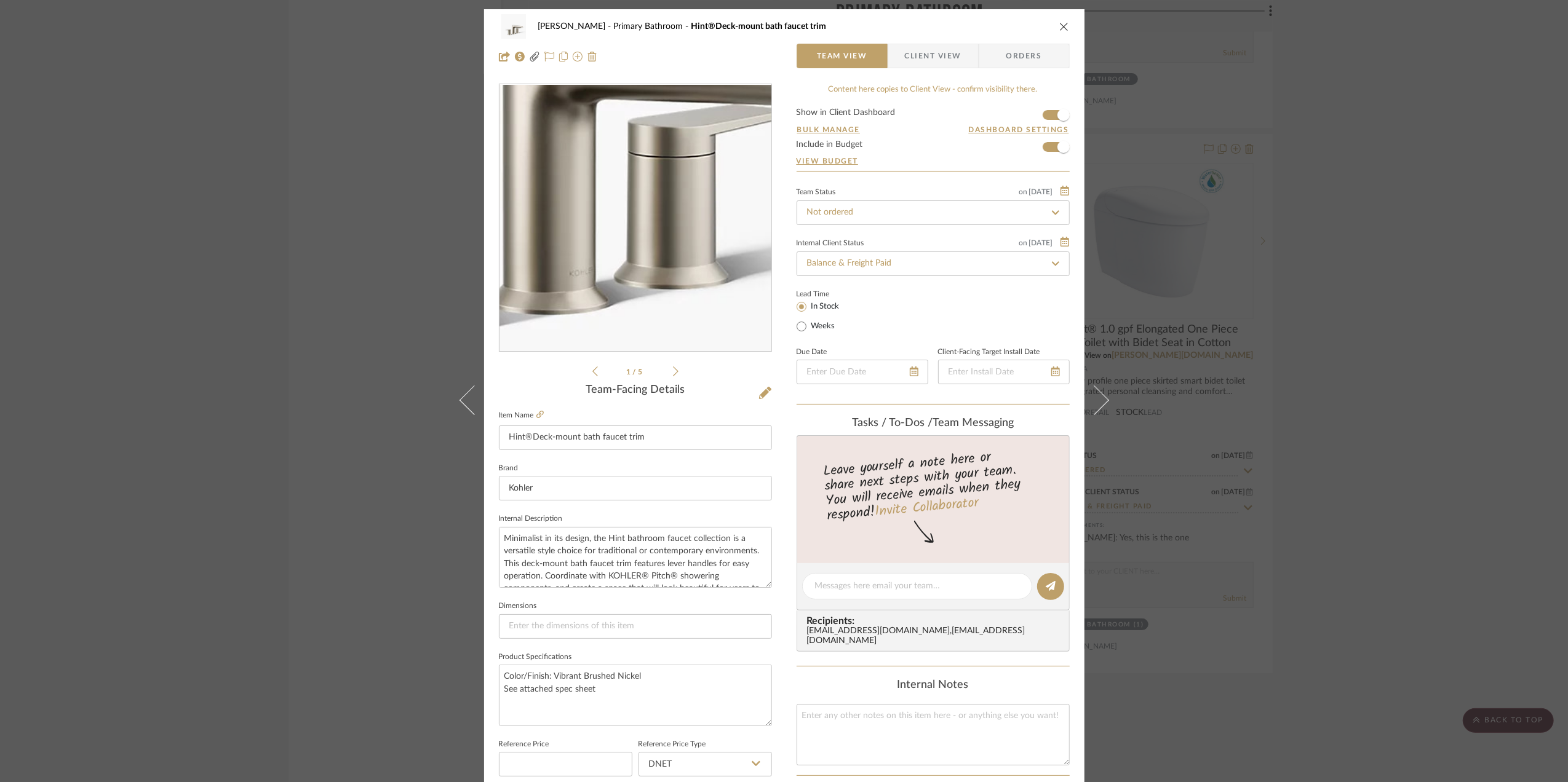
click at [657, 270] on img "0" at bounding box center [635, 218] width 267 height 267
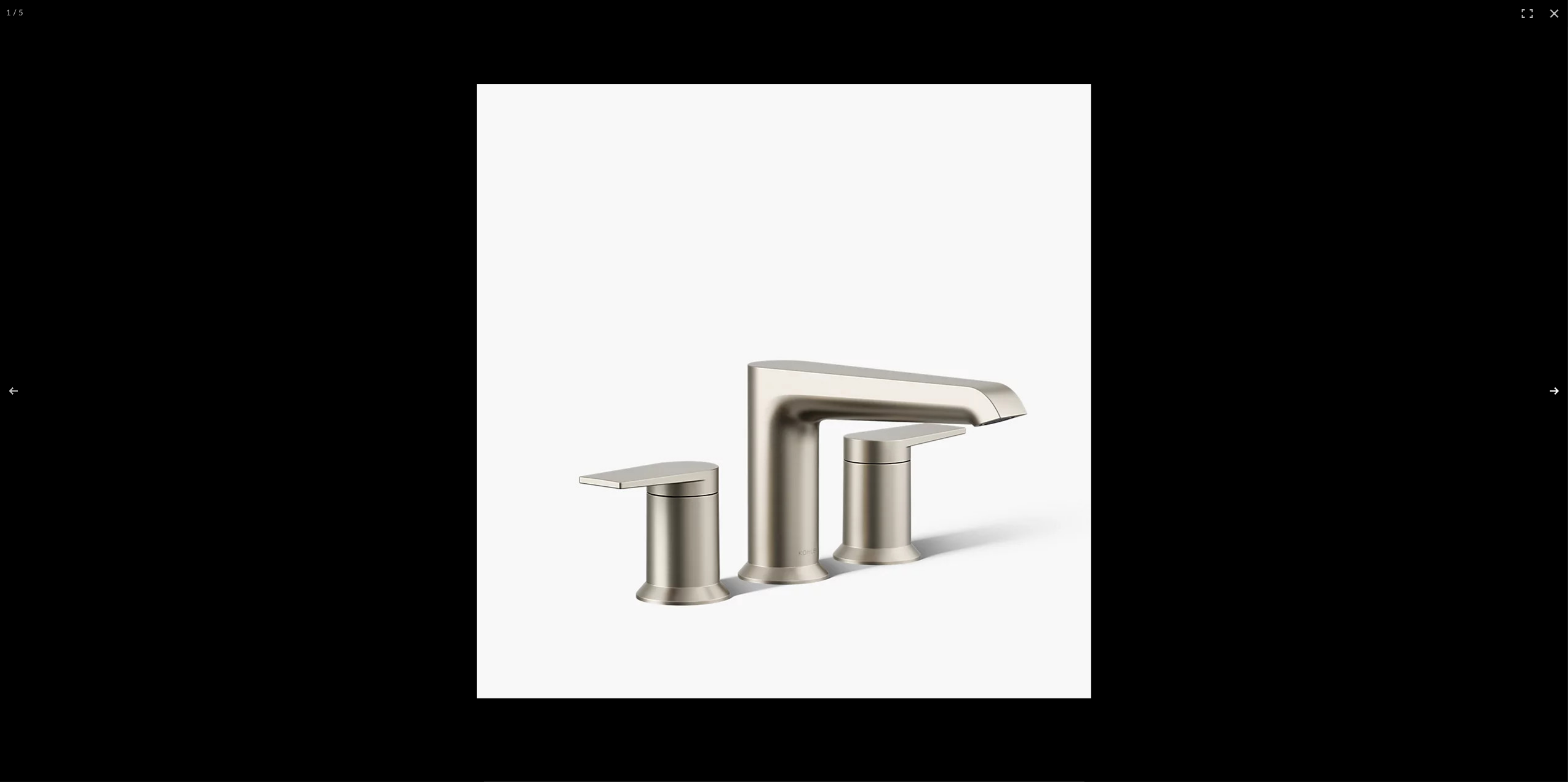
click at [1555, 387] on button at bounding box center [1546, 390] width 43 height 61
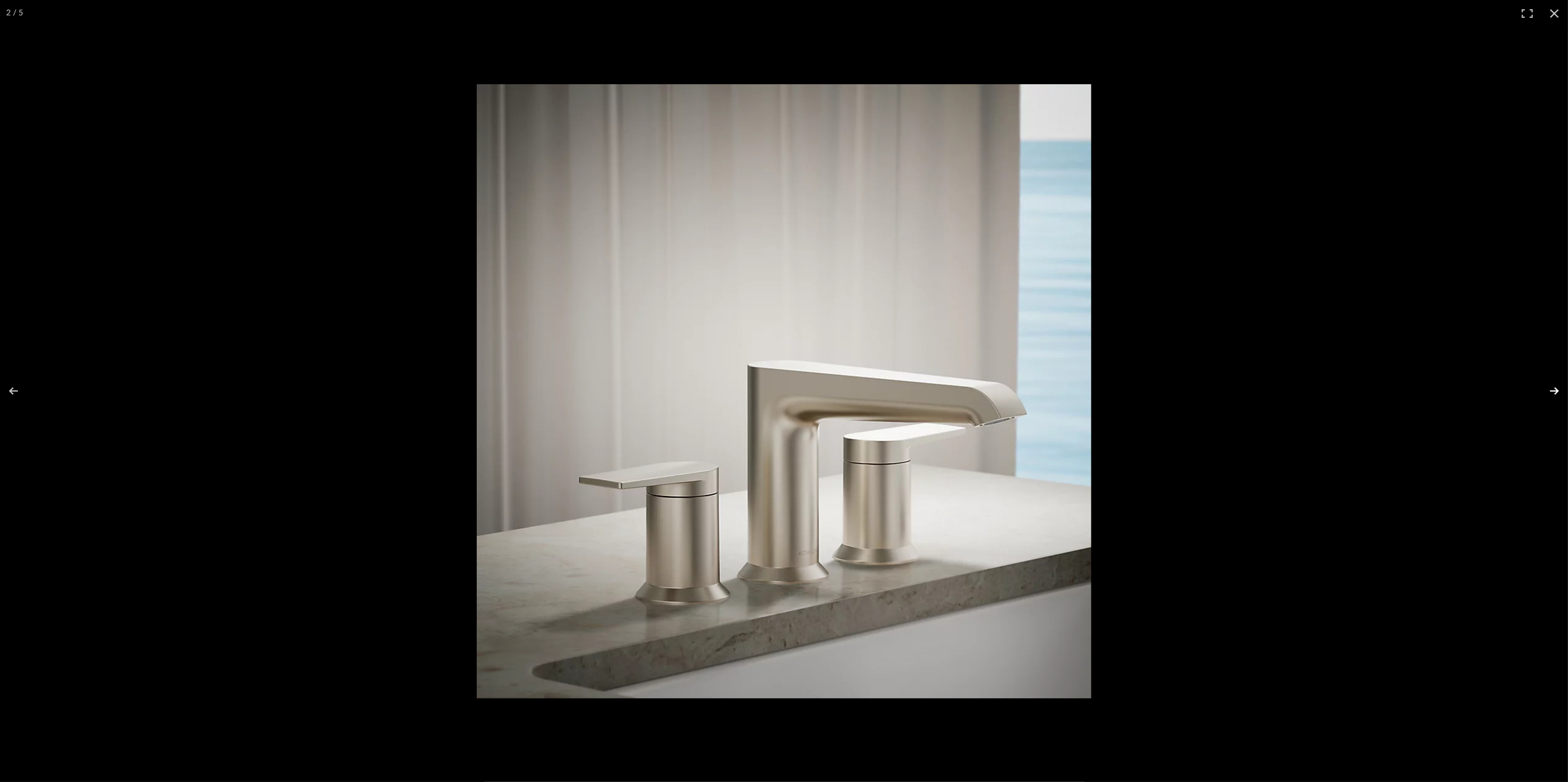
click at [1550, 392] on button at bounding box center [1546, 390] width 43 height 61
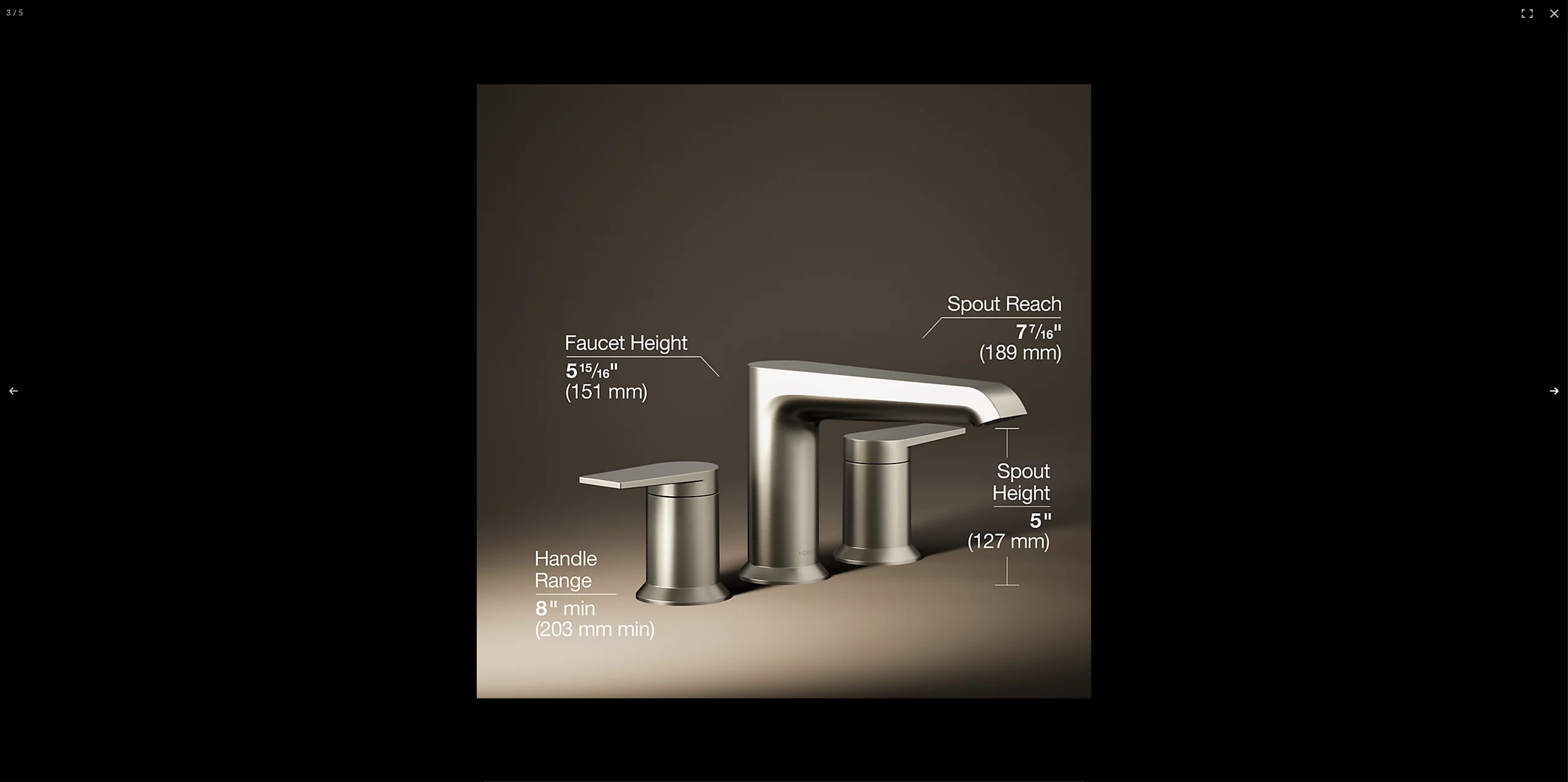
click at [1550, 392] on button at bounding box center [1546, 390] width 43 height 61
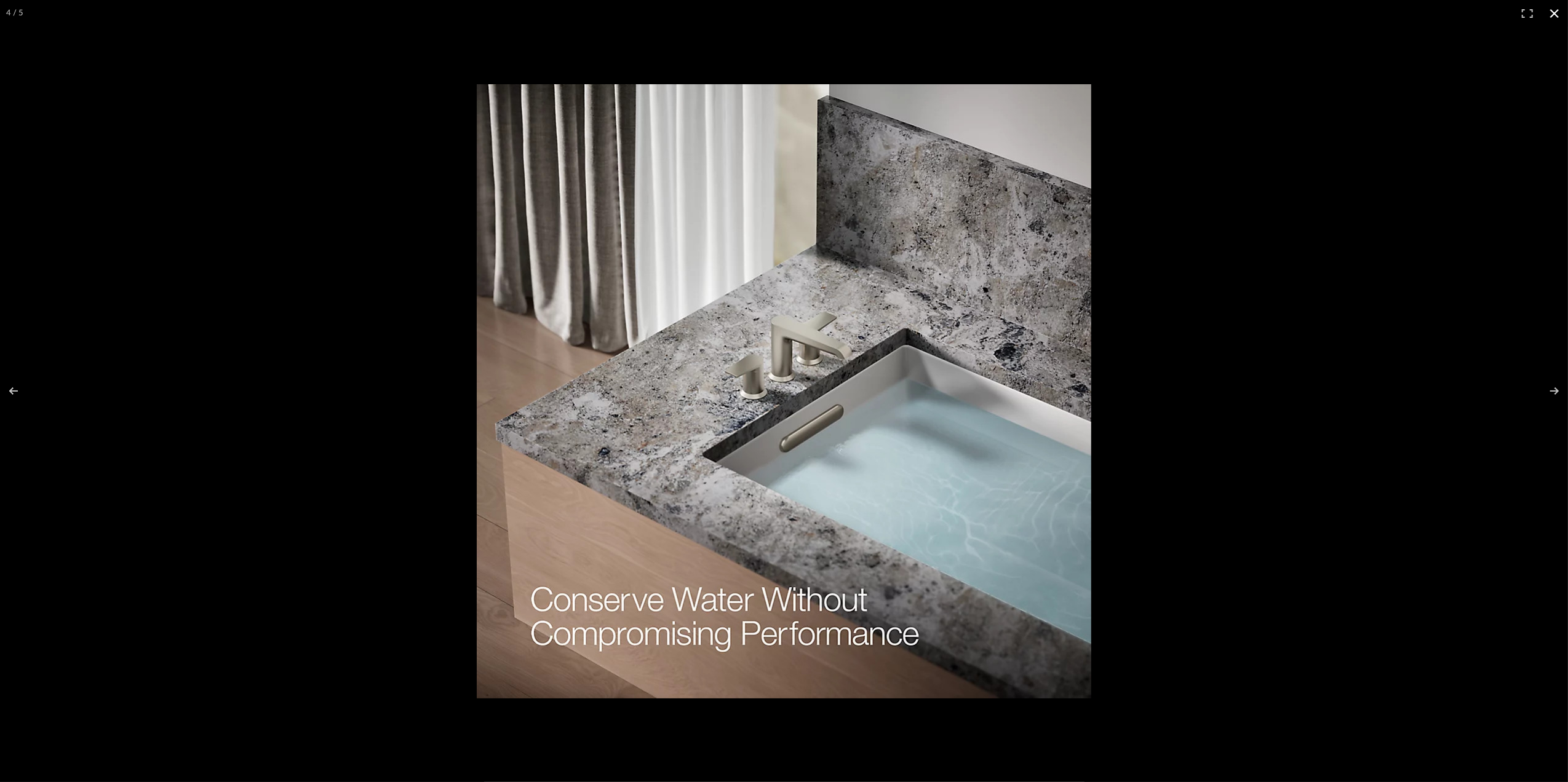
click at [1552, 13] on button at bounding box center [1554, 13] width 27 height 27
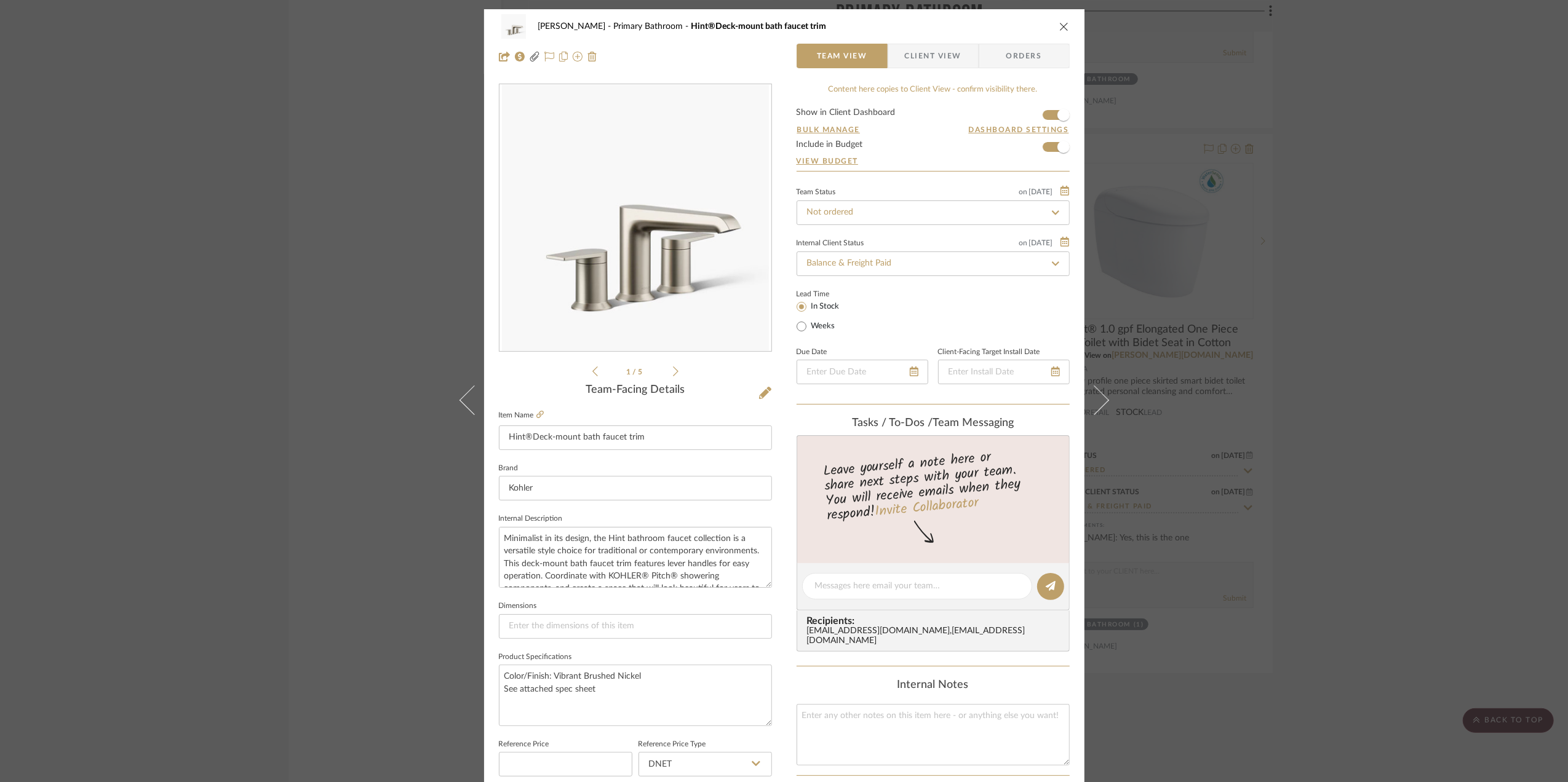
click at [1358, 405] on div "[PERSON_NAME] Primary Bathroom Hint®Deck-mount bath faucet trim Team View Clien…" at bounding box center [784, 391] width 1568 height 782
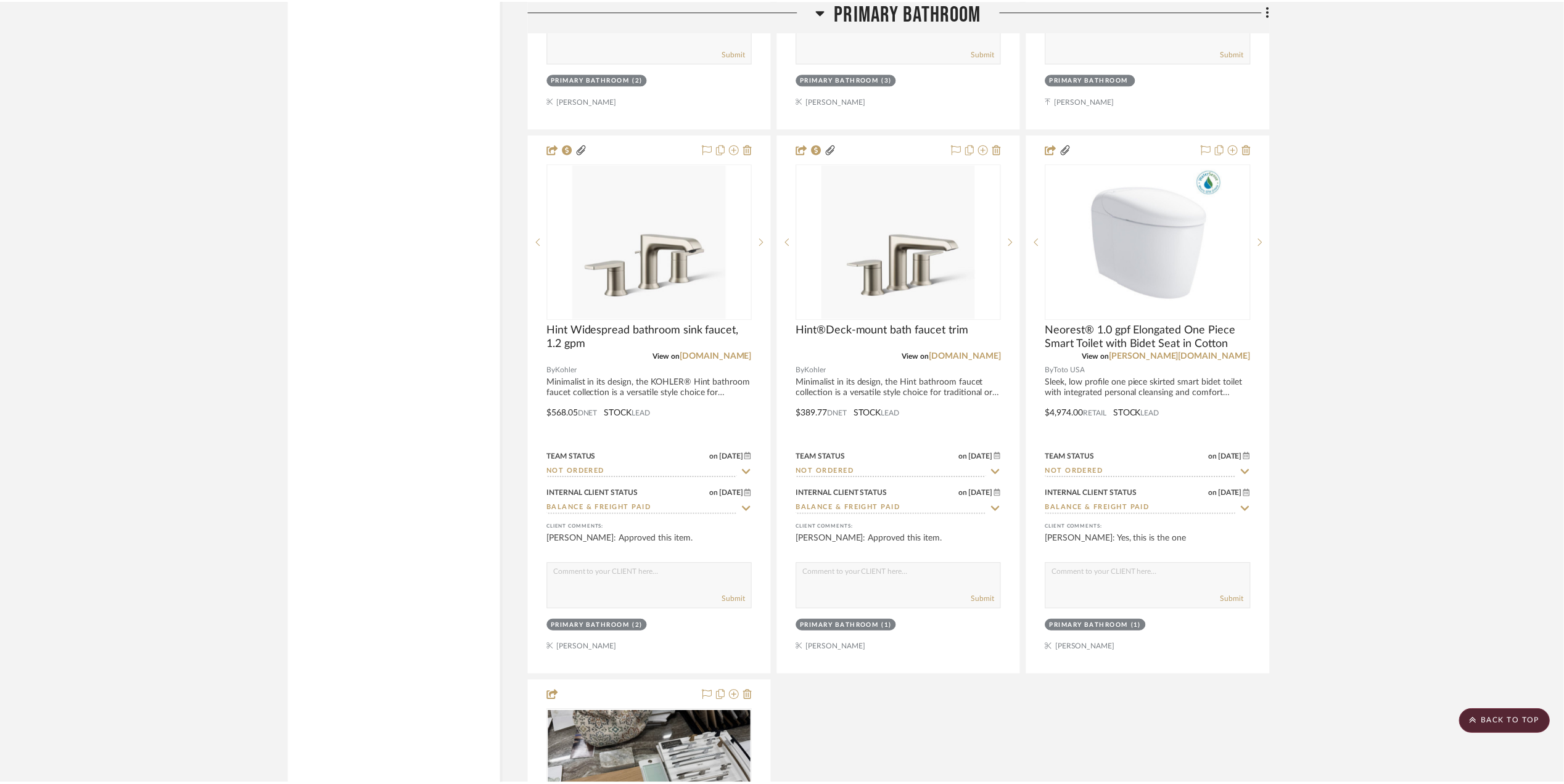
scroll to position [4848, 0]
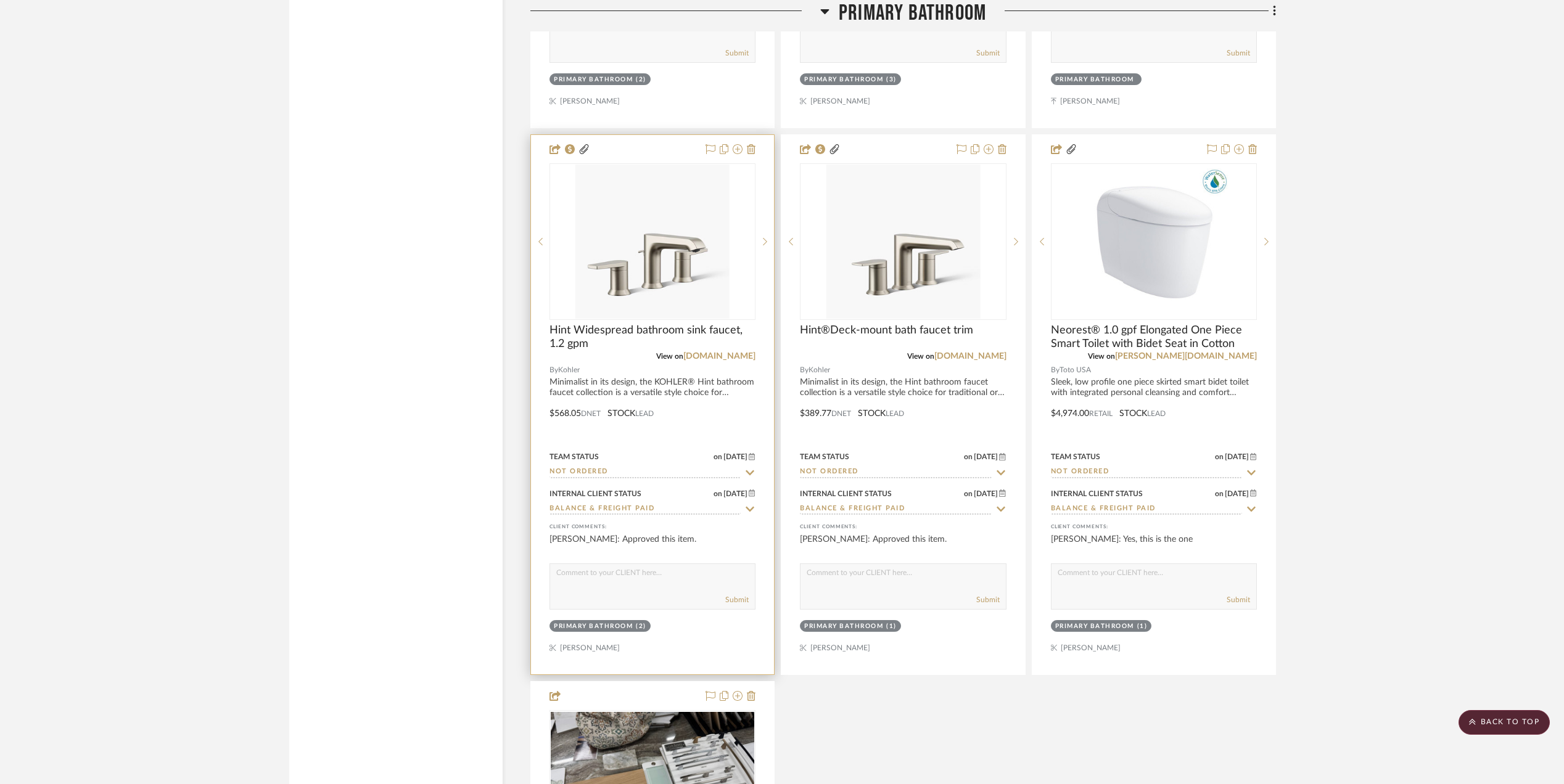
click at [663, 259] on img "0" at bounding box center [652, 241] width 154 height 154
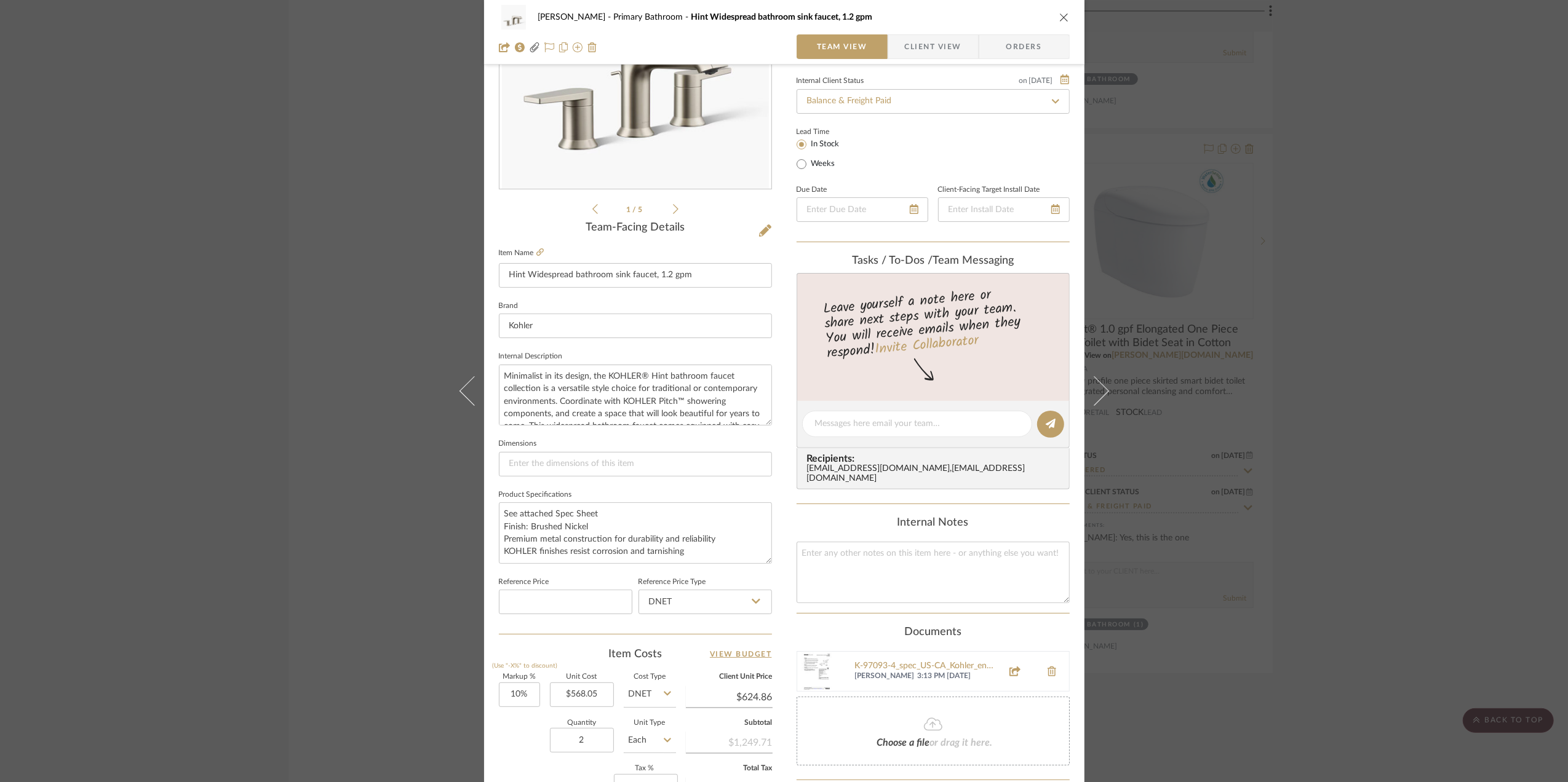
scroll to position [163, 0]
click at [1374, 414] on div "[PERSON_NAME] Primary Bathroom Hint Widespread bathroom sink faucet, 1.2 gpm Te…" at bounding box center [784, 391] width 1568 height 782
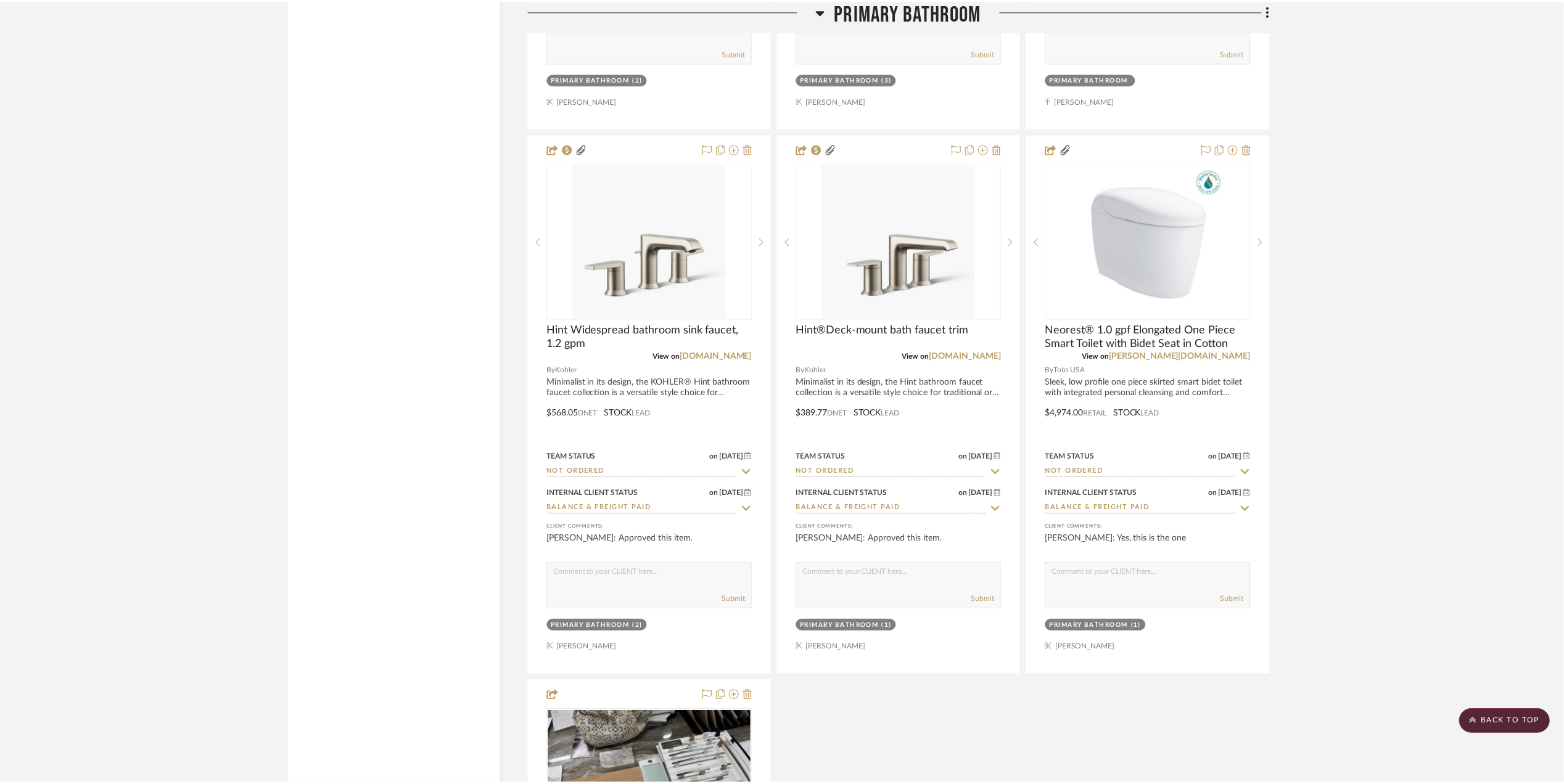
scroll to position [4848, 0]
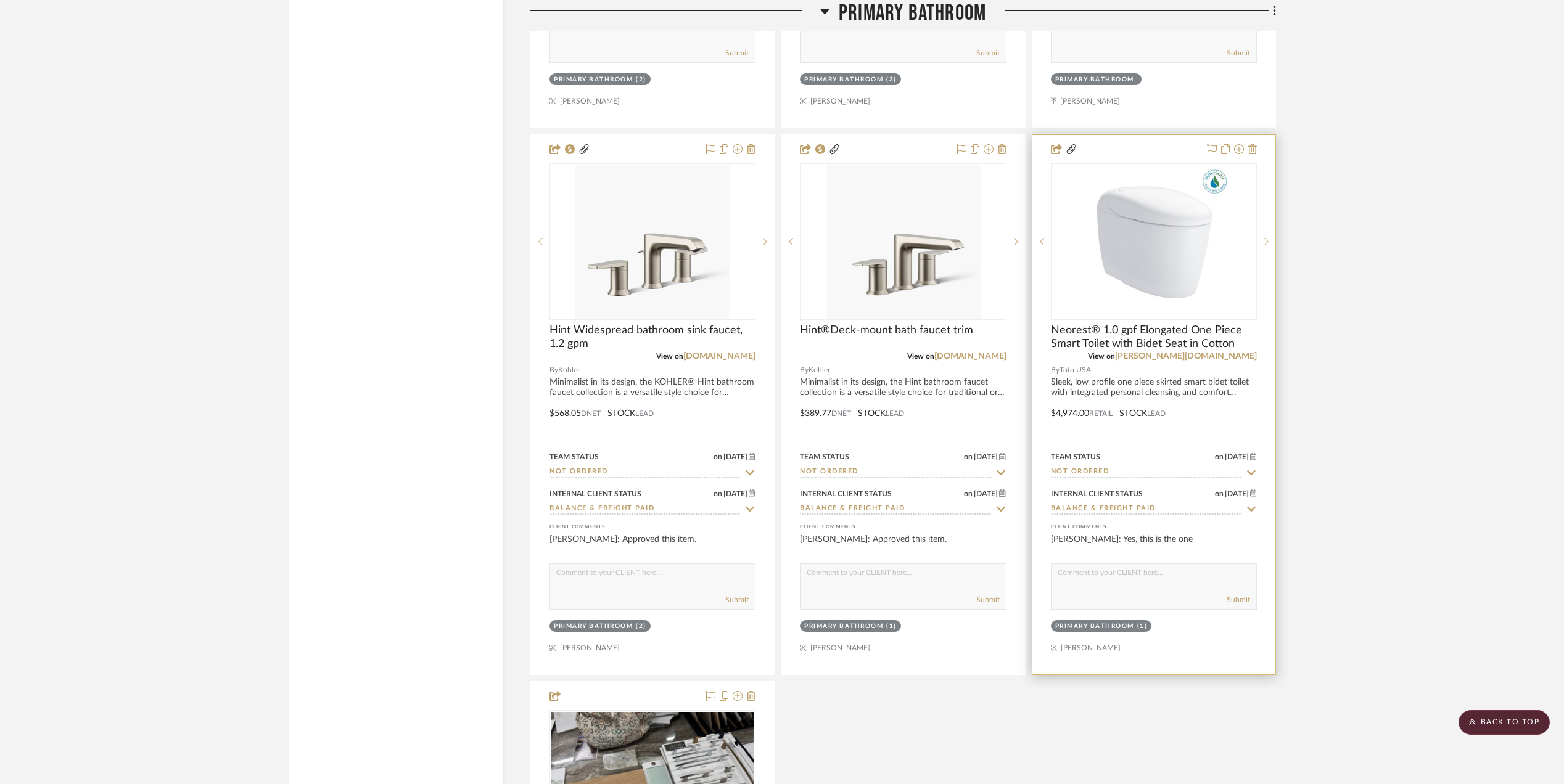
click at [1074, 395] on div at bounding box center [1153, 404] width 243 height 539
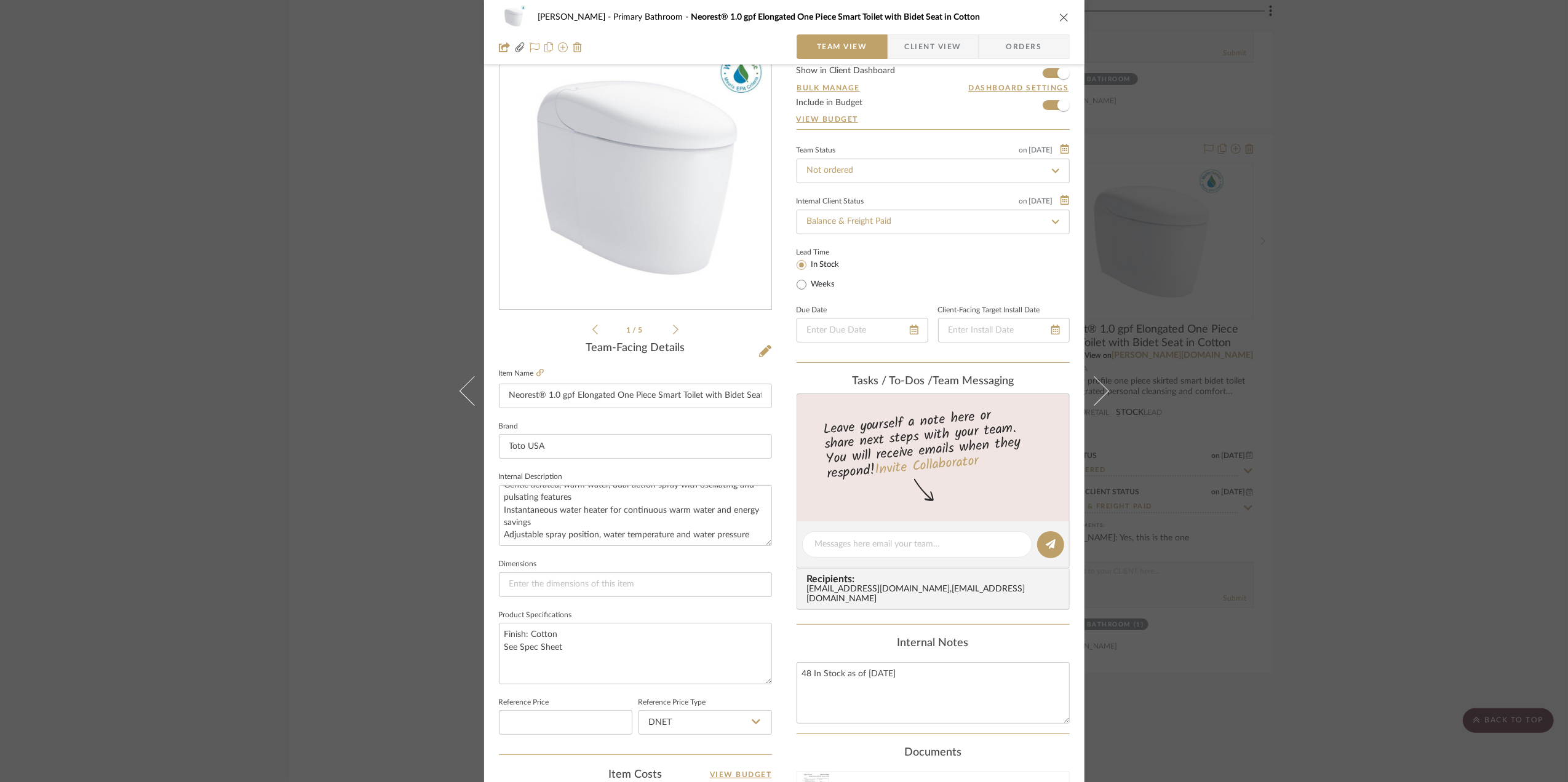
scroll to position [82, 0]
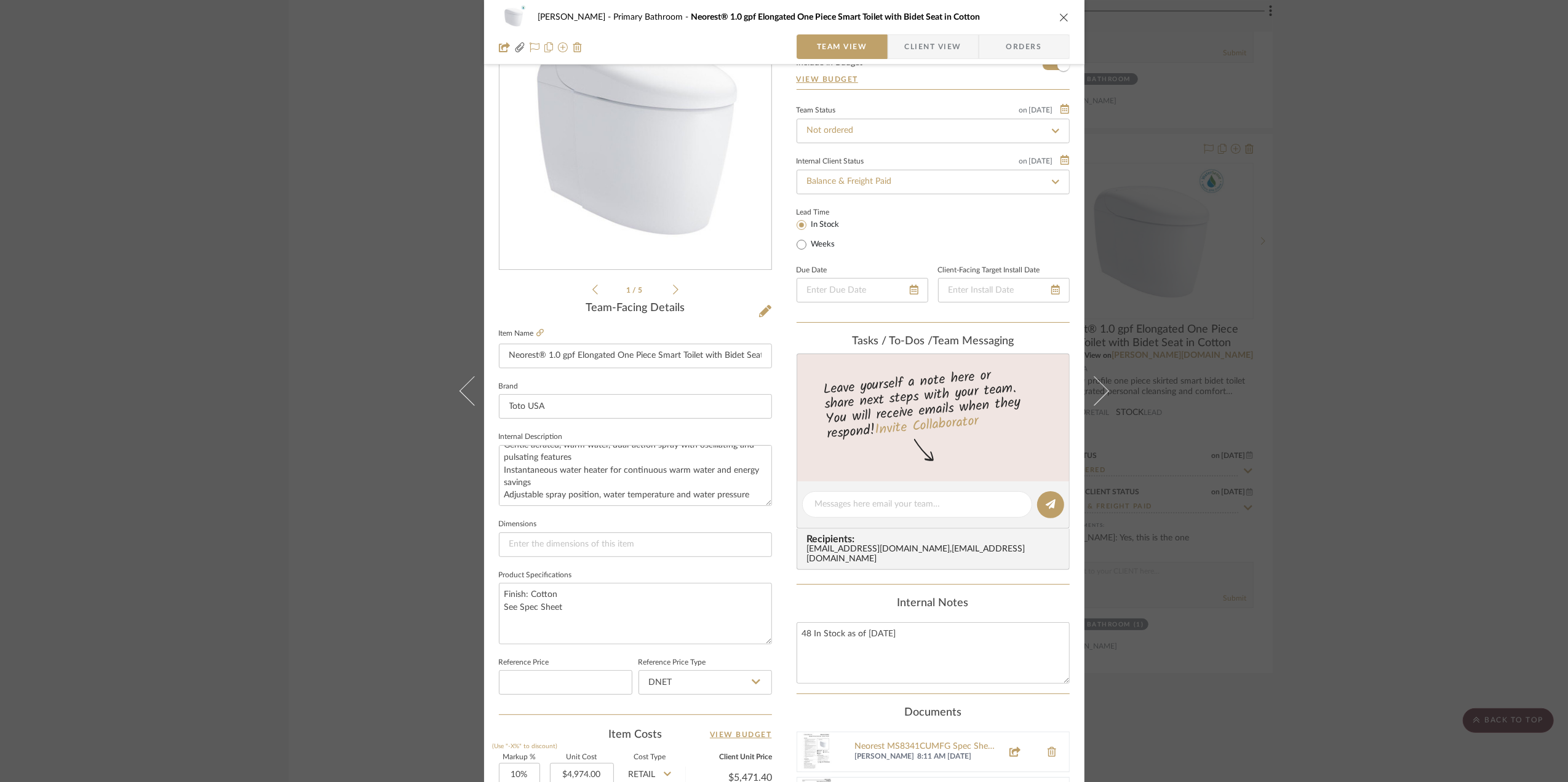
click at [1383, 474] on div "[PERSON_NAME] Primary Bathroom Neorest® 1.0 gpf Elongated One Piece Smart Toile…" at bounding box center [784, 391] width 1568 height 782
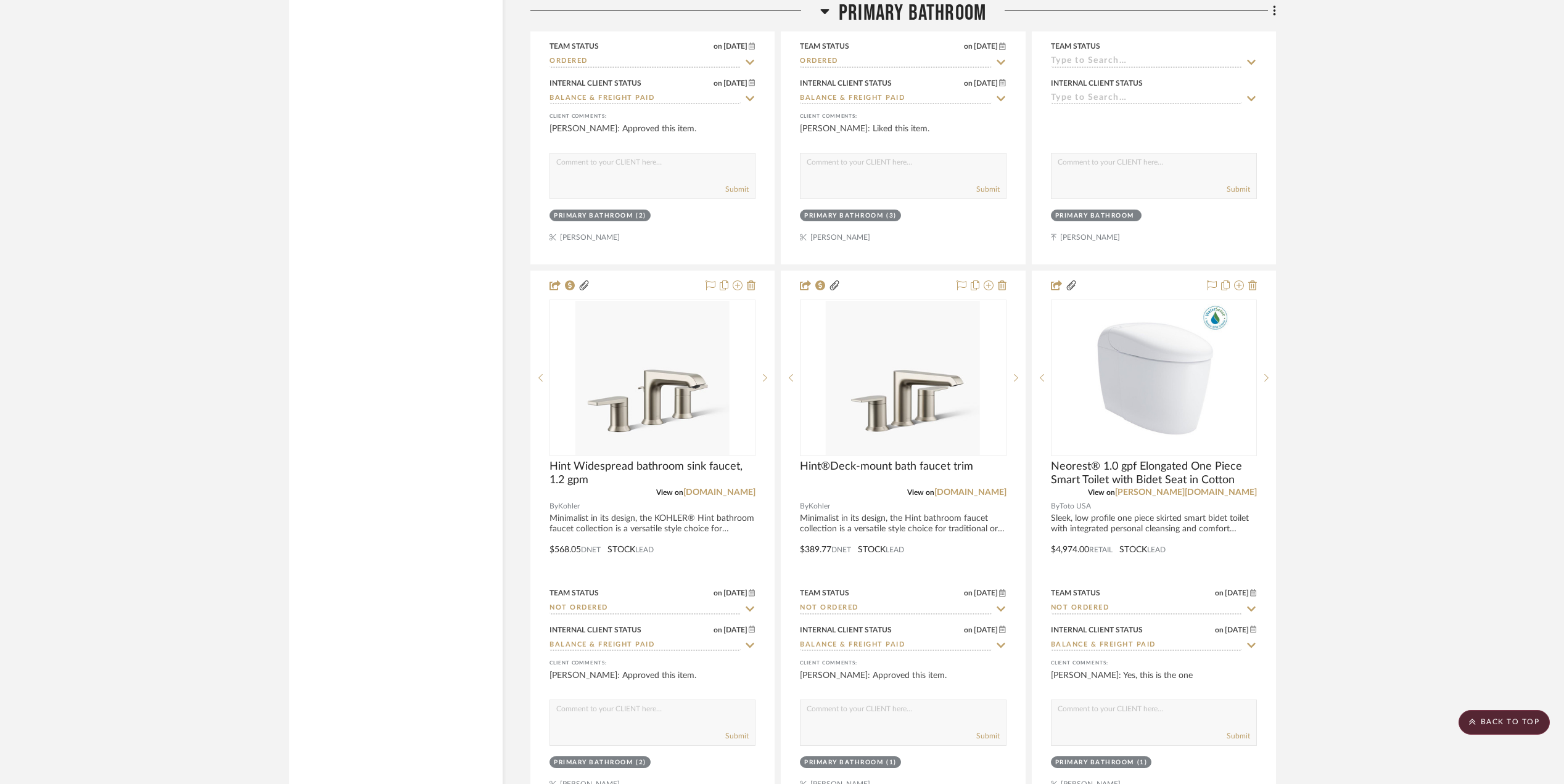
scroll to position [4685, 0]
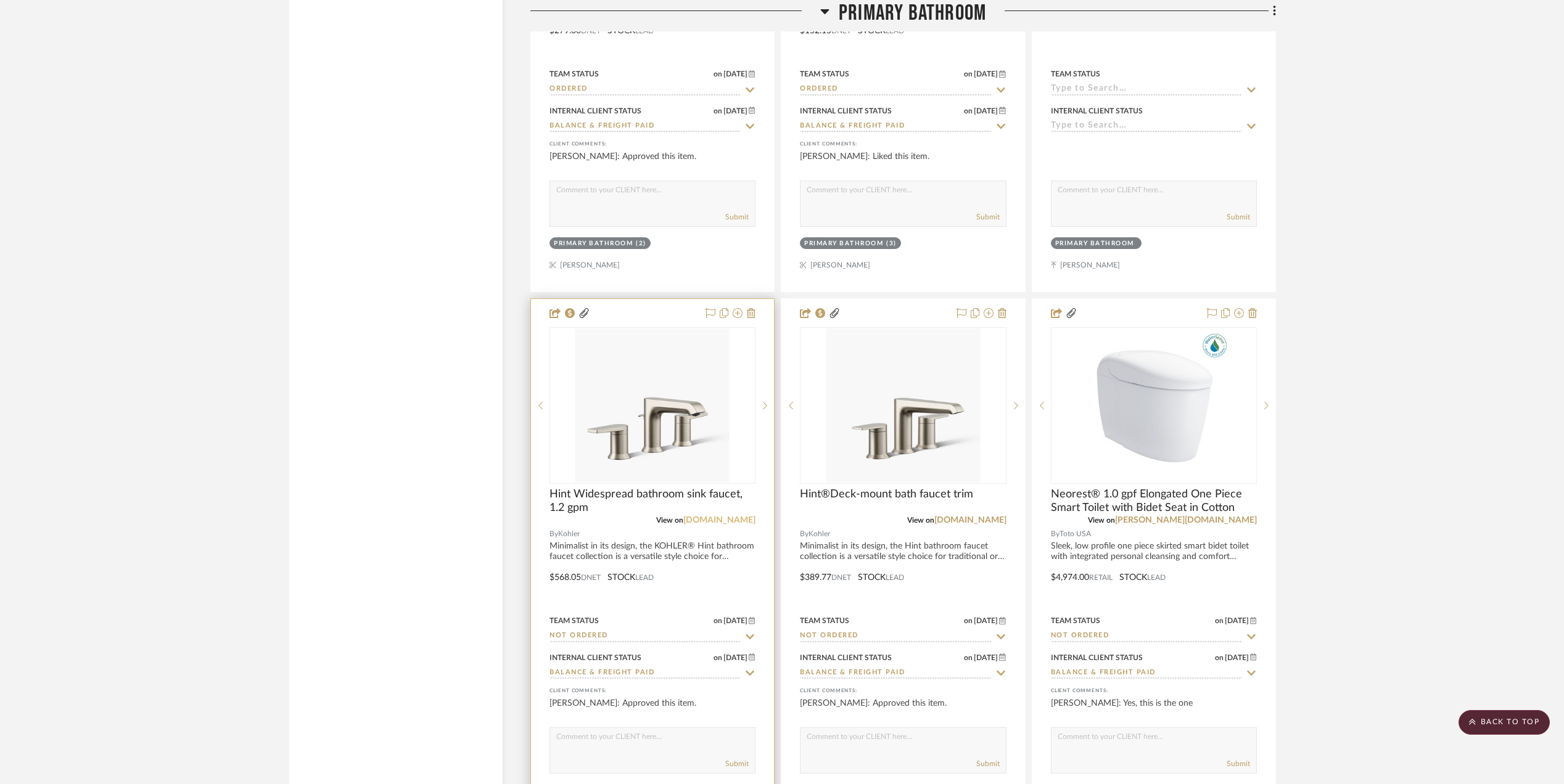
click at [733, 516] on link "[DOMAIN_NAME]" at bounding box center [719, 520] width 72 height 8
